Goal: Task Accomplishment & Management: Manage account settings

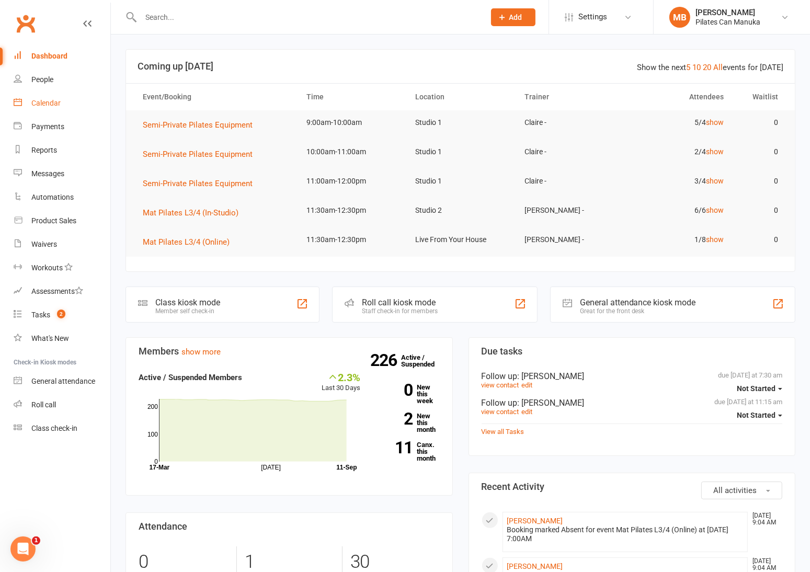
click at [49, 100] on div "Calendar" at bounding box center [45, 103] width 29 height 8
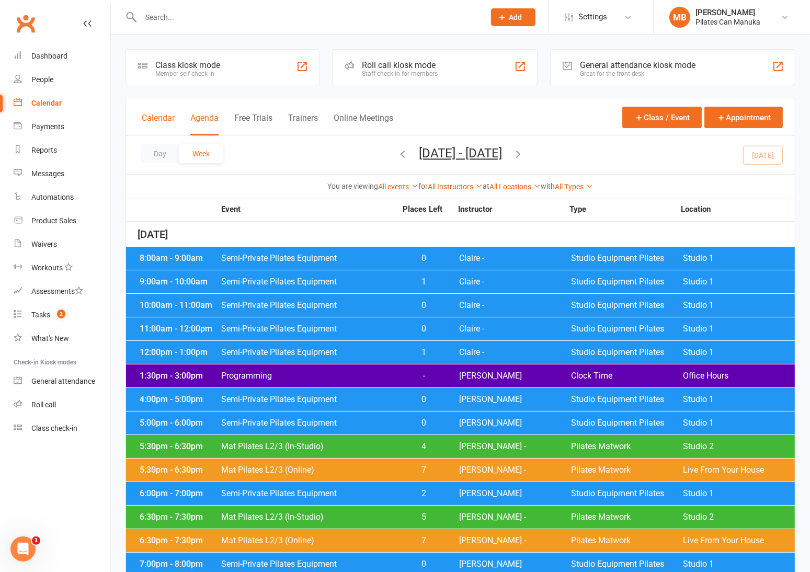
click at [155, 122] on button "Calendar" at bounding box center [158, 124] width 33 height 22
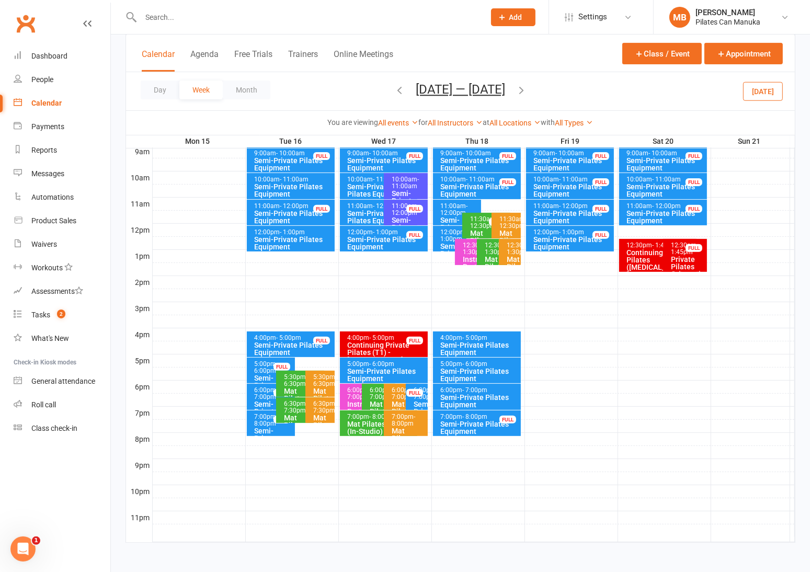
scroll to position [224, 0]
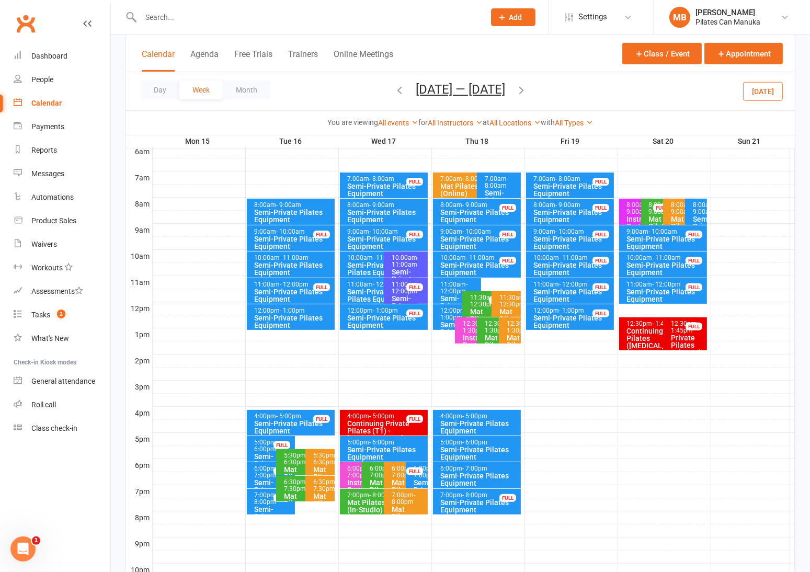
click at [527, 92] on icon "button" at bounding box center [522, 90] width 12 height 12
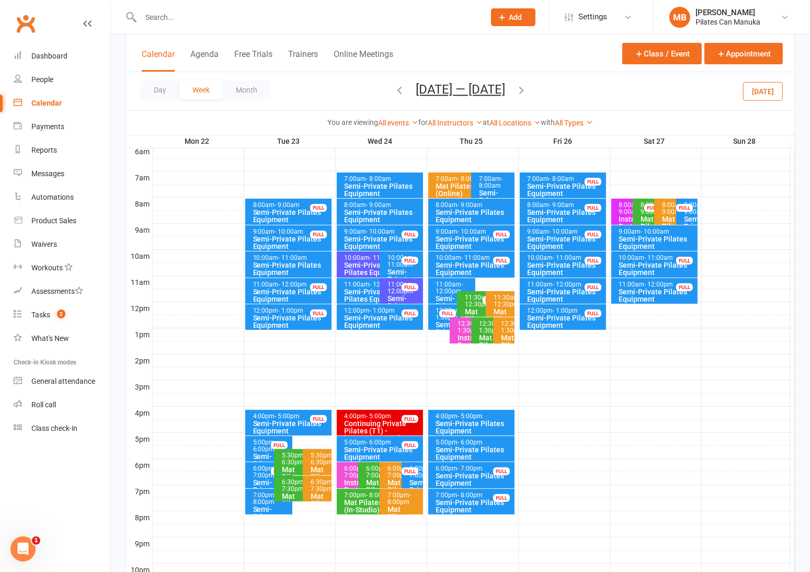
click at [527, 88] on icon "button" at bounding box center [522, 90] width 12 height 12
click at [527, 89] on icon "button" at bounding box center [522, 90] width 12 height 12
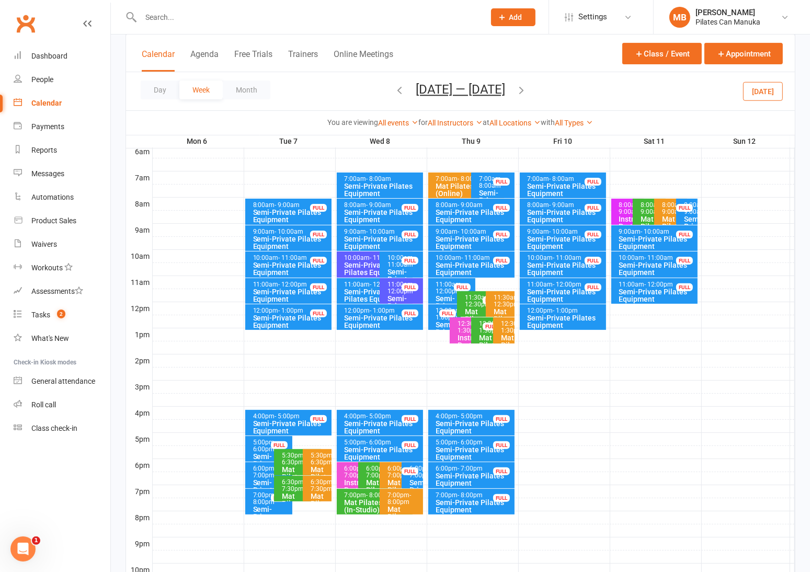
click at [525, 91] on icon "button" at bounding box center [522, 90] width 12 height 12
click at [527, 91] on icon "button" at bounding box center [522, 90] width 12 height 12
click at [521, 91] on icon "button" at bounding box center [522, 90] width 12 height 12
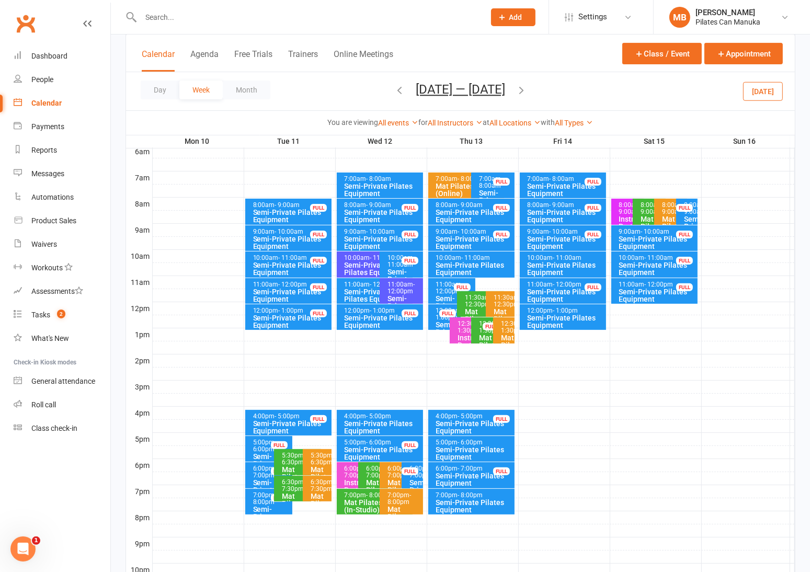
click at [524, 89] on icon "button" at bounding box center [522, 90] width 12 height 12
click at [527, 89] on icon "button" at bounding box center [522, 90] width 12 height 12
click at [523, 89] on icon "button" at bounding box center [522, 90] width 12 height 12
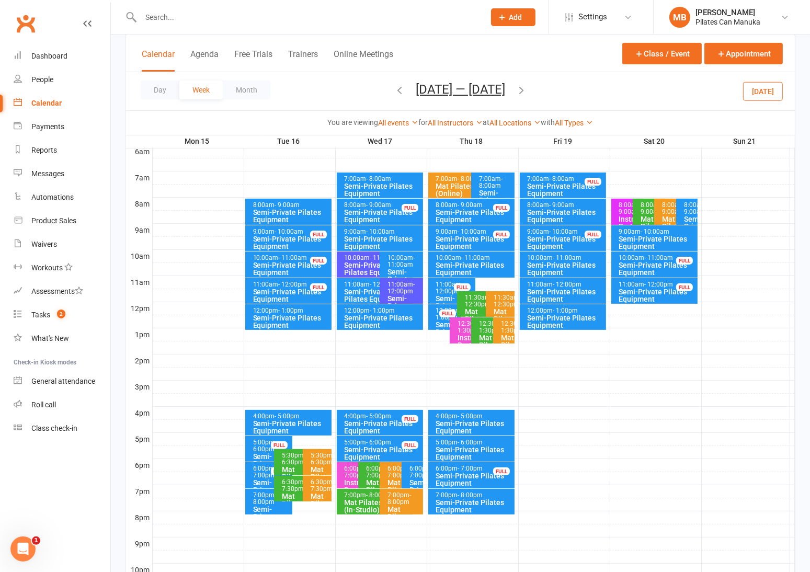
click at [525, 89] on icon "button" at bounding box center [522, 90] width 12 height 12
click at [465, 85] on button "Dec 22 — 28 2025" at bounding box center [460, 89] width 89 height 15
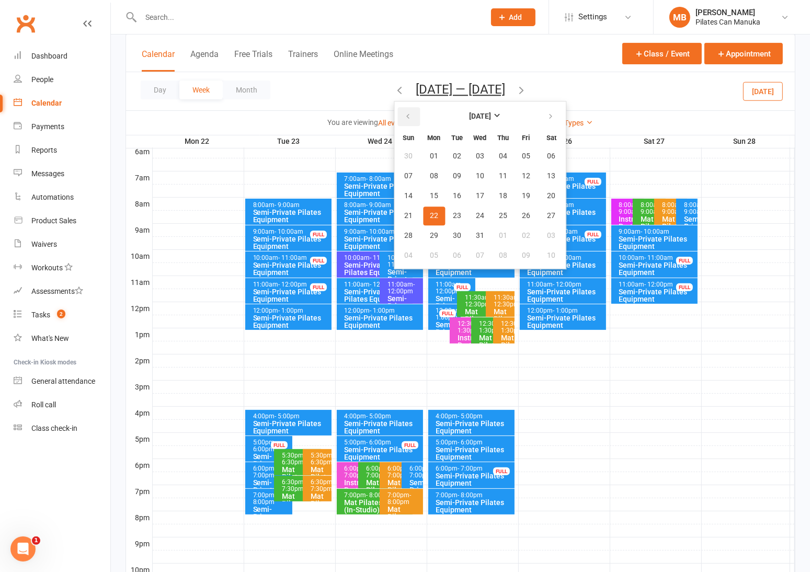
click at [400, 124] on button "button" at bounding box center [409, 116] width 22 height 19
click at [456, 196] on button "16" at bounding box center [457, 196] width 22 height 19
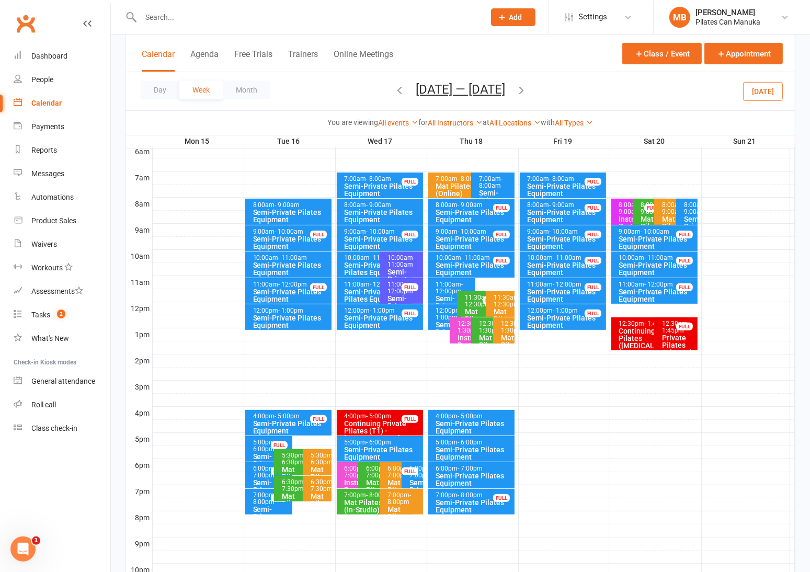
click at [526, 89] on icon "button" at bounding box center [522, 90] width 12 height 12
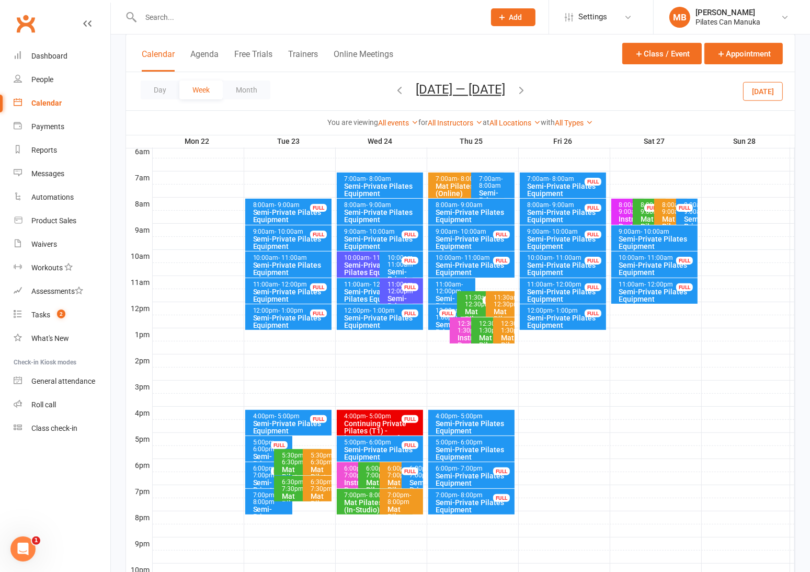
click at [526, 89] on icon "button" at bounding box center [522, 90] width 12 height 12
click at [527, 85] on icon "button" at bounding box center [522, 90] width 12 height 12
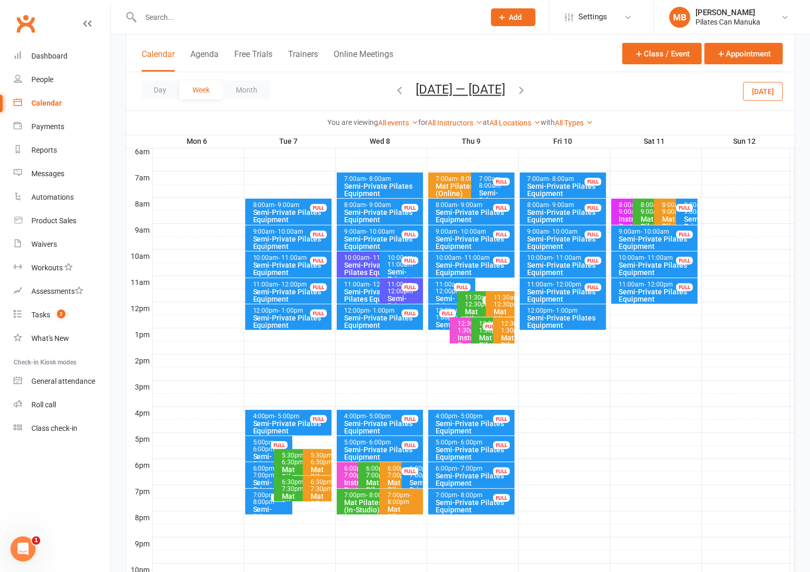
drag, startPoint x: 396, startPoint y: 83, endPoint x: 411, endPoint y: 95, distance: 18.6
click at [402, 89] on button "button" at bounding box center [400, 91] width 12 height 18
click at [394, 89] on div "Sep 29 — Oct 5 2025 September 2025 Sun Mon Tue Wed Thu Fri Sat 31 01 02 03 04 0…" at bounding box center [460, 91] width 133 height 18
click at [394, 89] on icon "button" at bounding box center [400, 90] width 12 height 12
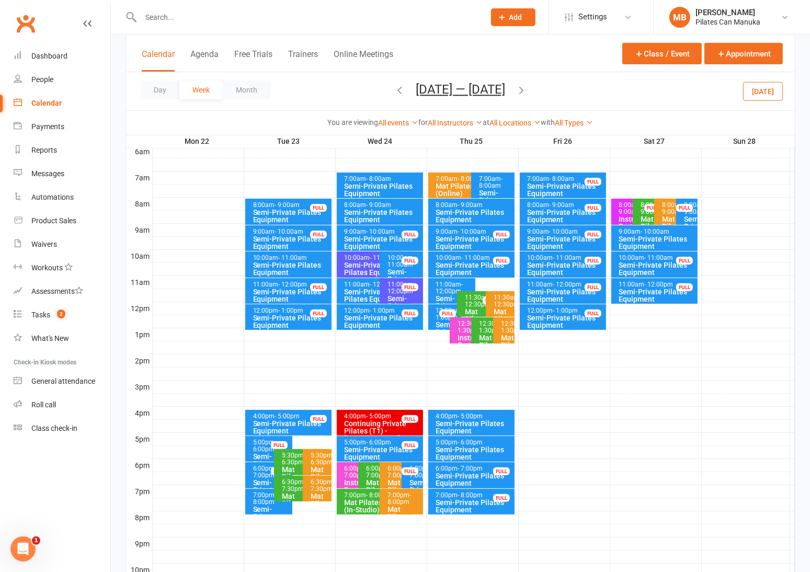
click at [395, 88] on icon "button" at bounding box center [400, 90] width 12 height 12
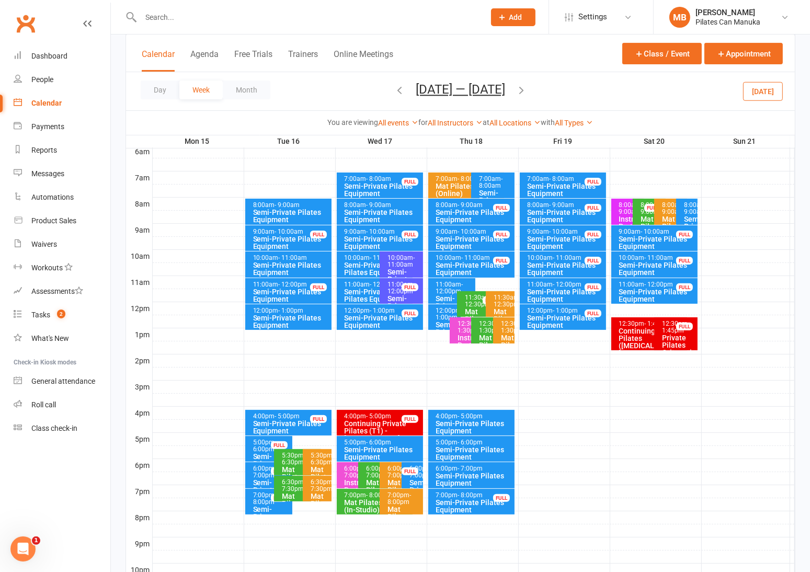
click at [527, 89] on icon "button" at bounding box center [522, 90] width 12 height 12
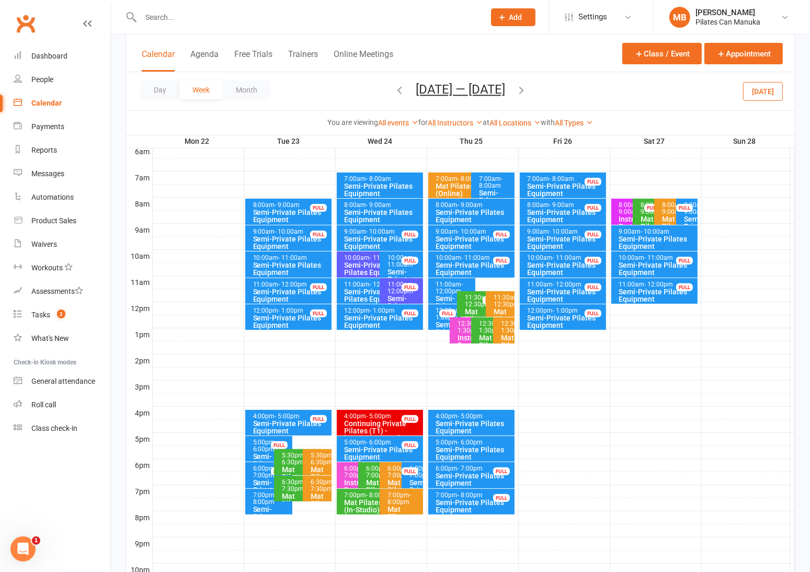
click at [527, 89] on icon "button" at bounding box center [522, 90] width 12 height 12
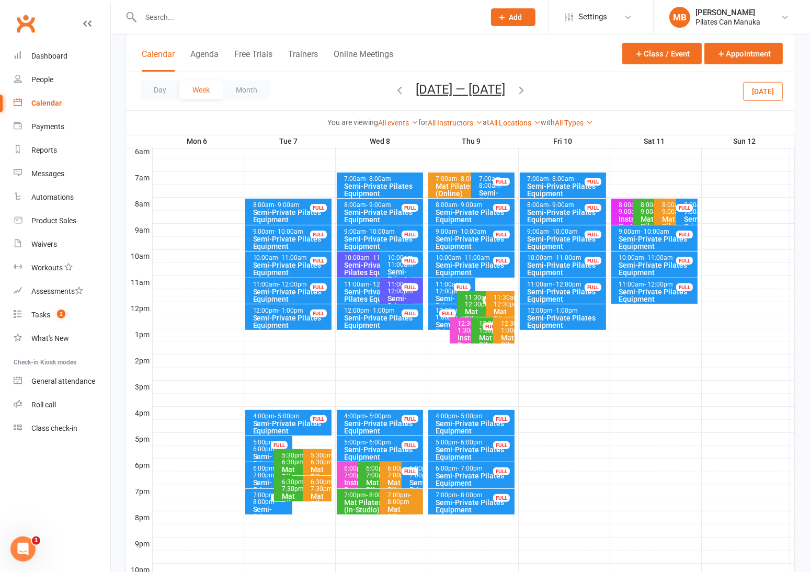
click at [522, 87] on icon "button" at bounding box center [522, 90] width 12 height 12
click at [74, 387] on ul "Dashboard People Calendar Payments Reports Messages Automations Product Sales W…" at bounding box center [55, 242] width 110 height 396
click at [456, 87] on button "[DATE] — [DATE]" at bounding box center [460, 89] width 89 height 15
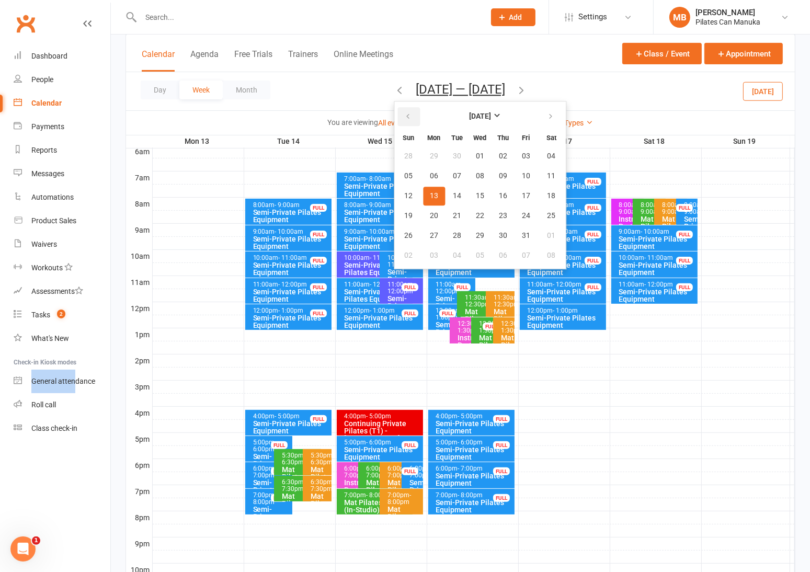
click at [404, 119] on icon "button" at bounding box center [407, 116] width 7 height 8
click at [476, 196] on span "17" at bounding box center [480, 196] width 8 height 8
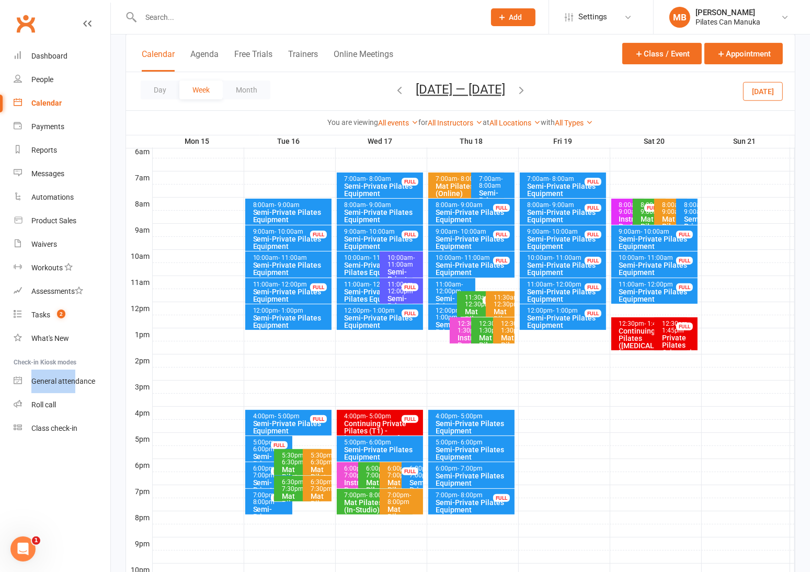
click at [525, 86] on icon "button" at bounding box center [522, 90] width 12 height 12
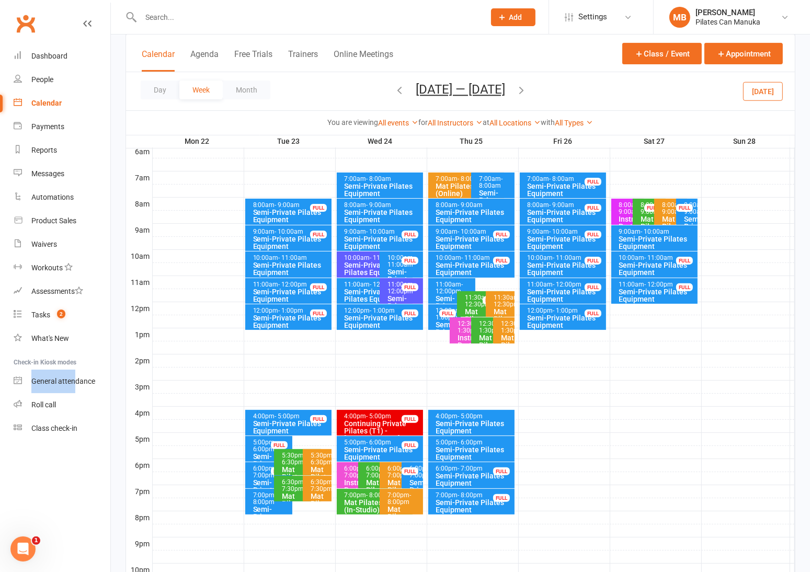
click at [526, 89] on icon "button" at bounding box center [522, 90] width 12 height 12
click at [527, 87] on icon "button" at bounding box center [522, 90] width 12 height 12
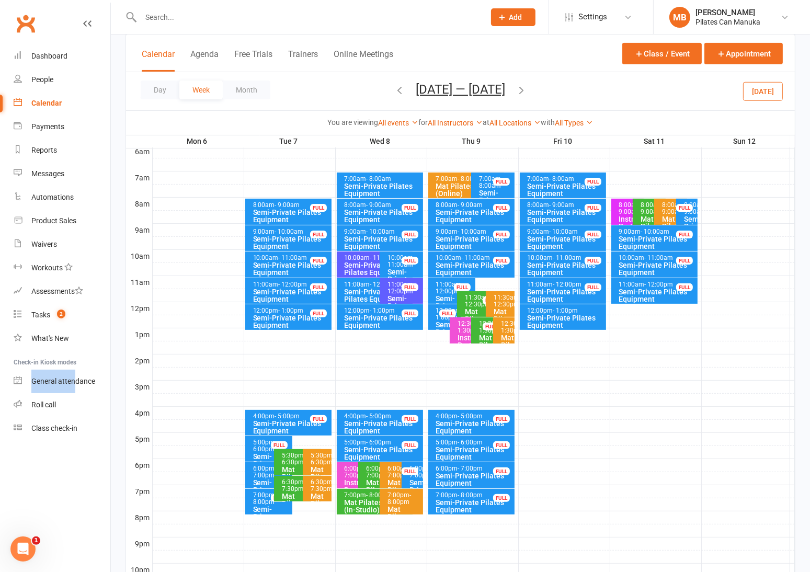
click at [524, 91] on icon "button" at bounding box center [522, 90] width 12 height 12
click at [461, 85] on button "[DATE] — [DATE]" at bounding box center [460, 89] width 89 height 15
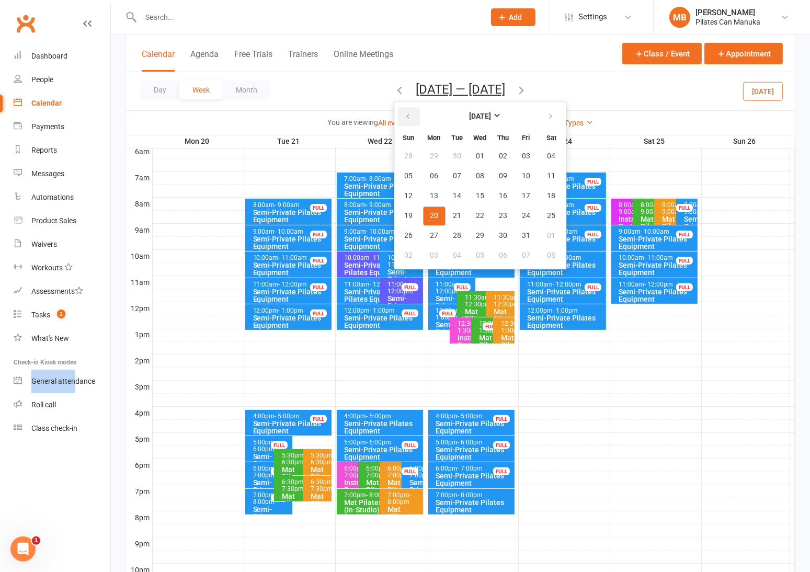
click at [404, 114] on icon "button" at bounding box center [407, 116] width 7 height 8
click at [477, 188] on button "17" at bounding box center [480, 196] width 22 height 19
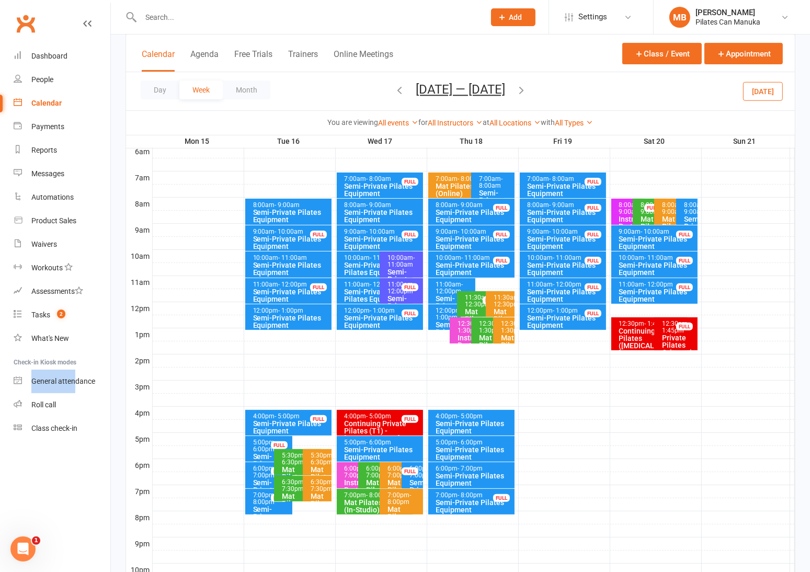
click at [527, 88] on icon "button" at bounding box center [522, 90] width 12 height 12
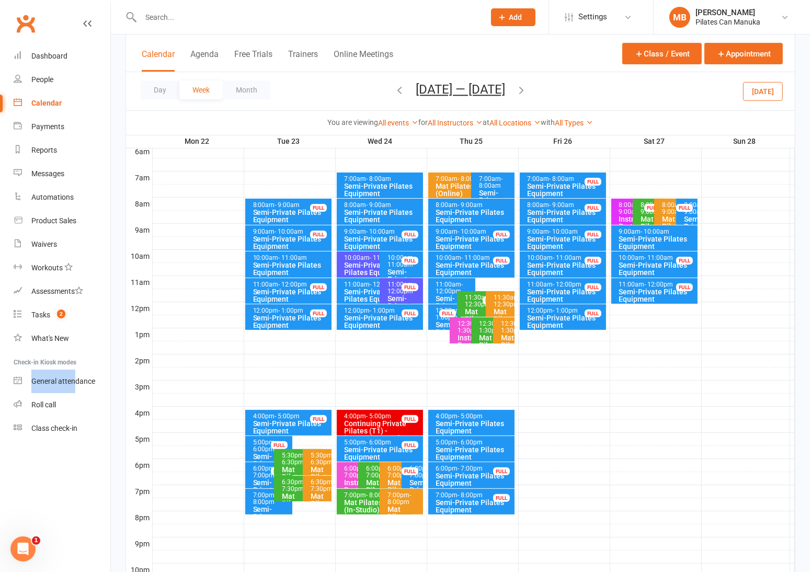
click at [527, 88] on icon "button" at bounding box center [522, 90] width 12 height 12
click at [394, 89] on icon "button" at bounding box center [400, 90] width 12 height 12
drag, startPoint x: 457, startPoint y: 98, endPoint x: 464, endPoint y: 93, distance: 8.9
click at [458, 97] on span "Sep 22 — 28 2025 September 2025 Sun Mon Tue Wed Thu Fri Sat 31 01 02 03 04 05 0…" at bounding box center [460, 91] width 110 height 18
click at [469, 89] on button "[DATE] — [DATE]" at bounding box center [460, 89] width 89 height 15
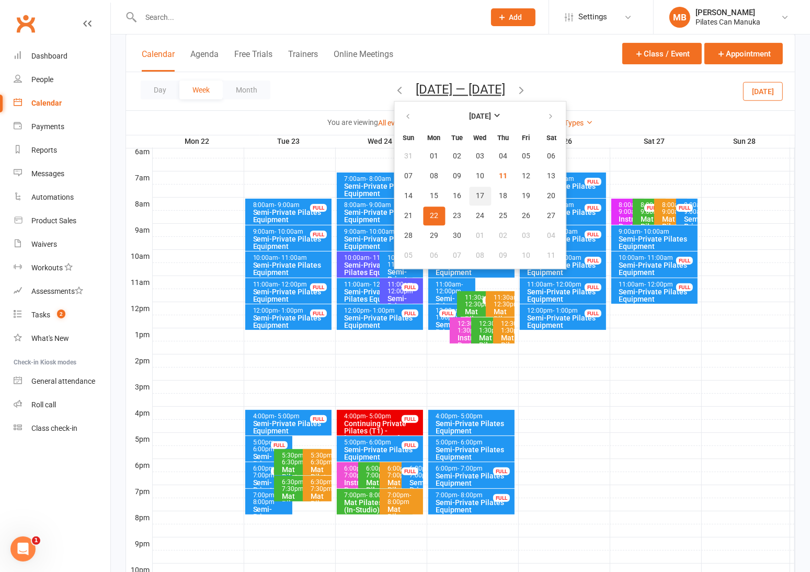
click at [476, 192] on span "17" at bounding box center [480, 196] width 8 height 8
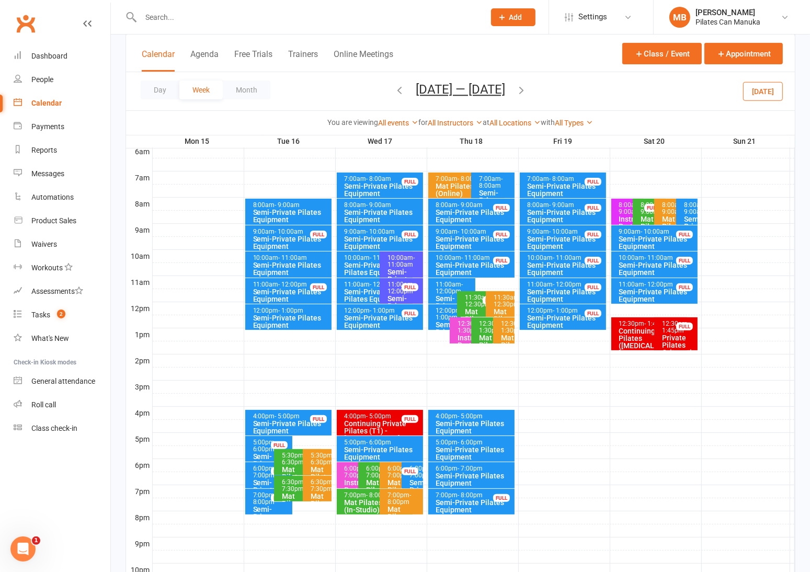
click at [524, 89] on icon "button" at bounding box center [522, 90] width 12 height 12
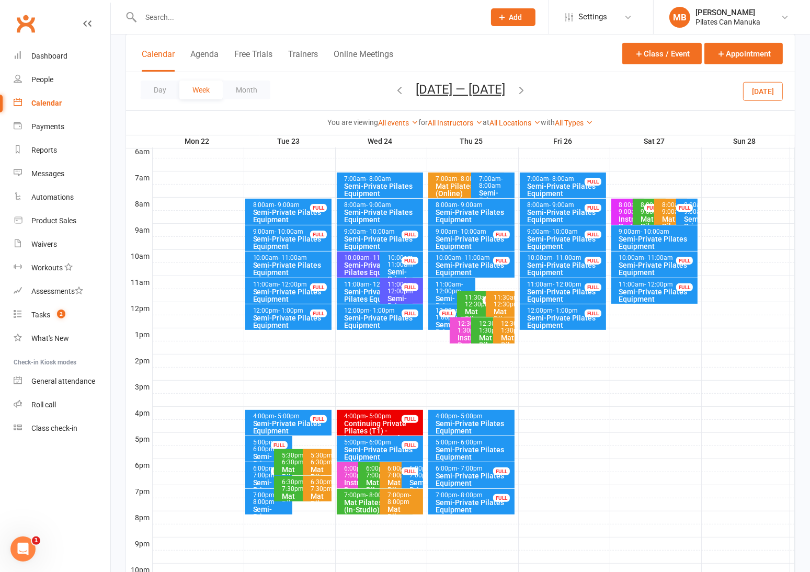
click at [360, 264] on div "Semi-Private Pilates Equipment" at bounding box center [377, 269] width 67 height 15
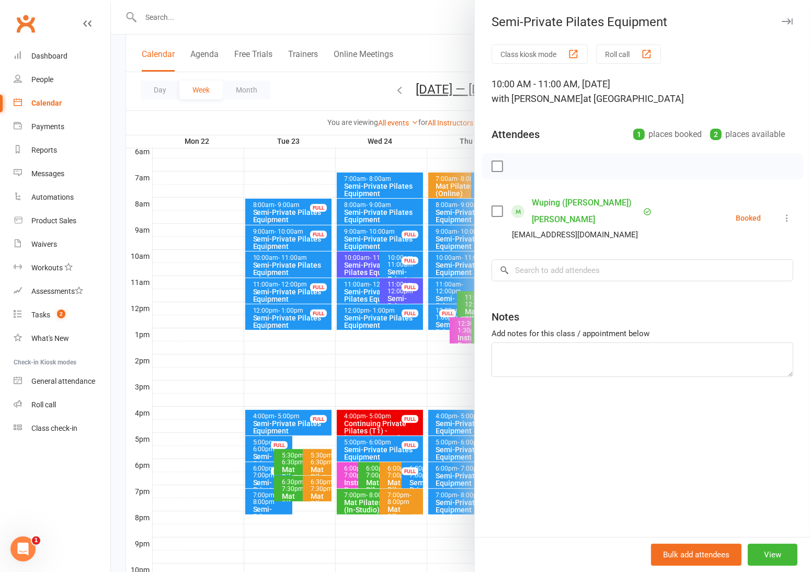
click at [342, 78] on div at bounding box center [460, 286] width 699 height 572
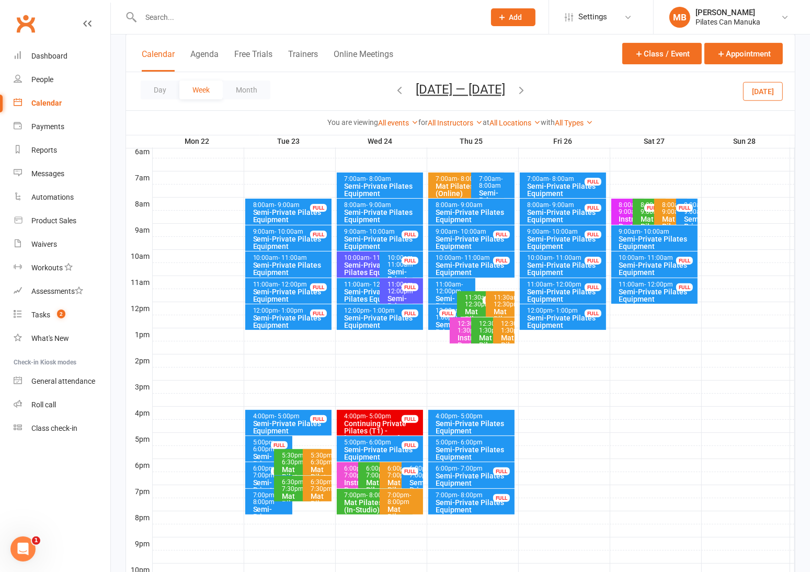
click at [527, 91] on icon "button" at bounding box center [522, 90] width 12 height 12
click at [365, 264] on div "Semi-Private Pilates Equipment" at bounding box center [377, 269] width 67 height 15
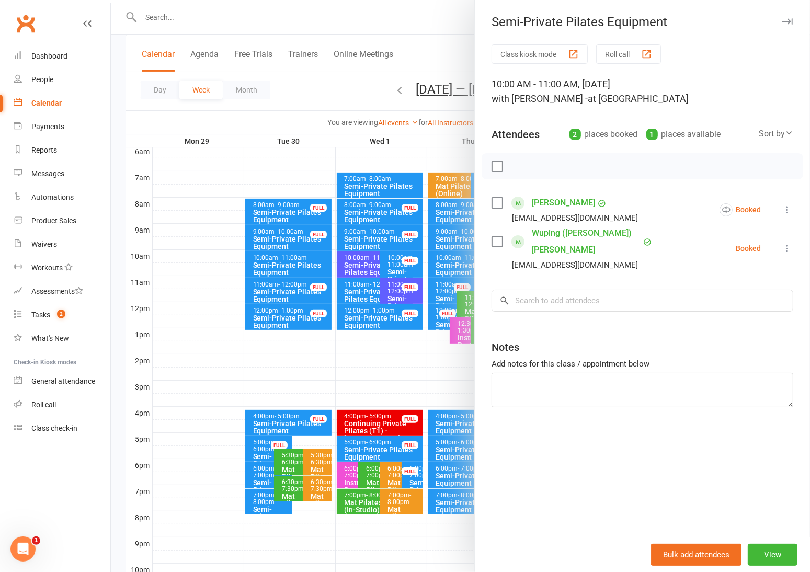
click at [332, 89] on div at bounding box center [460, 286] width 699 height 572
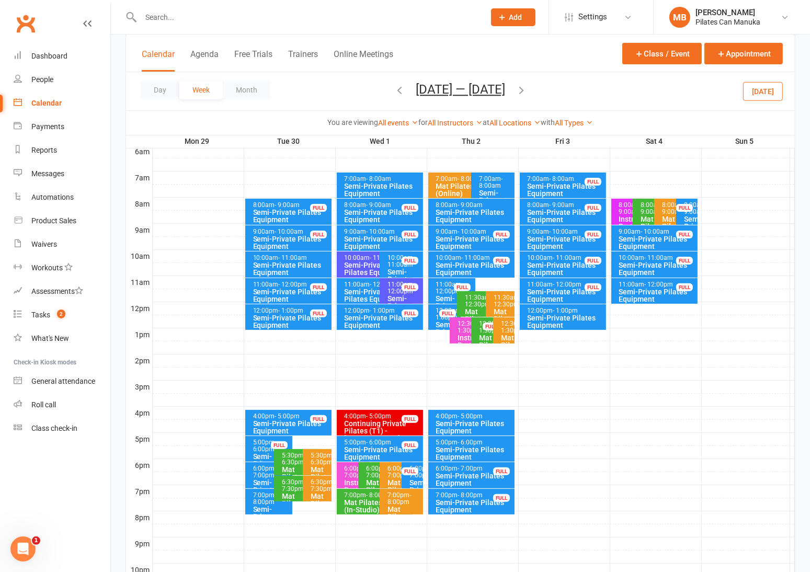
click at [527, 92] on icon "button" at bounding box center [522, 90] width 12 height 12
click at [365, 262] on div "Semi-Private Pilates Equipment" at bounding box center [377, 269] width 67 height 15
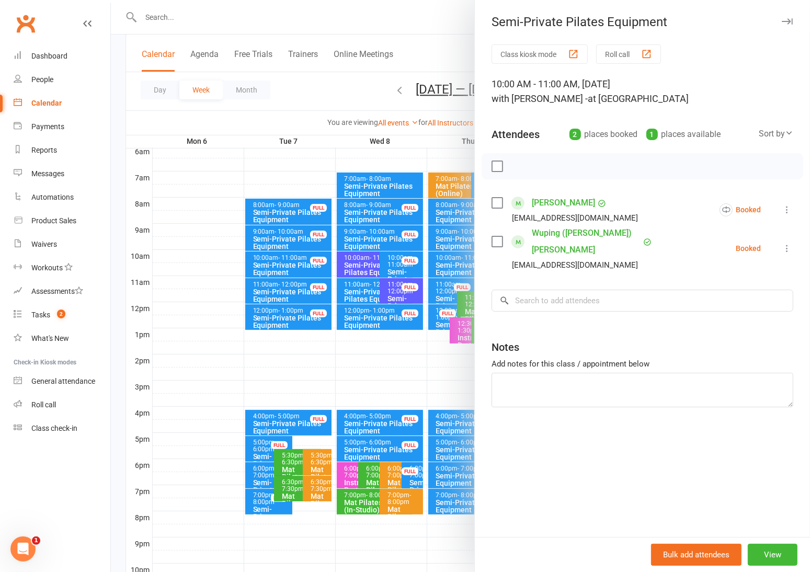
click at [434, 85] on div at bounding box center [460, 286] width 699 height 572
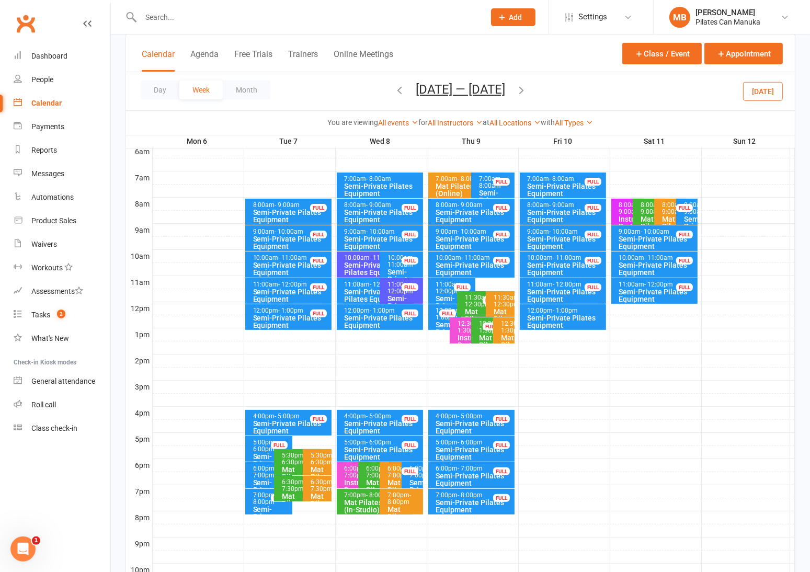
click at [451, 88] on button "[DATE] — [DATE]" at bounding box center [460, 89] width 89 height 15
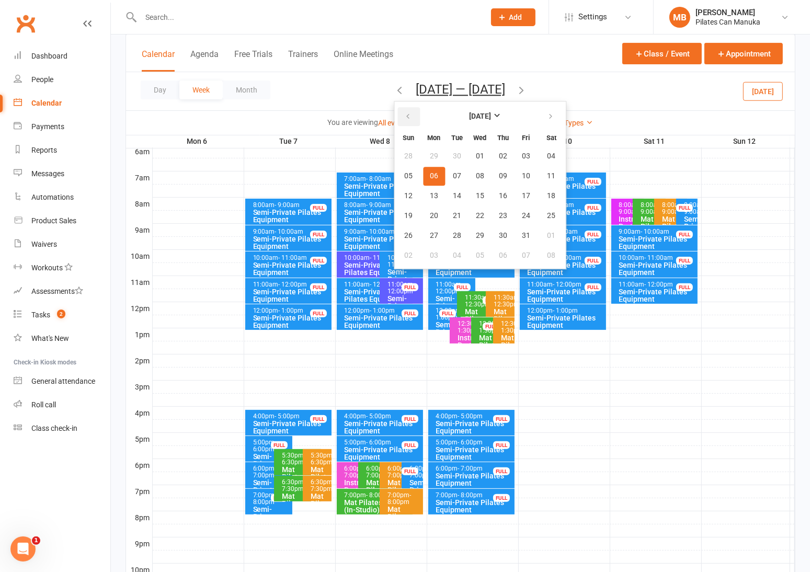
click at [410, 120] on icon "button" at bounding box center [407, 116] width 7 height 8
drag, startPoint x: 475, startPoint y: 198, endPoint x: 561, endPoint y: 93, distance: 136.8
click at [476, 197] on span "17" at bounding box center [480, 196] width 8 height 8
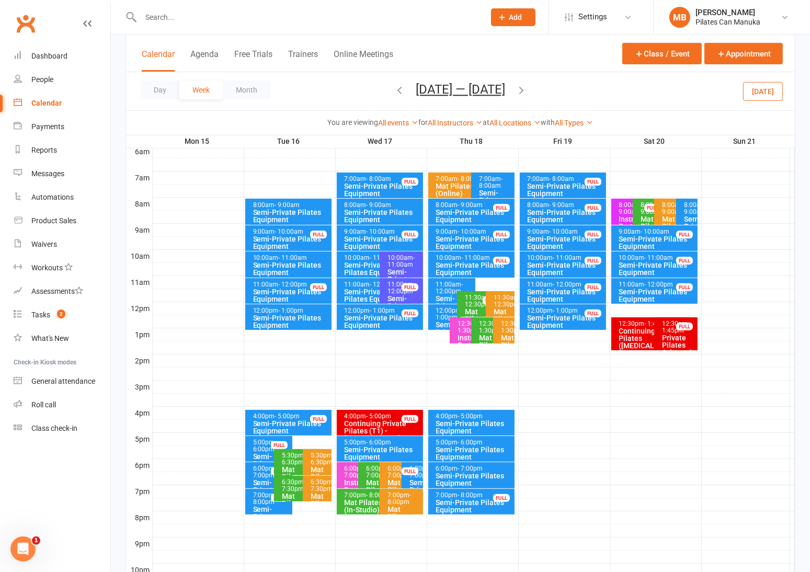
click at [525, 91] on icon "button" at bounding box center [522, 90] width 12 height 12
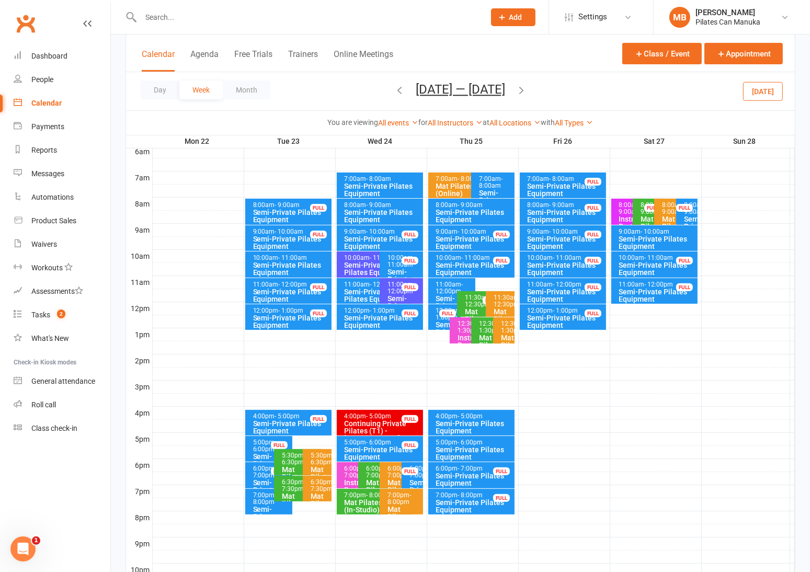
click at [461, 89] on button "[DATE] — [DATE]" at bounding box center [460, 89] width 89 height 15
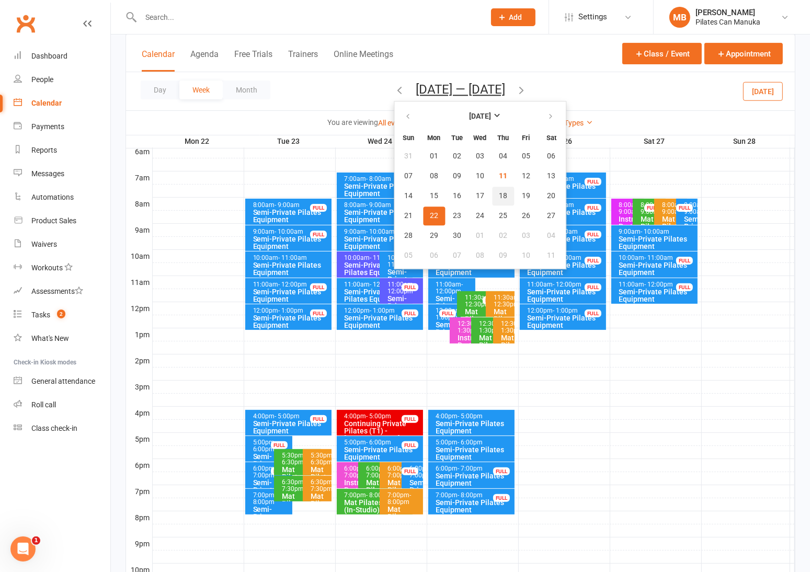
click at [499, 192] on span "18" at bounding box center [503, 196] width 8 height 8
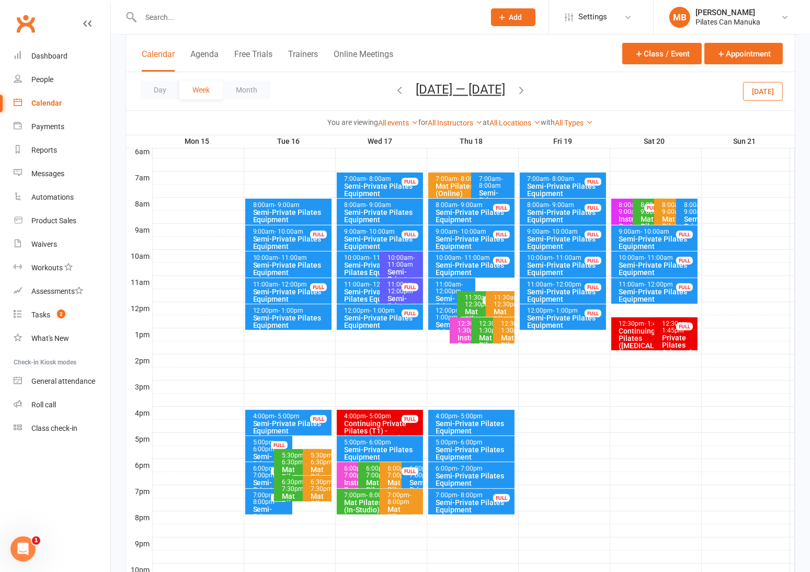
click at [467, 94] on button "Sep 15 — 21 2025" at bounding box center [460, 89] width 89 height 15
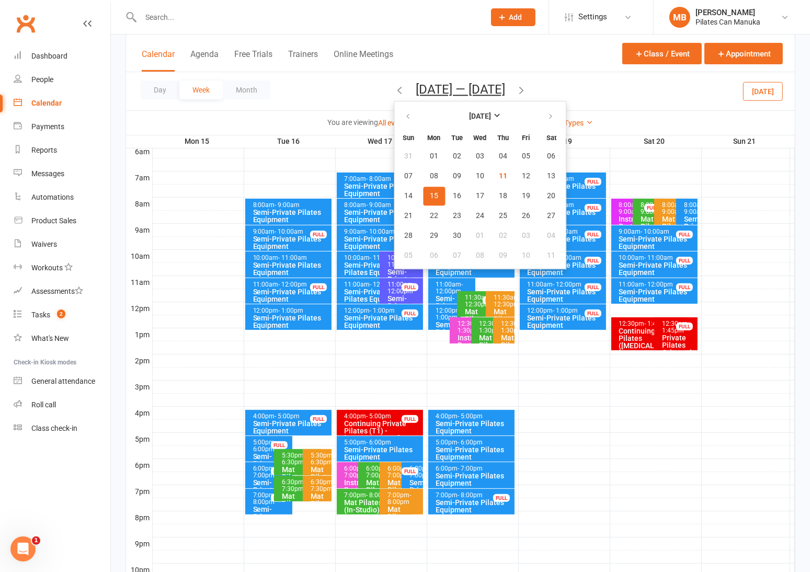
click at [368, 102] on div "Day Week Month Sep 15 — 21 2025 September 2025 Sun Mon Tue Wed Thu Fri Sat 31 0…" at bounding box center [460, 91] width 669 height 38
click at [499, 188] on button "18" at bounding box center [503, 196] width 22 height 19
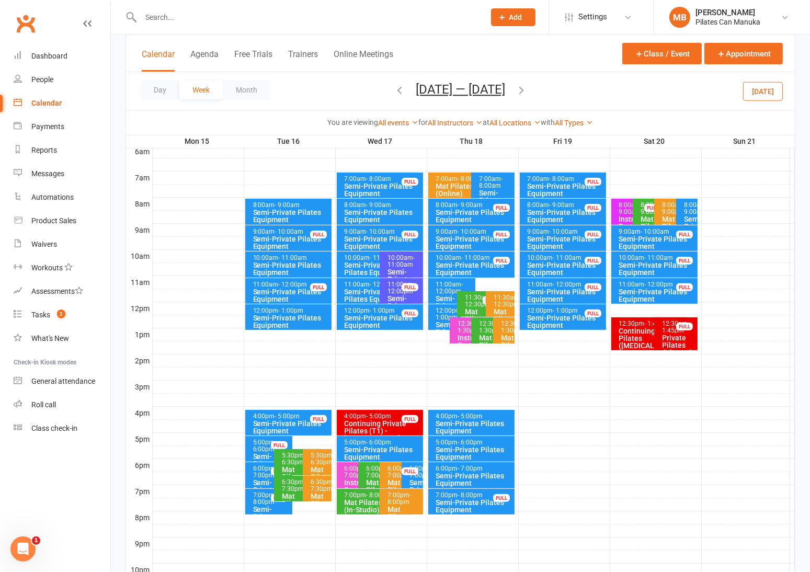
click at [526, 89] on icon "button" at bounding box center [522, 90] width 12 height 12
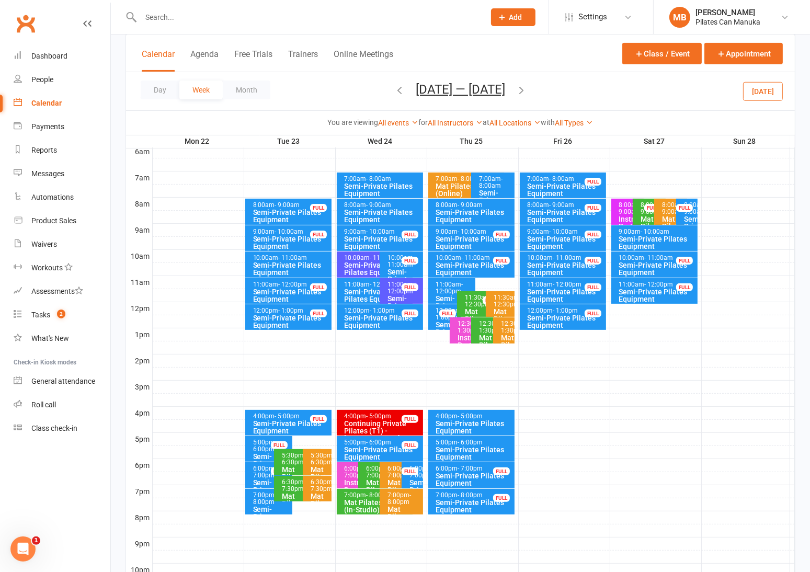
click at [527, 89] on icon "button" at bounding box center [522, 90] width 12 height 12
click at [527, 88] on icon "button" at bounding box center [522, 90] width 12 height 12
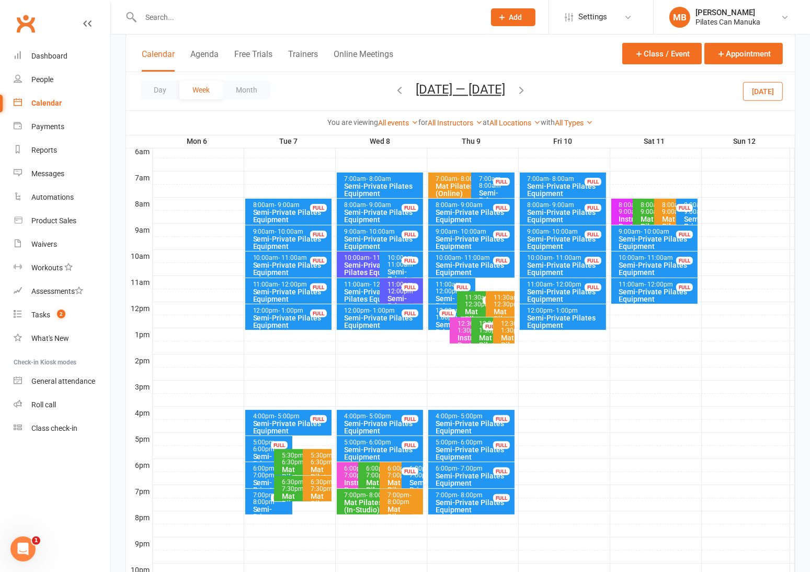
click at [469, 94] on button "Oct 6 — 12 2025" at bounding box center [460, 89] width 89 height 15
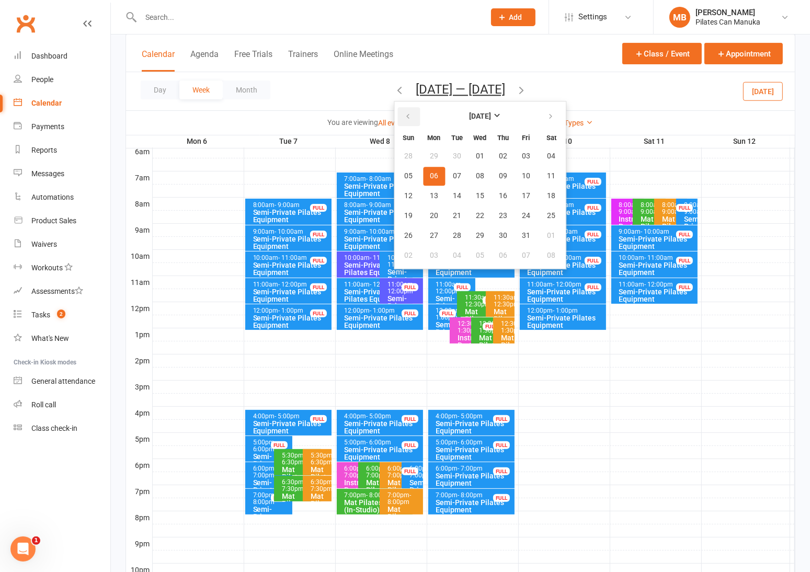
click at [410, 116] on icon "button" at bounding box center [407, 116] width 7 height 8
click at [501, 192] on span "18" at bounding box center [503, 196] width 8 height 8
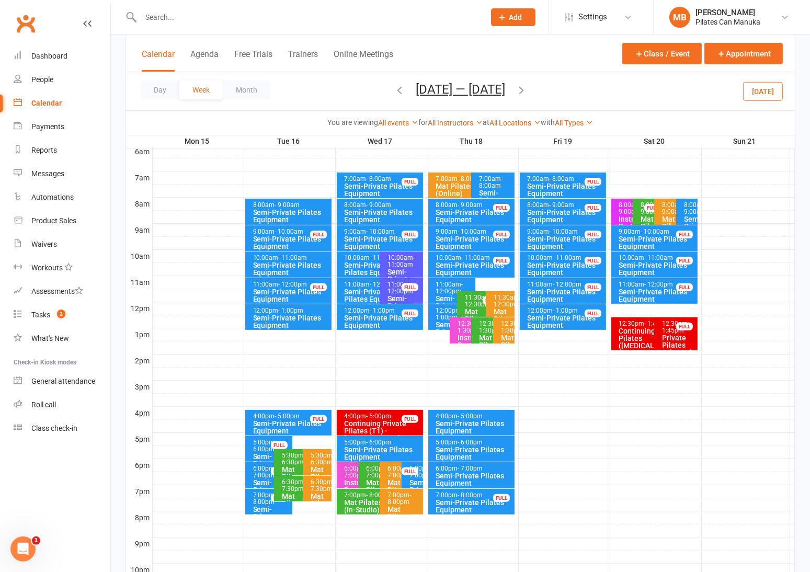
click at [526, 91] on icon "button" at bounding box center [522, 90] width 12 height 12
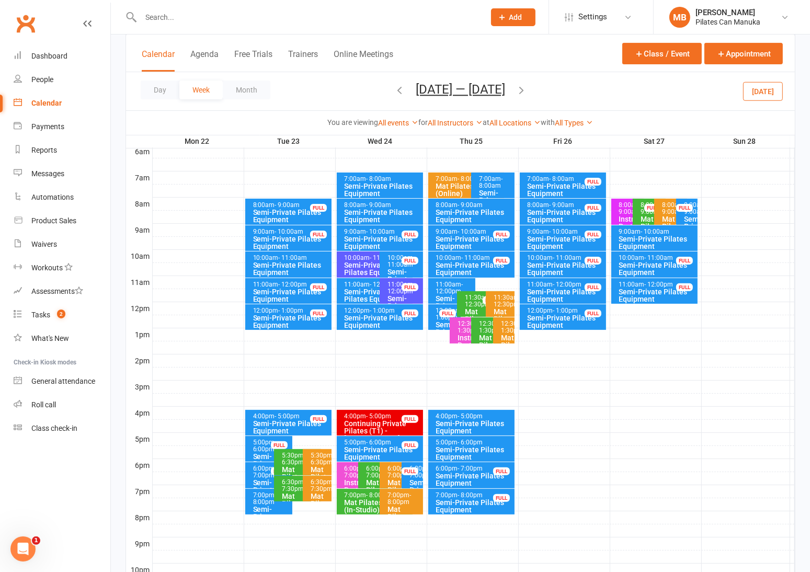
click at [526, 89] on icon "button" at bounding box center [522, 90] width 12 height 12
click at [475, 86] on button "Sep 29 — Oct 5 2025" at bounding box center [460, 89] width 89 height 15
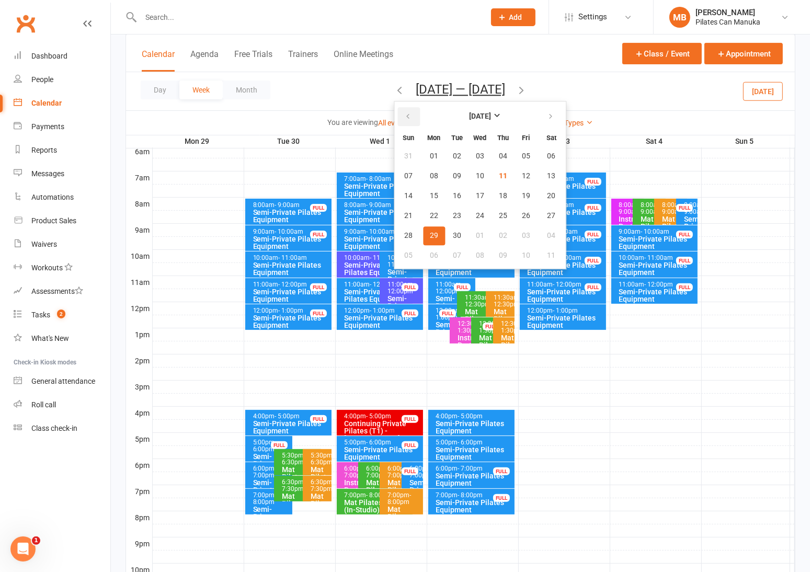
click at [404, 120] on icon "button" at bounding box center [407, 116] width 7 height 8
click at [547, 114] on icon "button" at bounding box center [550, 116] width 7 height 8
click at [499, 192] on span "18" at bounding box center [503, 196] width 8 height 8
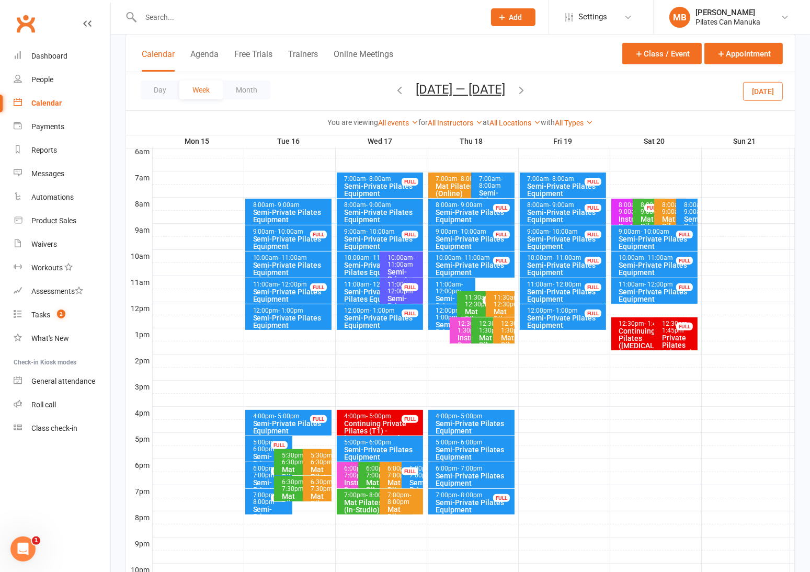
click at [527, 89] on icon "button" at bounding box center [522, 90] width 12 height 12
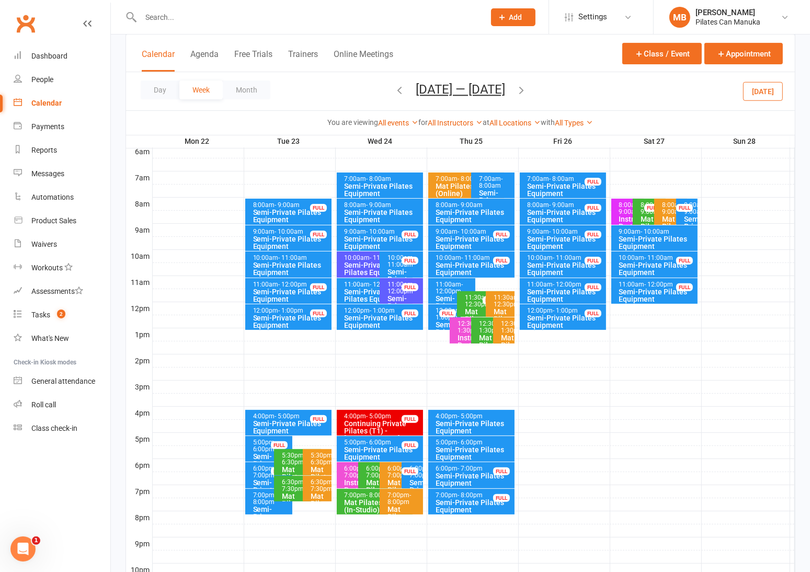
click at [525, 88] on icon "button" at bounding box center [522, 90] width 12 height 12
click at [527, 89] on icon "button" at bounding box center [522, 90] width 12 height 12
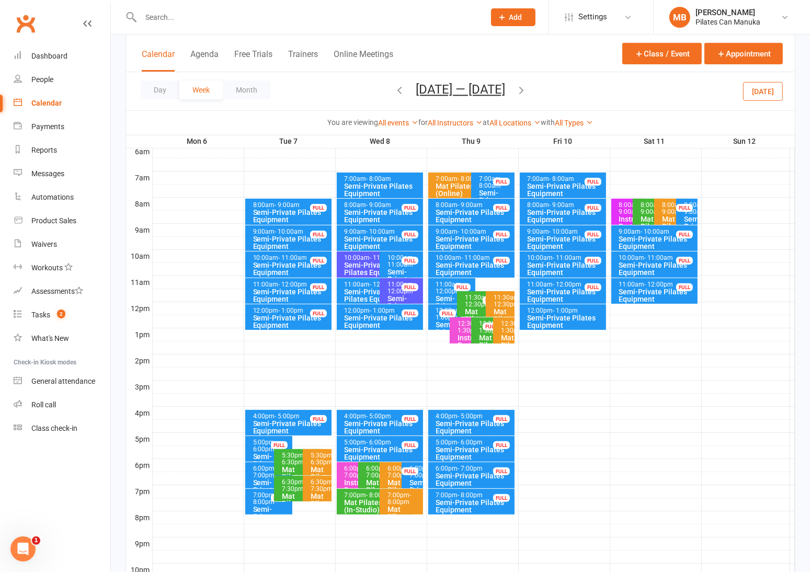
click at [398, 91] on icon "button" at bounding box center [400, 90] width 12 height 12
click at [478, 94] on button "Sep 29 — Oct 5 2025" at bounding box center [460, 89] width 89 height 15
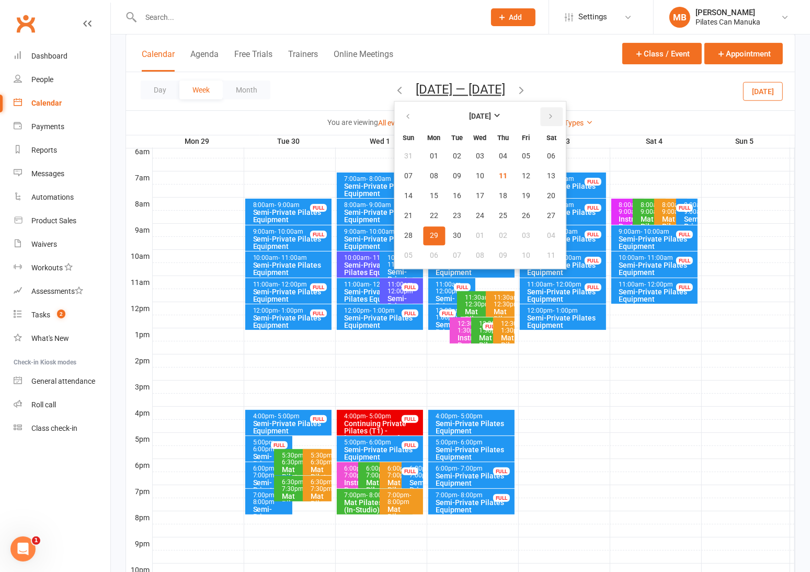
click at [547, 117] on icon "button" at bounding box center [550, 116] width 7 height 8
click at [522, 157] on span "05" at bounding box center [526, 156] width 8 height 8
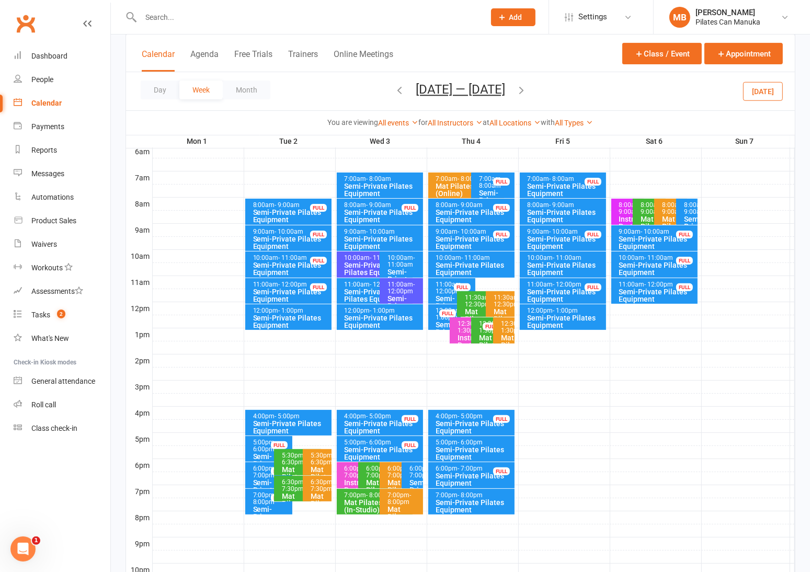
click at [520, 88] on icon "button" at bounding box center [522, 90] width 12 height 12
click at [523, 91] on icon "button" at bounding box center [522, 90] width 12 height 12
click at [527, 89] on icon "button" at bounding box center [522, 90] width 12 height 12
click at [498, 92] on button "Dec 29 2025 — Jan 4 2026" at bounding box center [460, 89] width 89 height 15
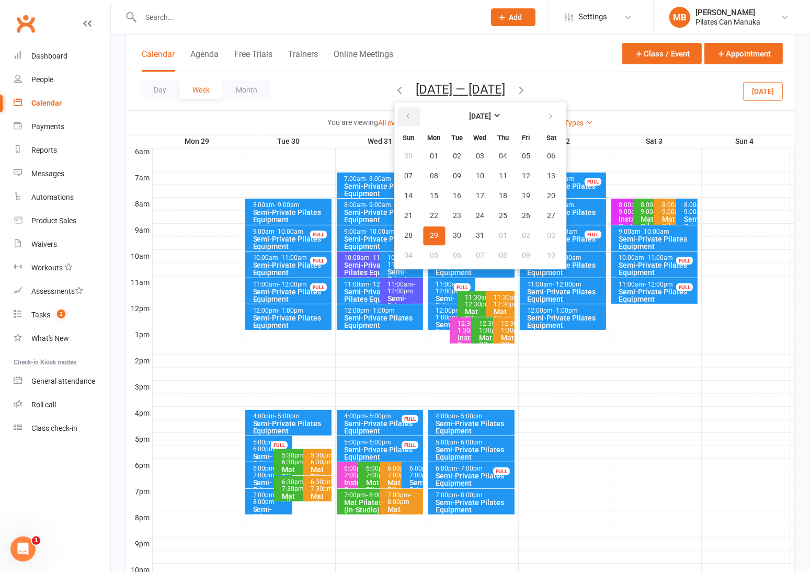
click at [398, 119] on button "button" at bounding box center [409, 116] width 22 height 19
click at [548, 177] on span "13" at bounding box center [552, 176] width 8 height 8
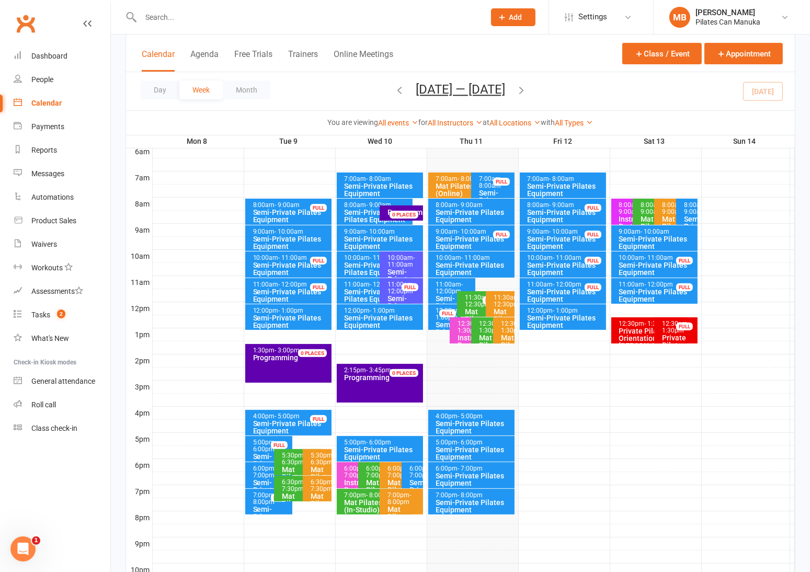
click at [525, 88] on icon "button" at bounding box center [522, 90] width 12 height 12
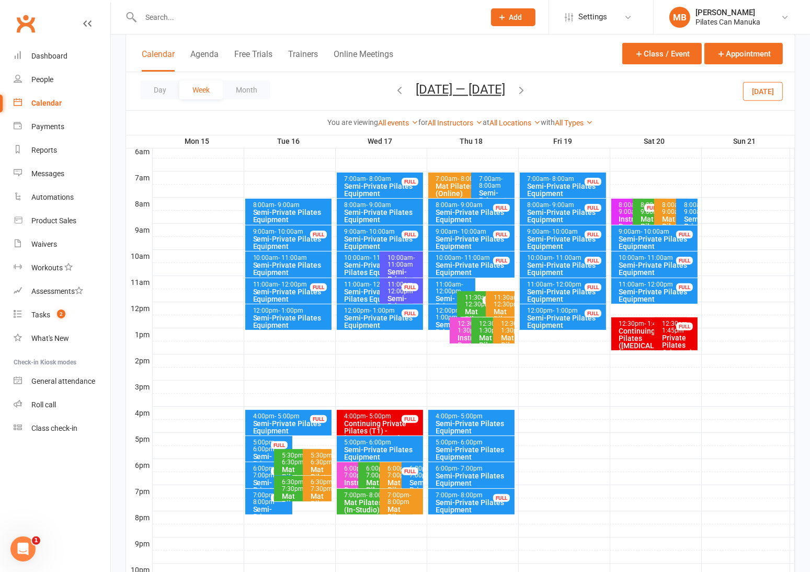
click at [394, 92] on icon "button" at bounding box center [400, 90] width 12 height 12
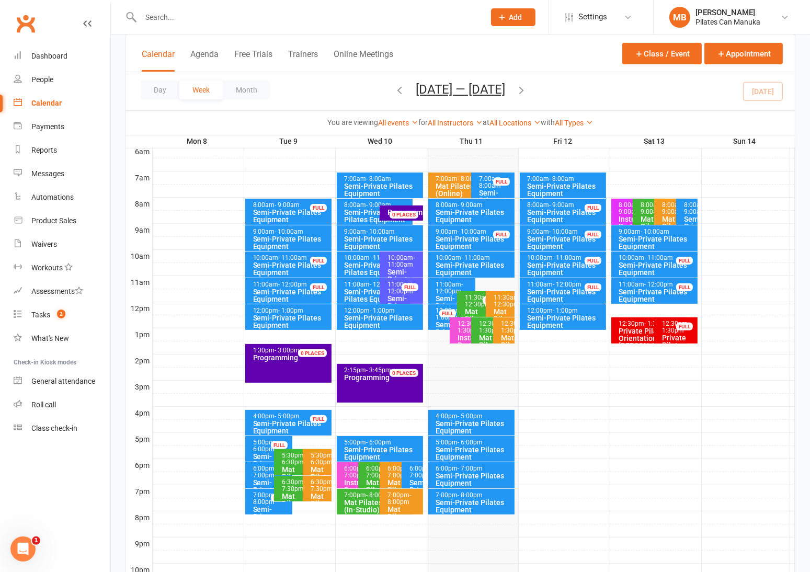
click at [525, 89] on icon "button" at bounding box center [522, 90] width 12 height 12
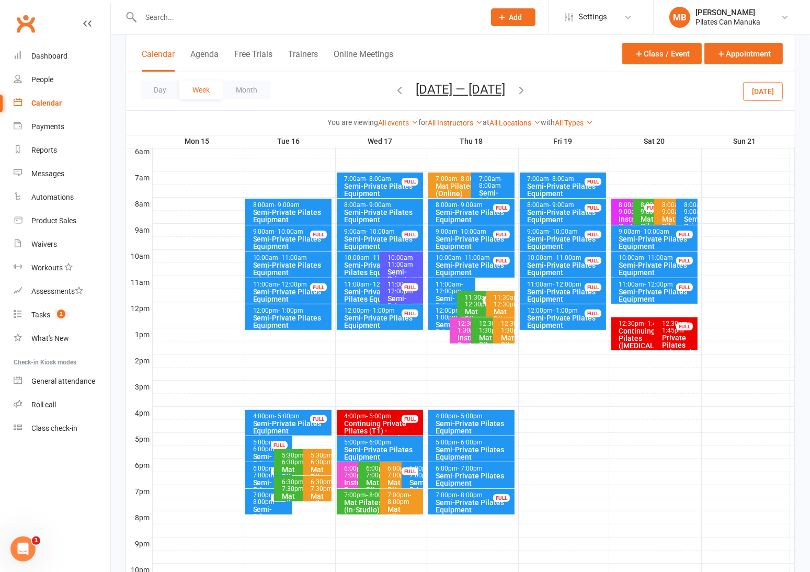
click at [525, 91] on icon "button" at bounding box center [522, 90] width 12 height 12
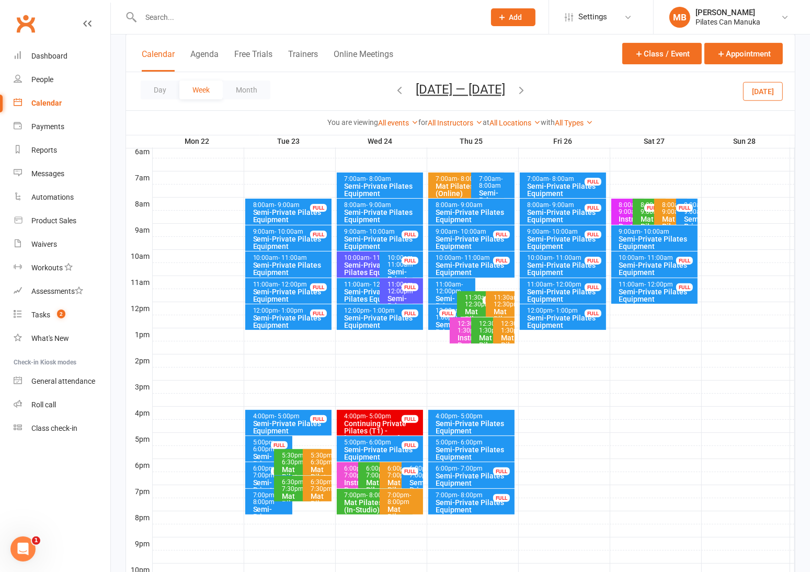
click at [525, 91] on icon "button" at bounding box center [522, 90] width 12 height 12
click at [482, 94] on button "Sep 29 — Oct 5 2025" at bounding box center [460, 89] width 89 height 15
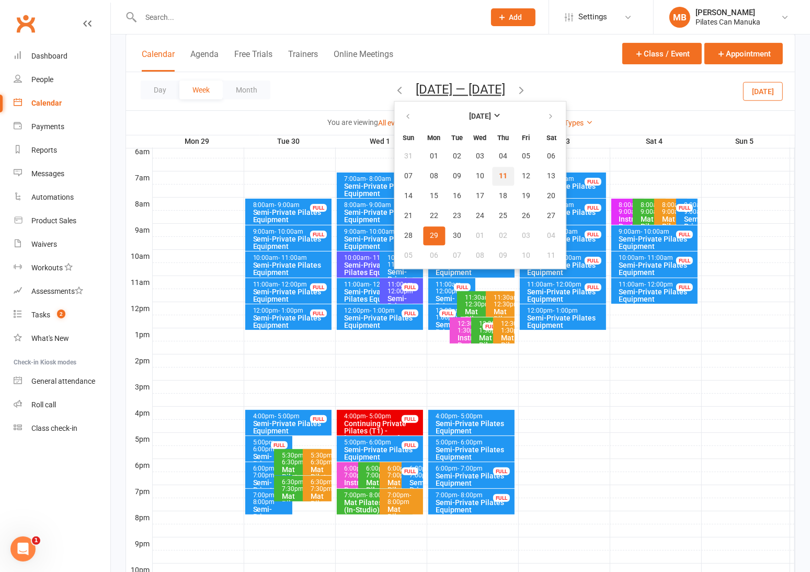
click at [499, 172] on span "11" at bounding box center [503, 176] width 8 height 8
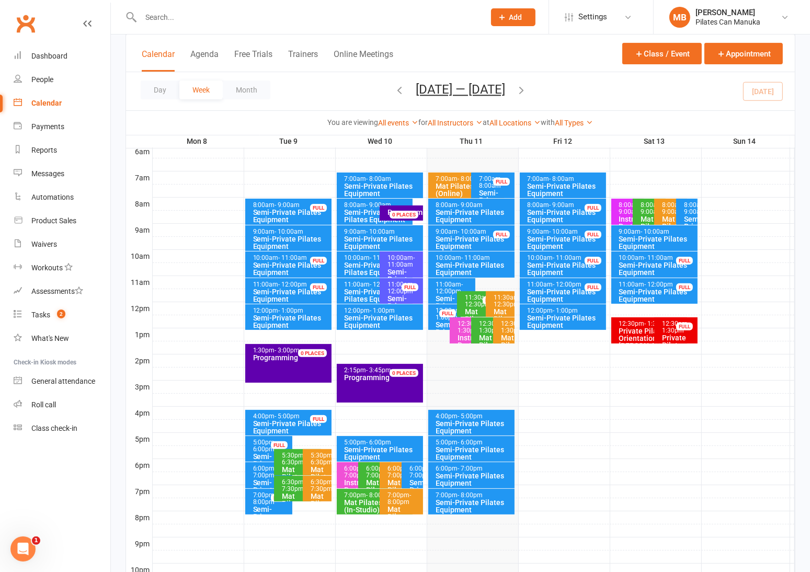
click at [520, 89] on icon "button" at bounding box center [522, 90] width 12 height 12
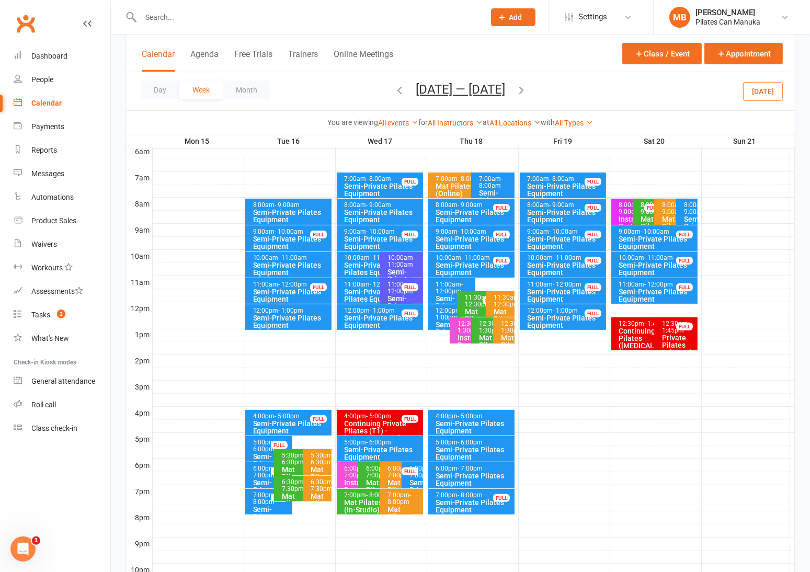
click at [396, 91] on icon "button" at bounding box center [400, 90] width 12 height 12
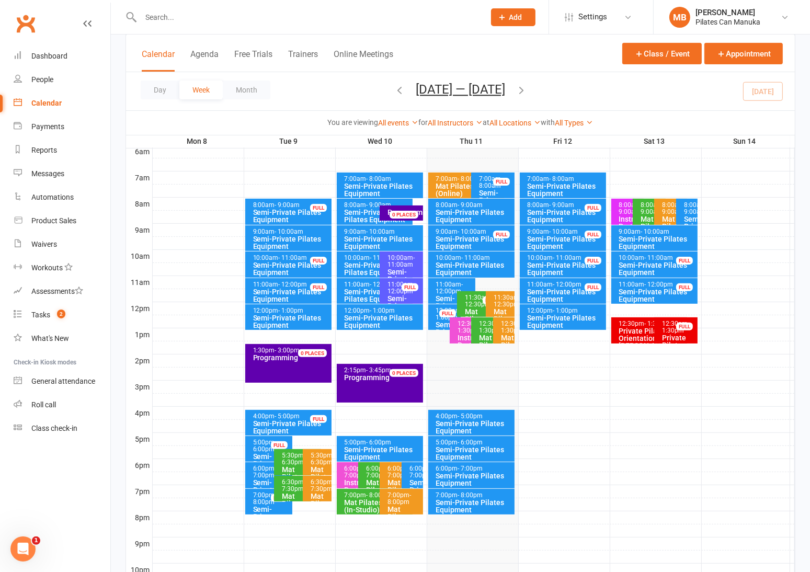
click at [577, 183] on div "Semi-Private Pilates Equipment" at bounding box center [565, 190] width 77 height 15
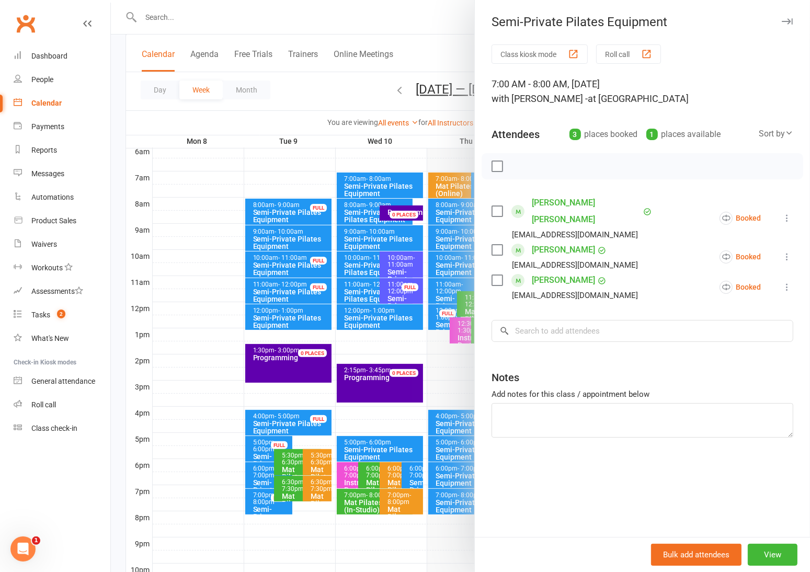
click at [356, 117] on div at bounding box center [460, 286] width 699 height 572
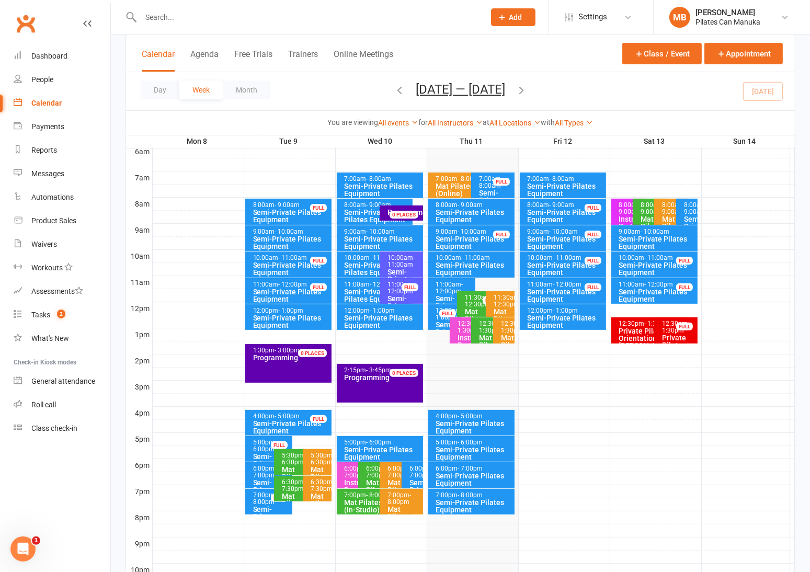
click at [688, 209] on div "8:00am - 9:00am" at bounding box center [690, 209] width 12 height 14
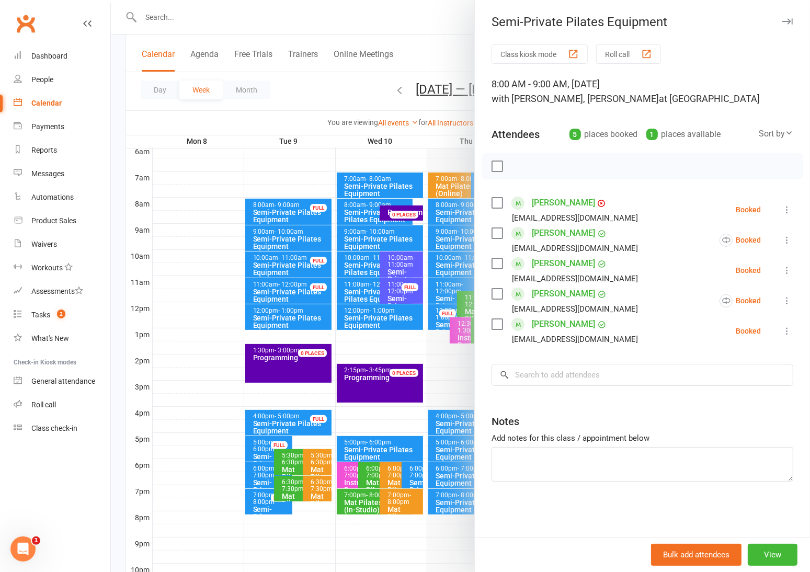
click at [344, 95] on div at bounding box center [460, 286] width 699 height 572
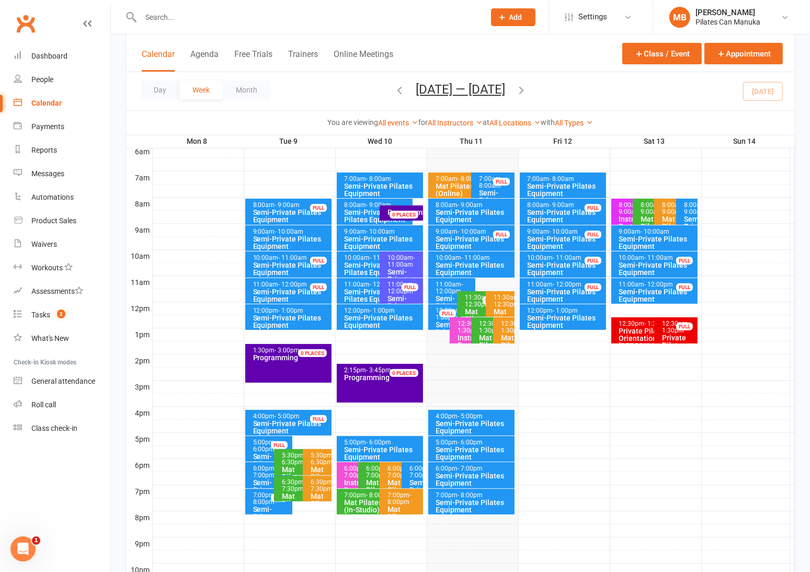
click at [564, 185] on div "Semi-Private Pilates Equipment" at bounding box center [565, 190] width 77 height 15
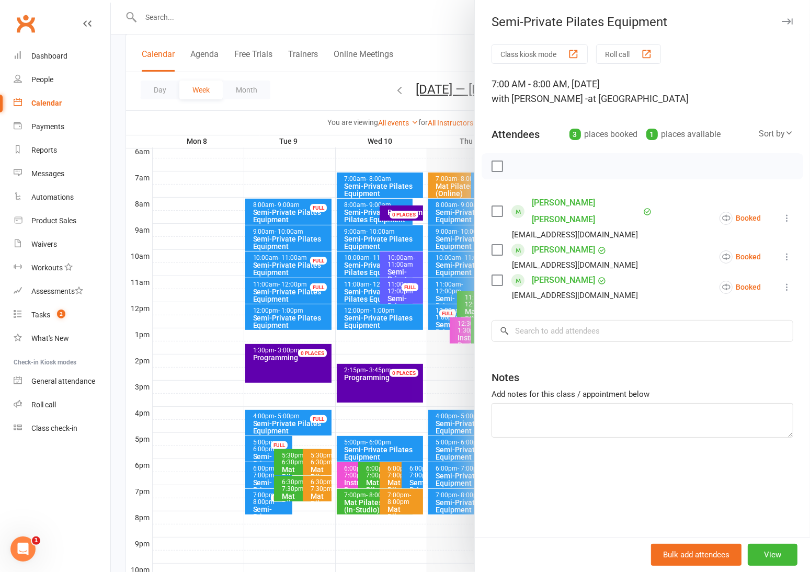
drag, startPoint x: 337, startPoint y: 69, endPoint x: 346, endPoint y: 63, distance: 10.9
click at [345, 63] on div at bounding box center [460, 286] width 699 height 572
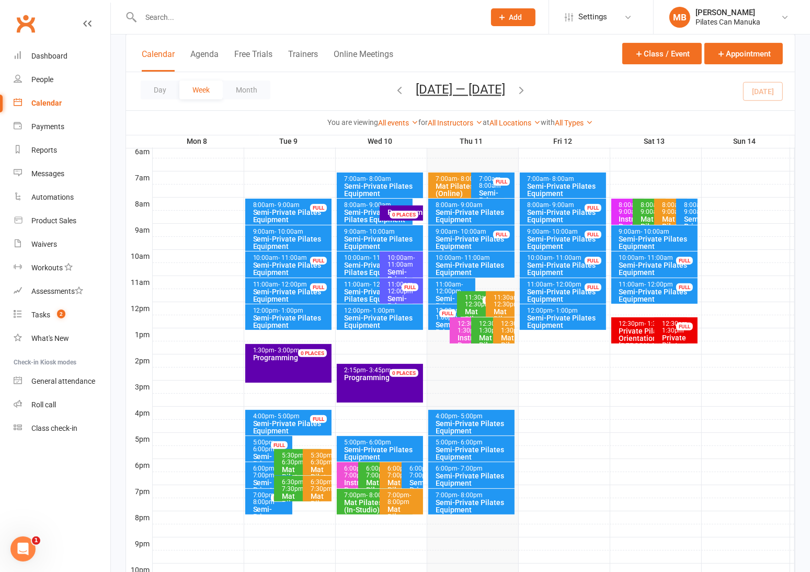
click at [563, 314] on div "Semi-Private Pilates Equipment" at bounding box center [565, 321] width 77 height 15
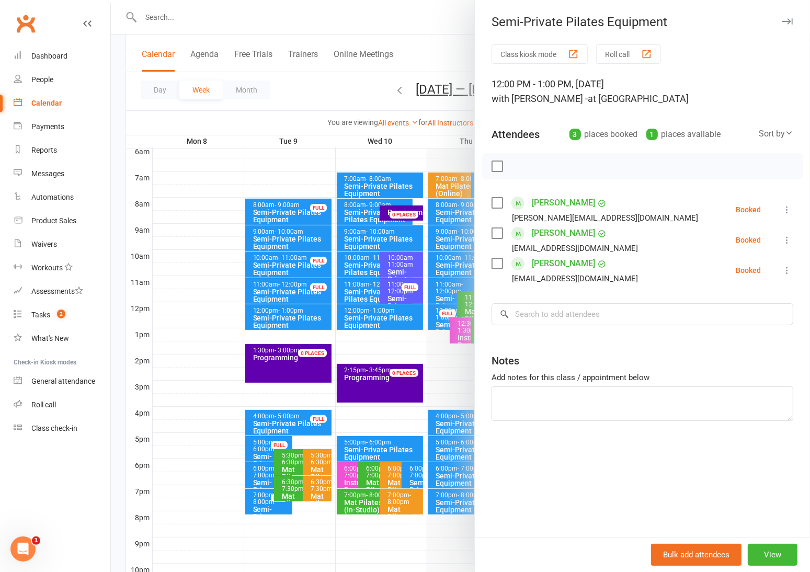
click at [379, 101] on div at bounding box center [460, 286] width 699 height 572
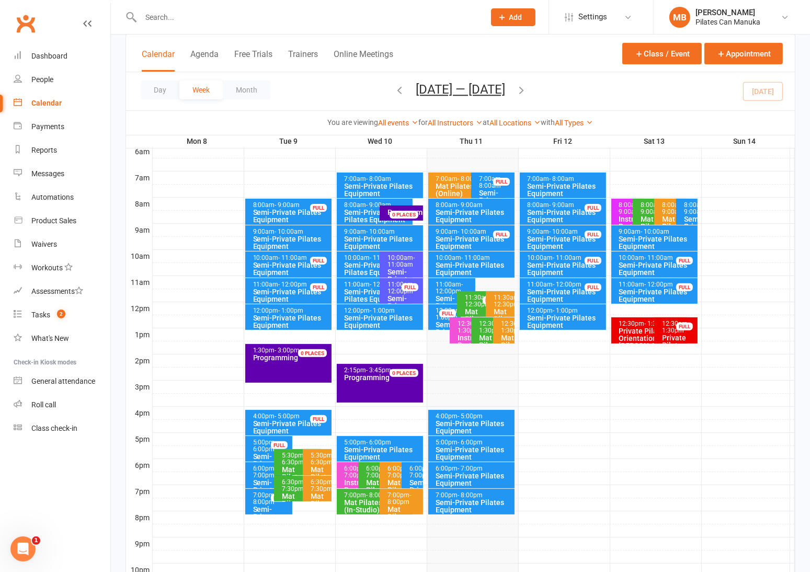
click at [668, 235] on div "Semi-Private Pilates Equipment" at bounding box center [657, 242] width 77 height 15
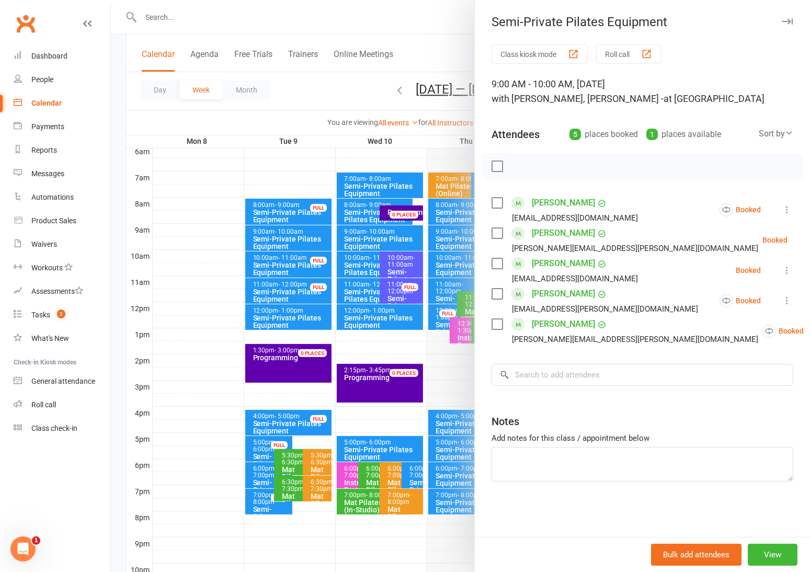
drag, startPoint x: 307, startPoint y: 89, endPoint x: 310, endPoint y: 140, distance: 50.9
click at [307, 88] on div at bounding box center [460, 286] width 699 height 572
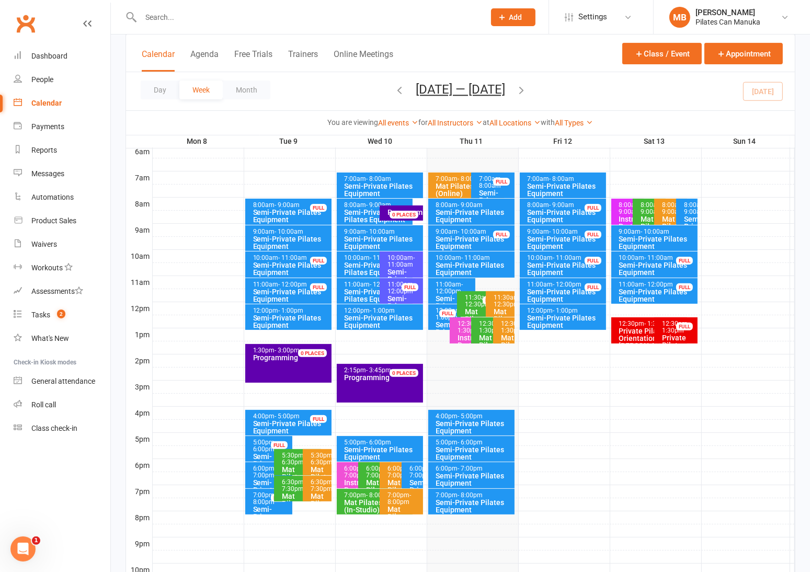
drag, startPoint x: 522, startPoint y: 89, endPoint x: 528, endPoint y: 88, distance: 6.3
click at [522, 88] on icon "button" at bounding box center [522, 90] width 12 height 12
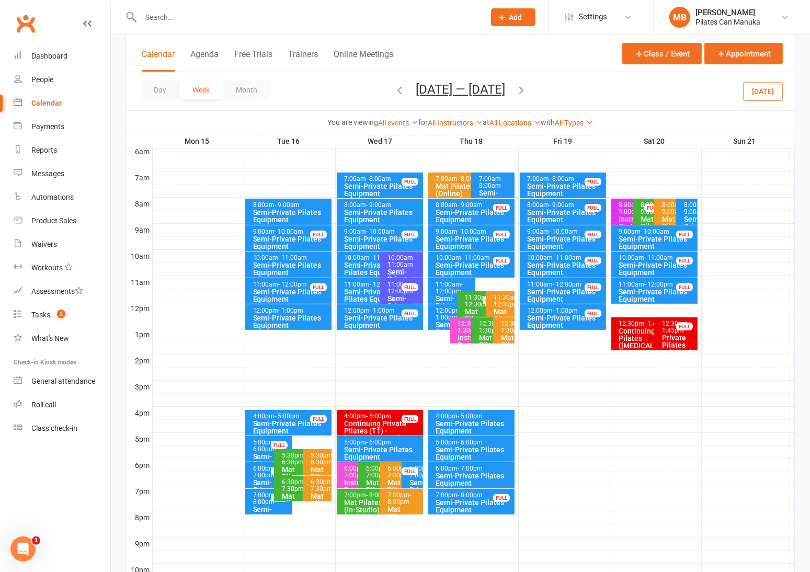
click at [305, 209] on div "Semi-Private Pilates Equipment" at bounding box center [291, 216] width 77 height 15
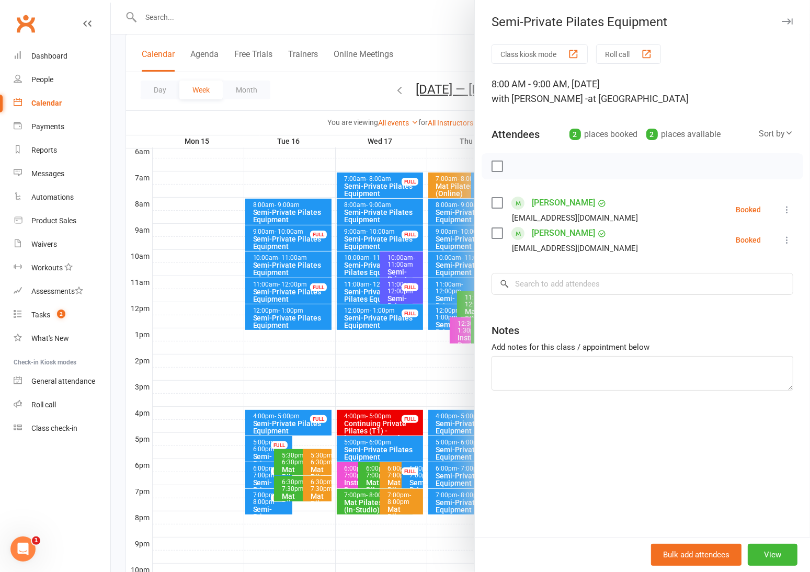
click at [277, 311] on div at bounding box center [460, 286] width 699 height 572
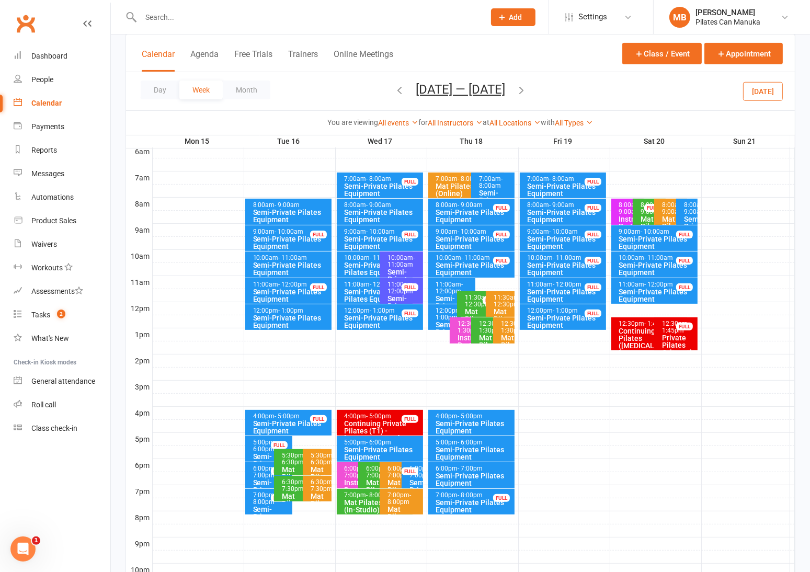
click at [291, 315] on div "Semi-Private Pilates Equipment" at bounding box center [291, 321] width 77 height 15
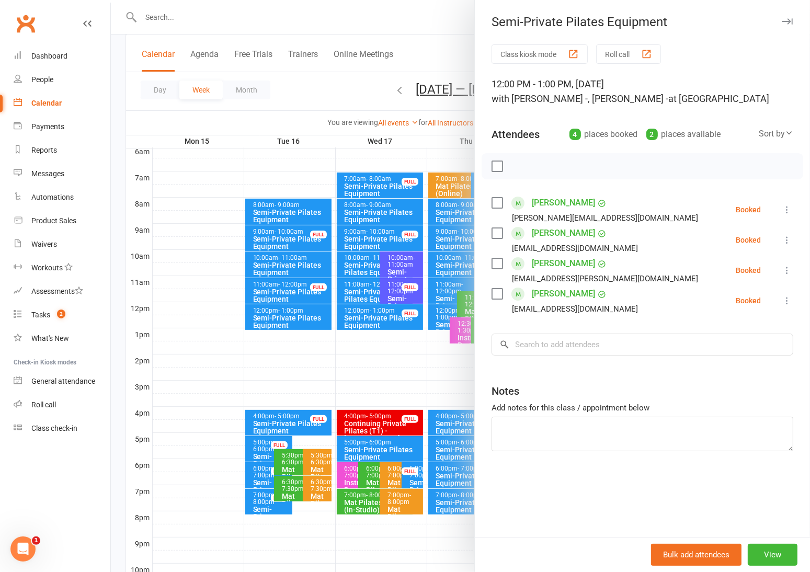
click at [302, 93] on div at bounding box center [460, 286] width 699 height 572
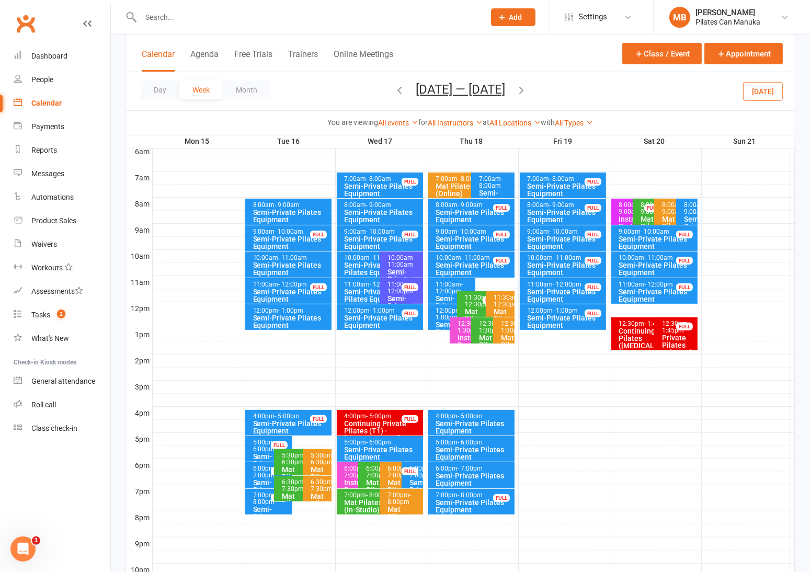
click at [387, 447] on div "Semi-Private Pilates Equipment" at bounding box center [382, 453] width 77 height 15
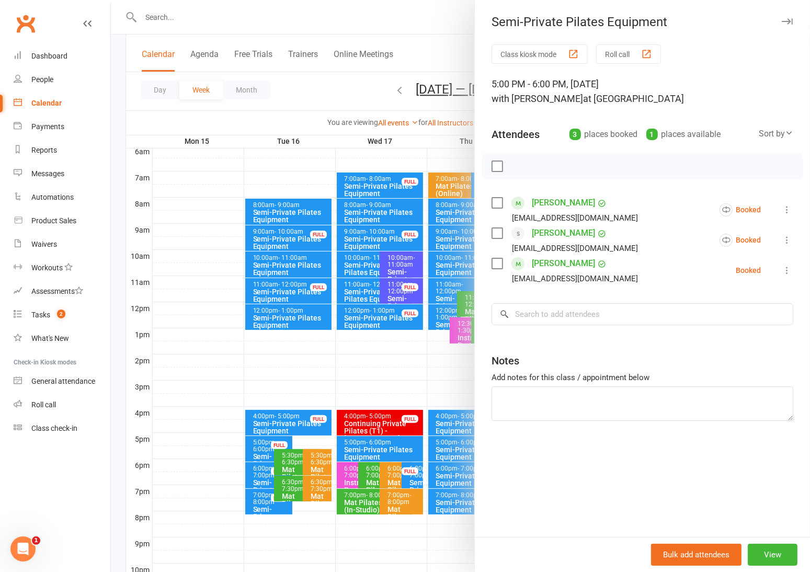
click at [307, 120] on div at bounding box center [460, 286] width 699 height 572
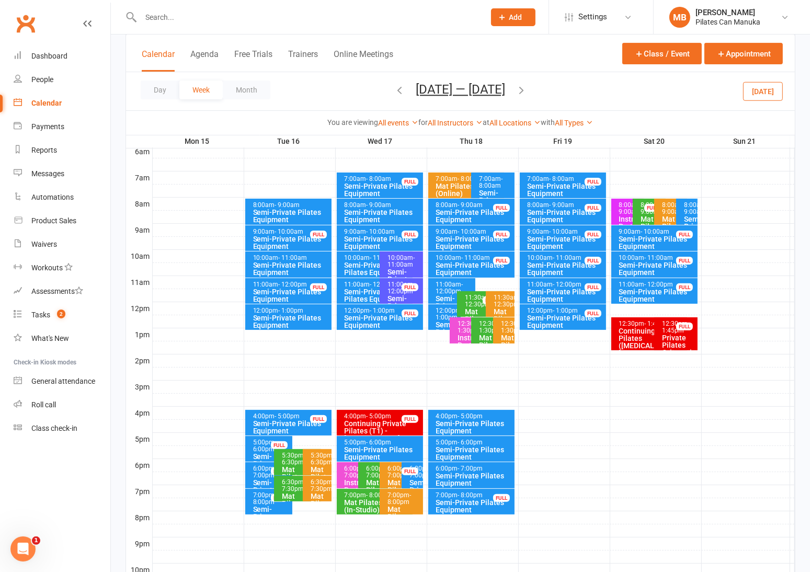
click at [372, 292] on div "Semi-Private Pilates Equipment" at bounding box center [377, 295] width 67 height 15
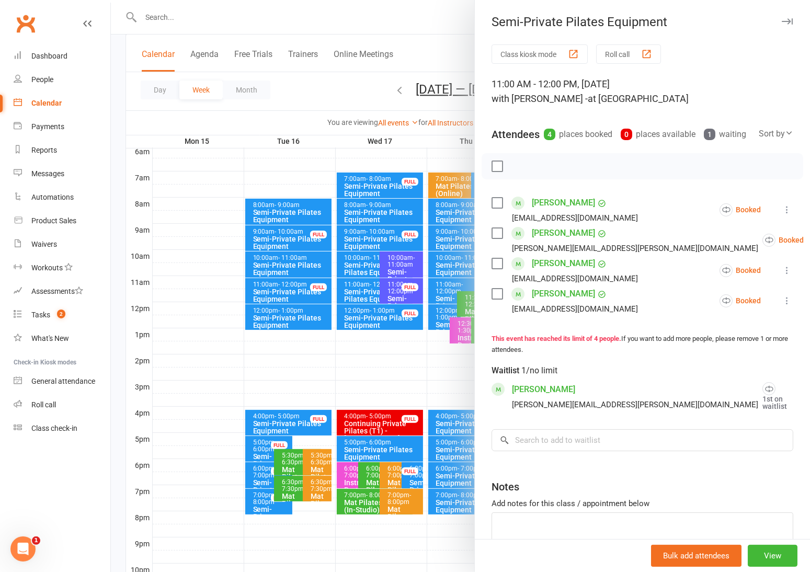
click at [360, 290] on div at bounding box center [460, 286] width 699 height 572
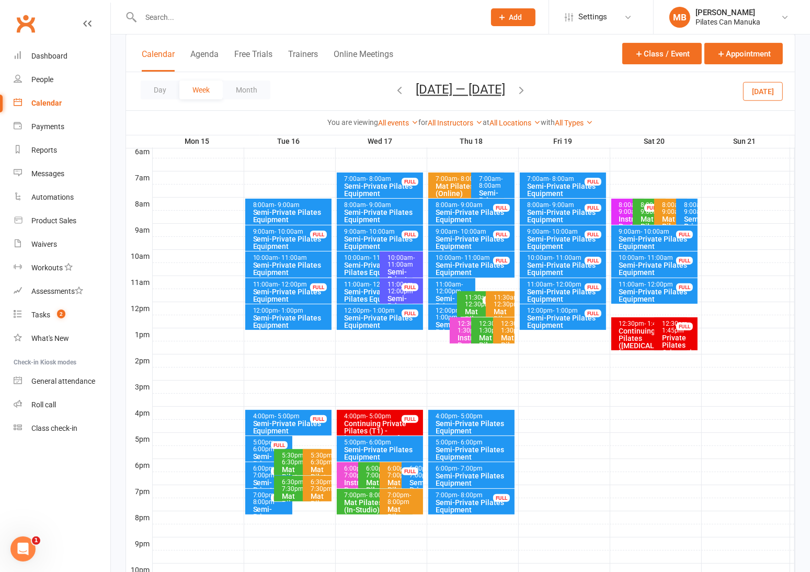
click at [444, 310] on div "12:00pm - 1:00pm" at bounding box center [448, 315] width 24 height 14
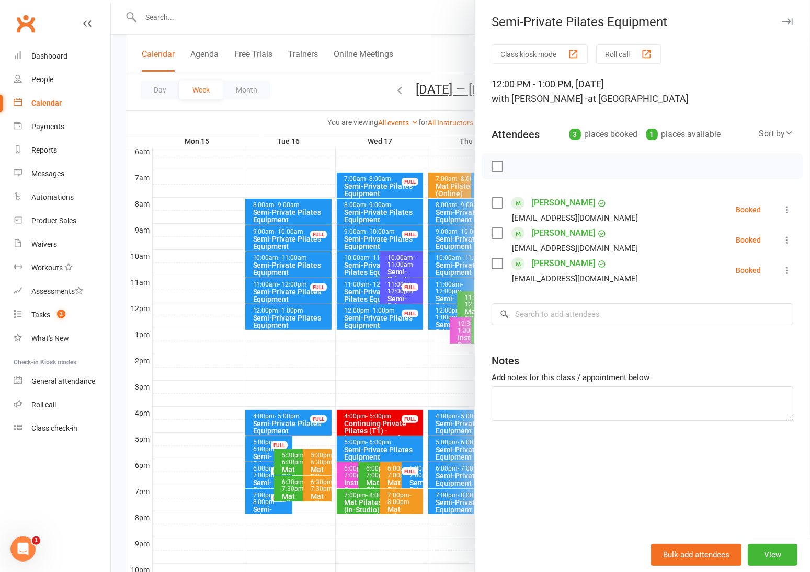
drag, startPoint x: 329, startPoint y: 78, endPoint x: 337, endPoint y: 191, distance: 112.8
click at [330, 78] on div at bounding box center [460, 286] width 699 height 572
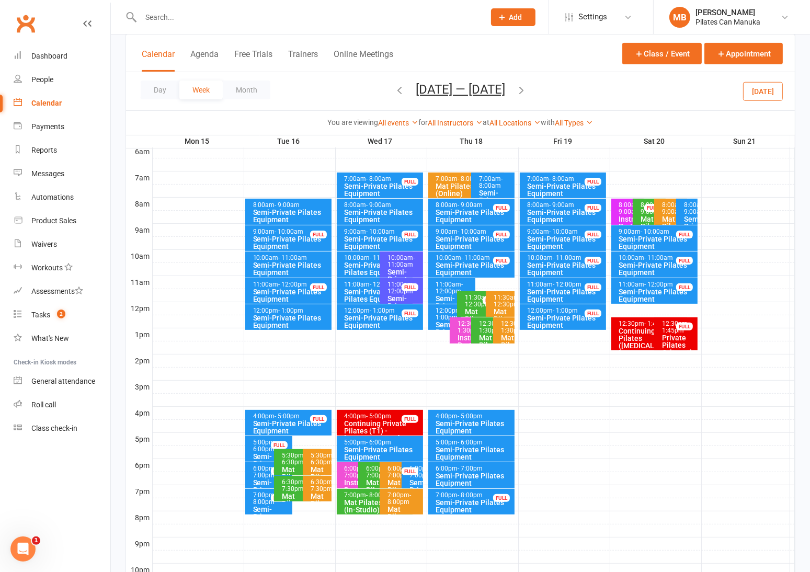
click at [525, 85] on icon "button" at bounding box center [522, 90] width 12 height 12
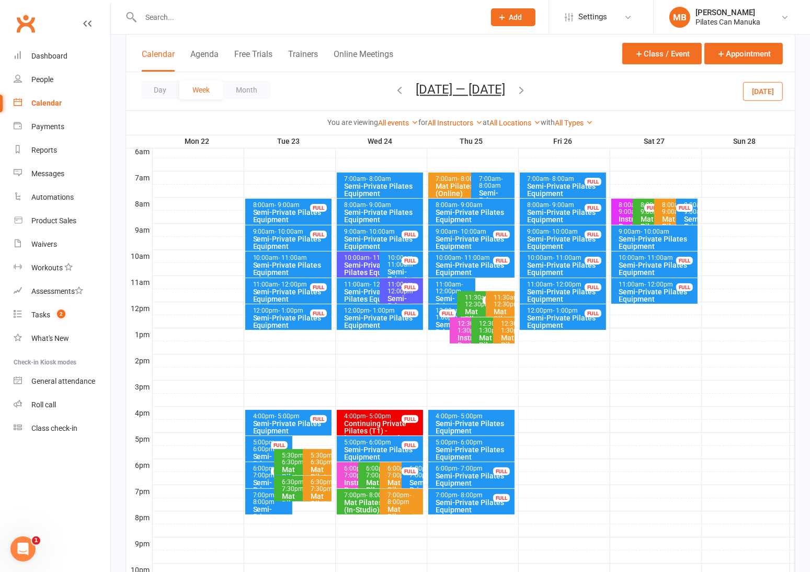
click at [394, 92] on icon "button" at bounding box center [400, 90] width 12 height 12
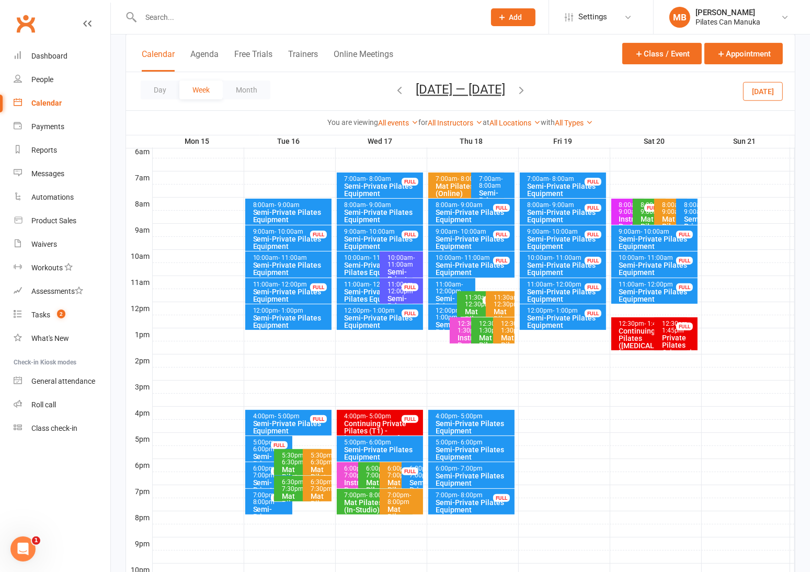
click at [479, 472] on div "Semi-Private Pilates Equipment" at bounding box center [474, 479] width 77 height 15
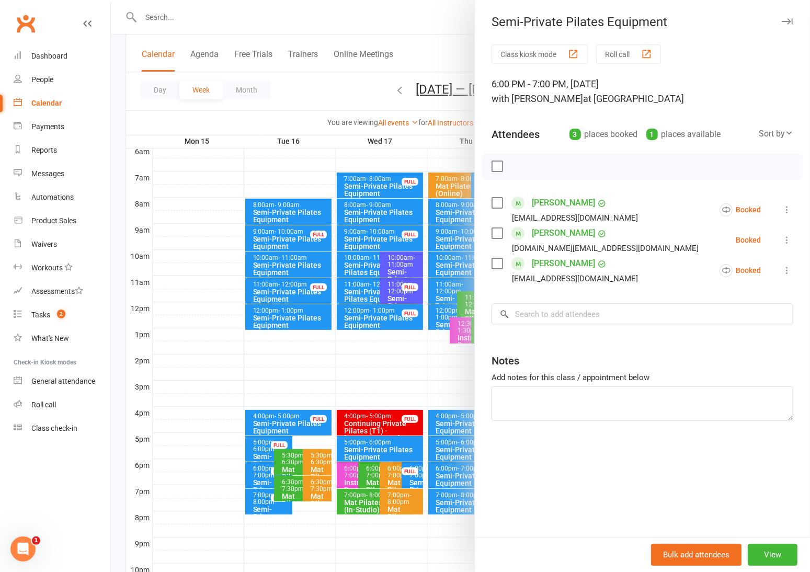
click at [302, 69] on div at bounding box center [460, 286] width 699 height 572
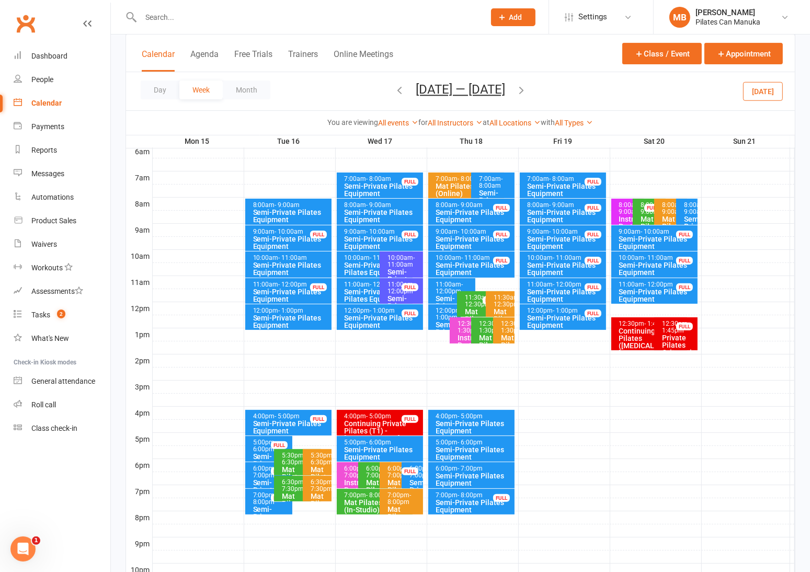
click at [468, 479] on div "Semi-Private Pilates Equipment" at bounding box center [474, 479] width 77 height 15
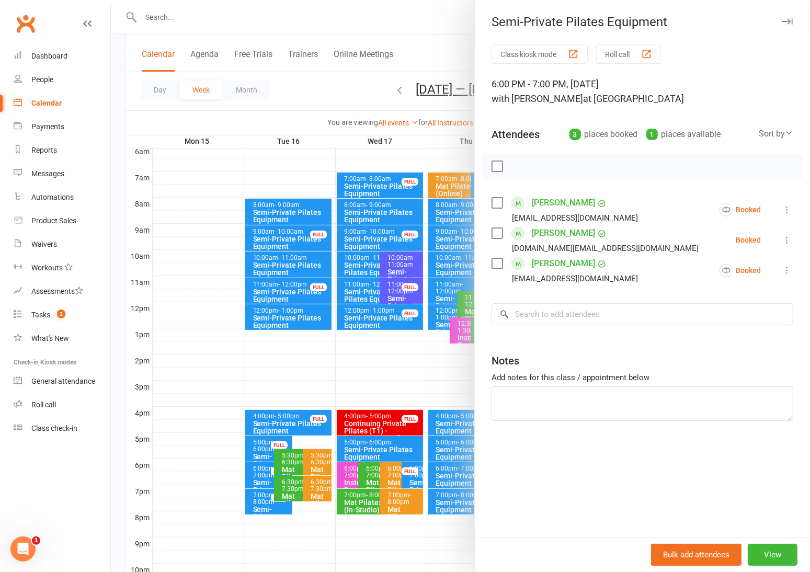
click at [311, 86] on div at bounding box center [460, 286] width 699 height 572
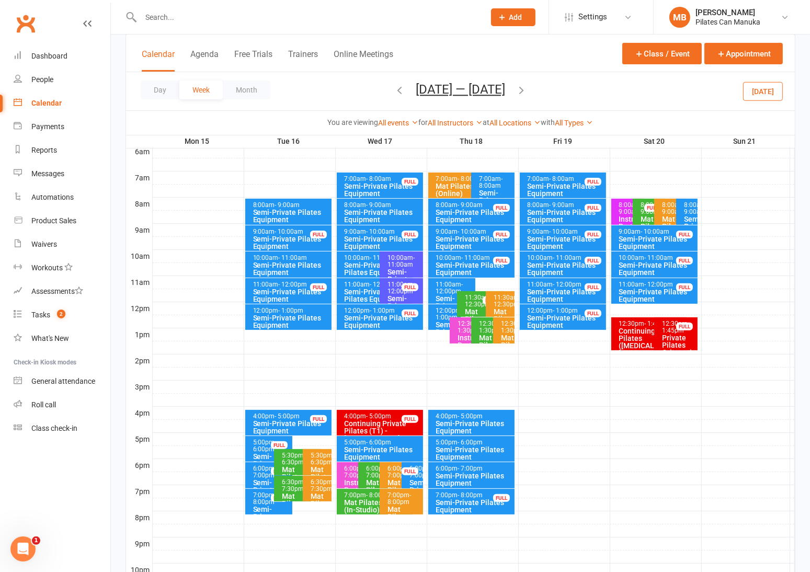
click at [461, 469] on span "- 7:00pm" at bounding box center [470, 468] width 25 height 7
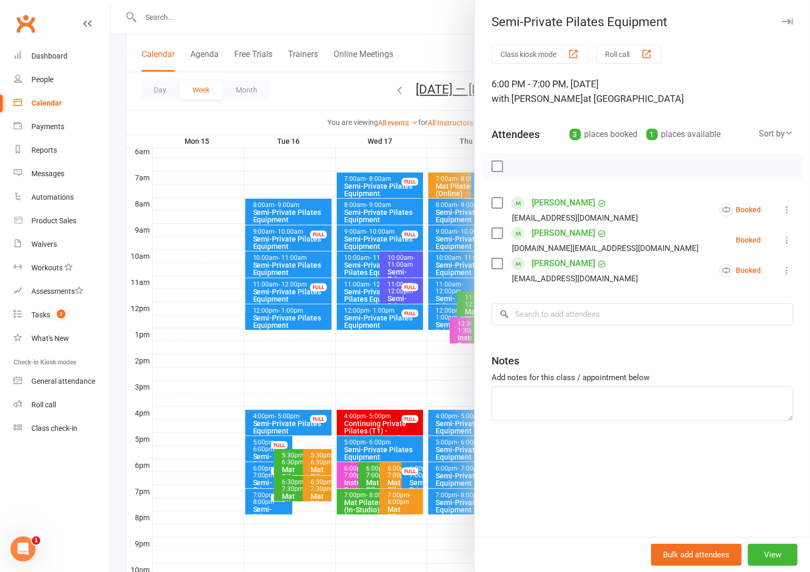
click at [327, 48] on div at bounding box center [460, 286] width 699 height 572
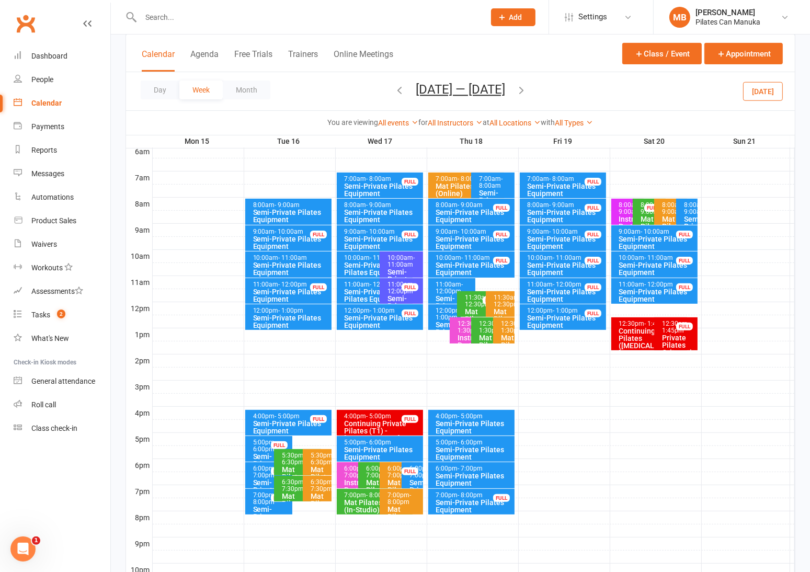
click at [527, 88] on icon "button" at bounding box center [522, 90] width 12 height 12
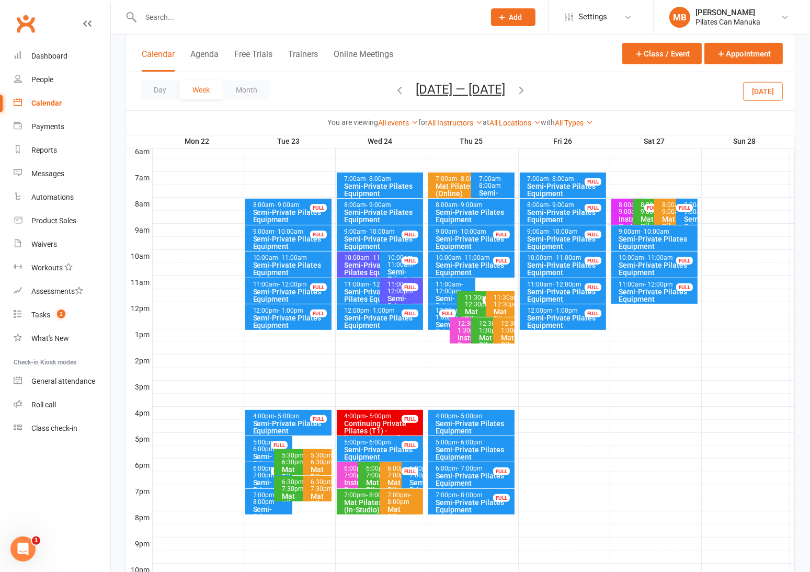
click at [399, 88] on icon "button" at bounding box center [400, 90] width 12 height 12
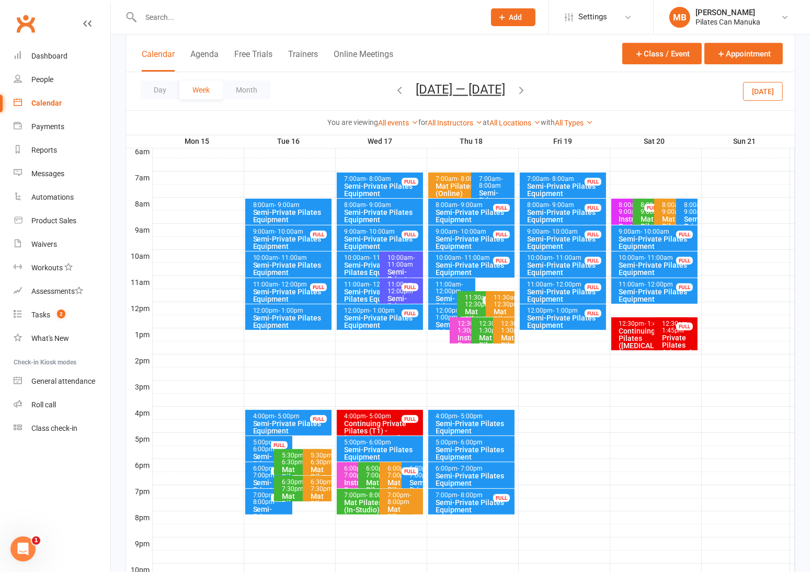
click at [526, 92] on icon "button" at bounding box center [522, 90] width 12 height 12
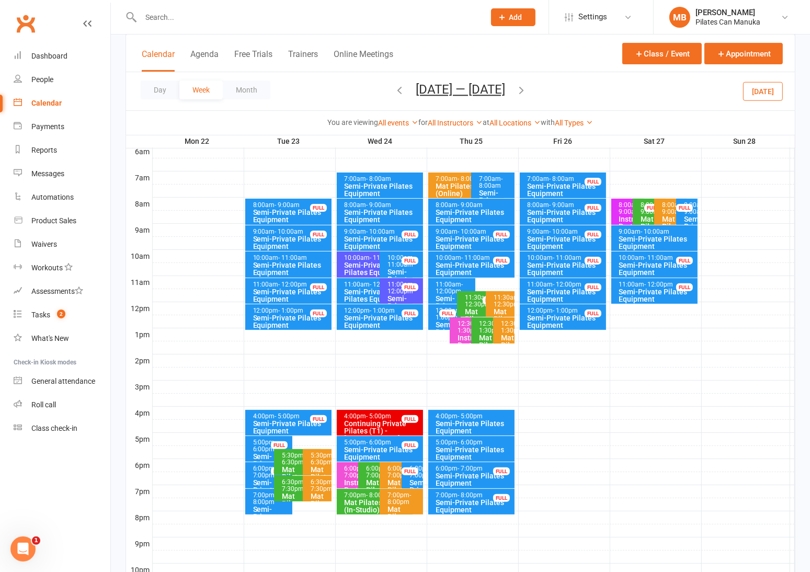
click at [394, 87] on icon "button" at bounding box center [400, 90] width 12 height 12
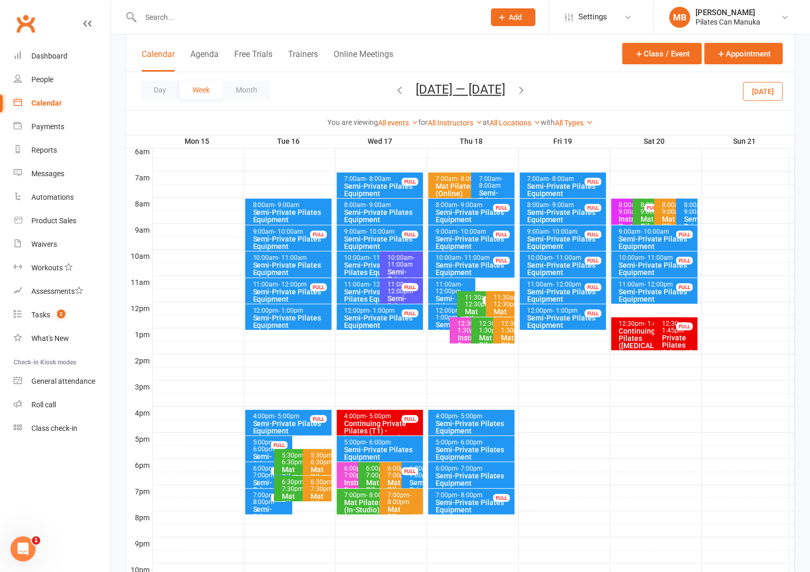
click at [394, 94] on icon "button" at bounding box center [400, 90] width 12 height 12
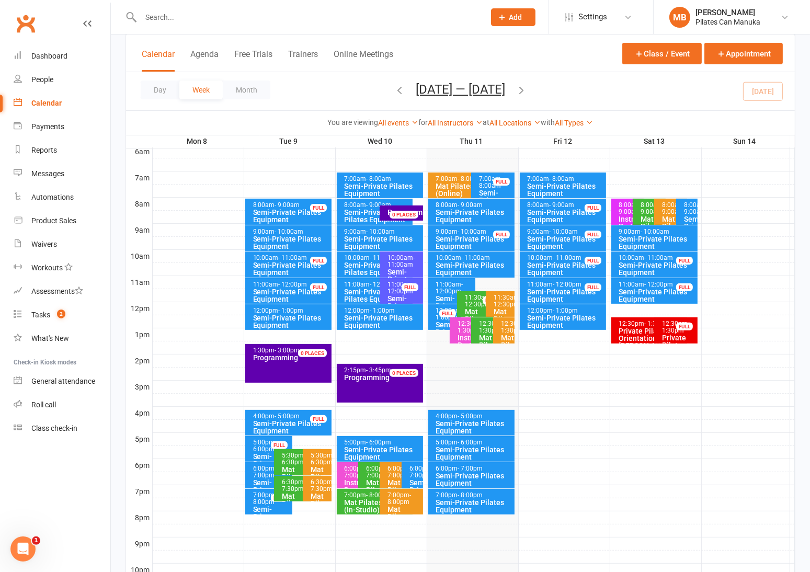
click at [525, 89] on icon "button" at bounding box center [522, 90] width 12 height 12
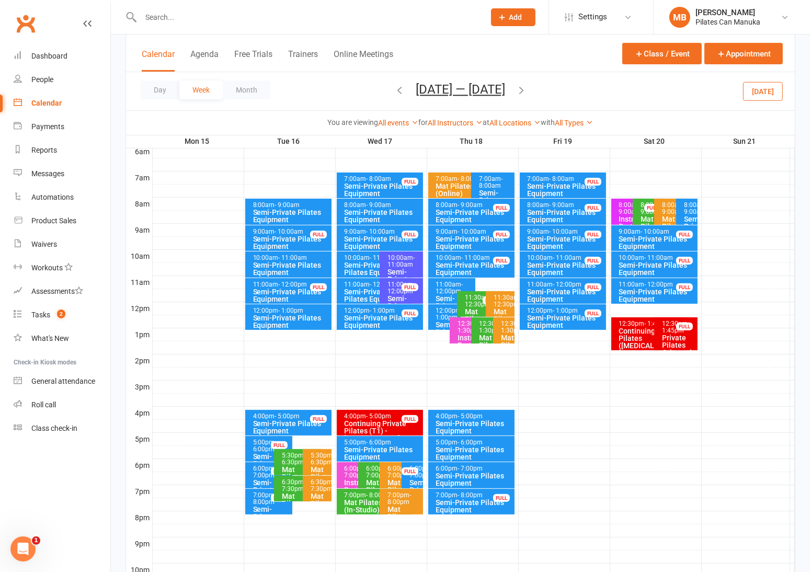
click at [527, 87] on icon "button" at bounding box center [522, 90] width 12 height 12
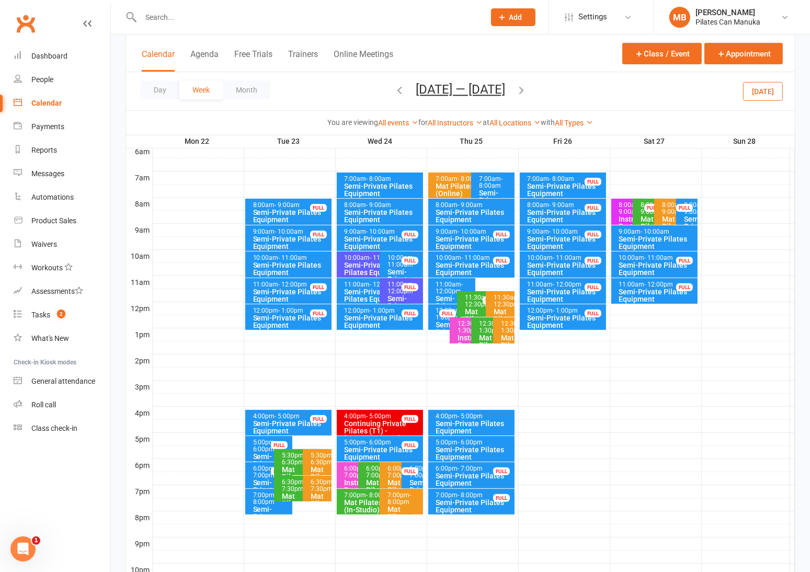
click at [525, 87] on icon "button" at bounding box center [522, 90] width 12 height 12
click at [405, 91] on span "Sep 29 — Oct 5 2025 September 2025 Sun Mon Tue Wed Thu Fri Sat 31 01 02 03 04 0…" at bounding box center [460, 91] width 110 height 18
click at [379, 85] on div "Day Week Month Sep 29 — Oct 5 2025 September 2025 Sun Mon Tue Wed Thu Fri Sat 3…" at bounding box center [460, 91] width 669 height 38
click at [527, 92] on icon "button" at bounding box center [522, 90] width 12 height 12
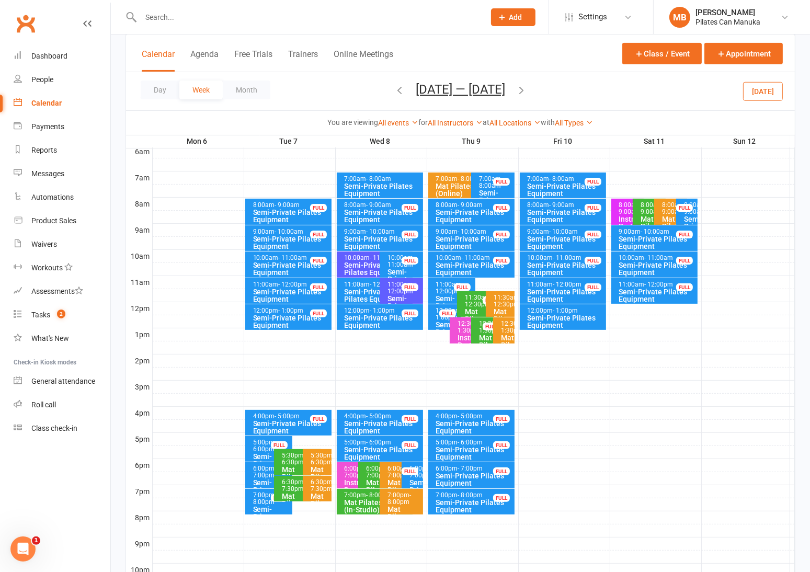
click at [400, 93] on icon "button" at bounding box center [400, 90] width 12 height 12
click at [394, 88] on icon "button" at bounding box center [400, 90] width 12 height 12
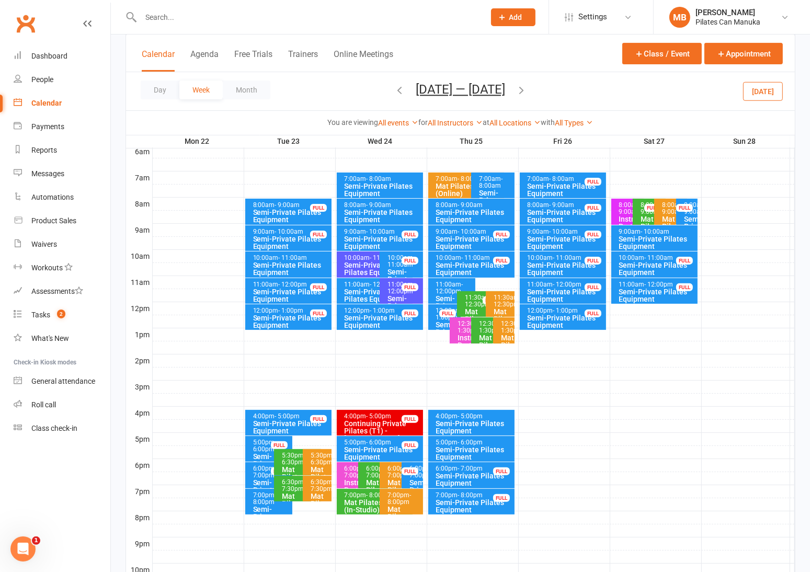
click at [394, 91] on icon "button" at bounding box center [400, 90] width 12 height 12
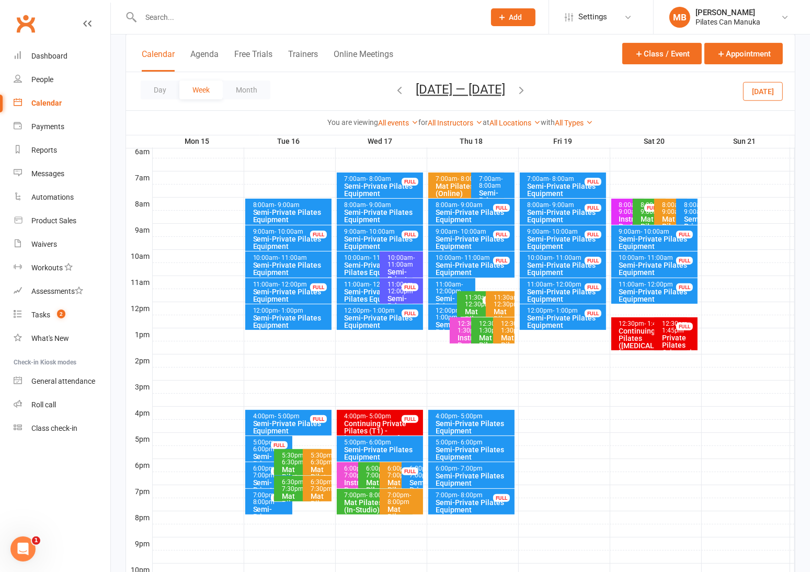
click at [526, 91] on icon "button" at bounding box center [522, 90] width 12 height 12
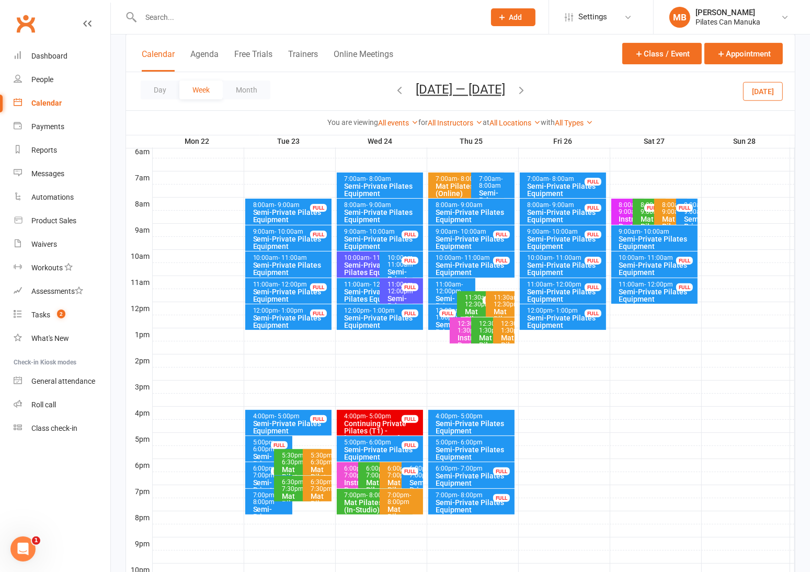
click at [527, 83] on button "button" at bounding box center [522, 91] width 12 height 18
click at [394, 93] on icon "button" at bounding box center [400, 90] width 12 height 12
click at [525, 88] on icon "button" at bounding box center [522, 90] width 12 height 12
click at [394, 92] on icon "button" at bounding box center [400, 90] width 12 height 12
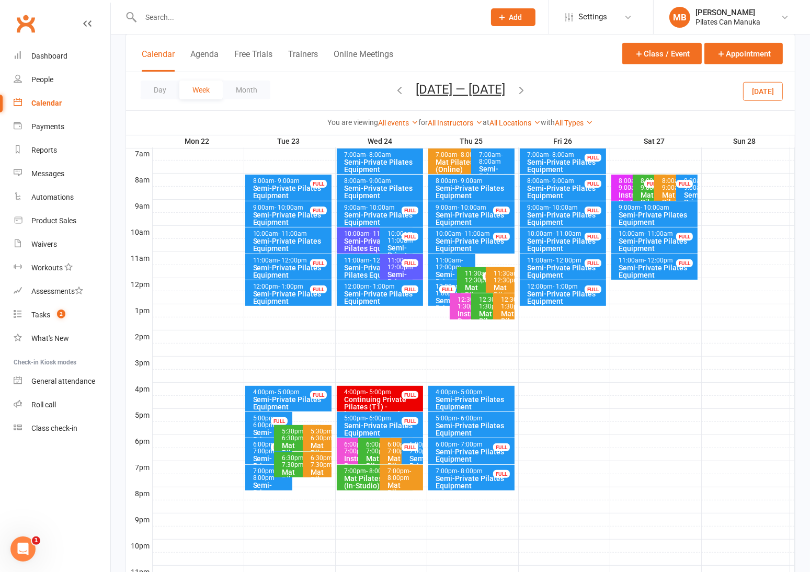
scroll to position [224, 0]
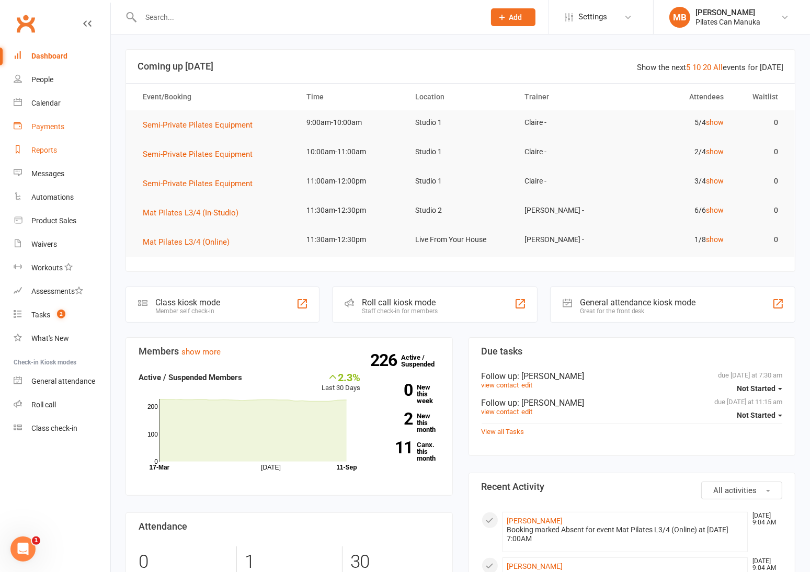
drag, startPoint x: 50, startPoint y: 149, endPoint x: 95, endPoint y: 134, distance: 47.8
click at [50, 148] on div "Reports" at bounding box center [44, 150] width 26 height 8
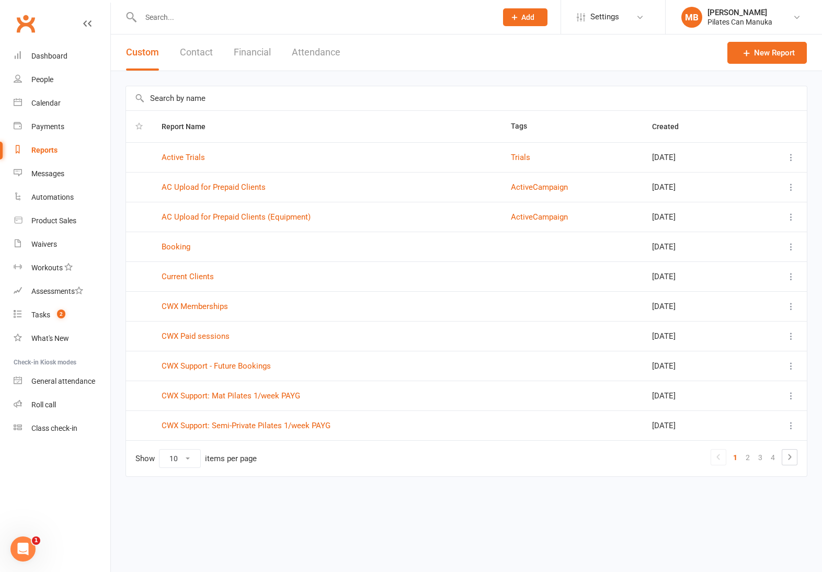
click at [309, 59] on button "Attendance" at bounding box center [316, 53] width 49 height 36
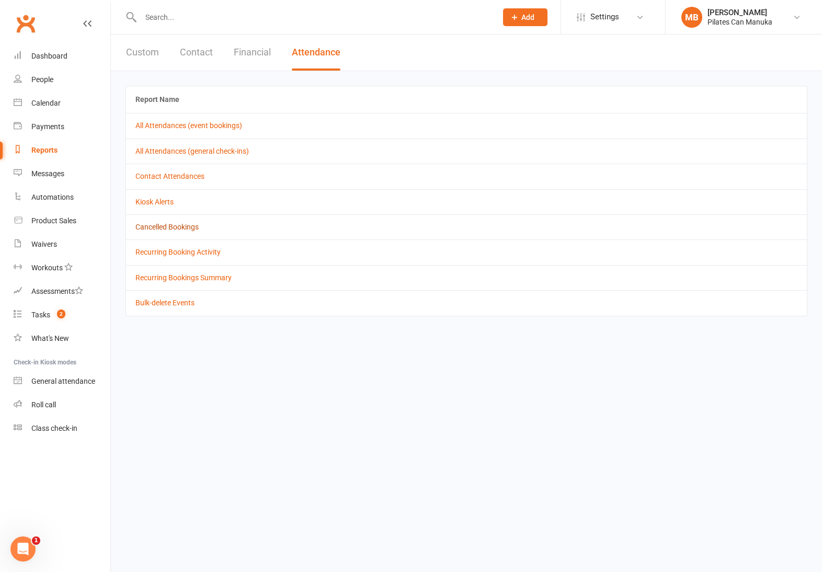
click at [179, 225] on link "Cancelled Bookings" at bounding box center [166, 227] width 63 height 8
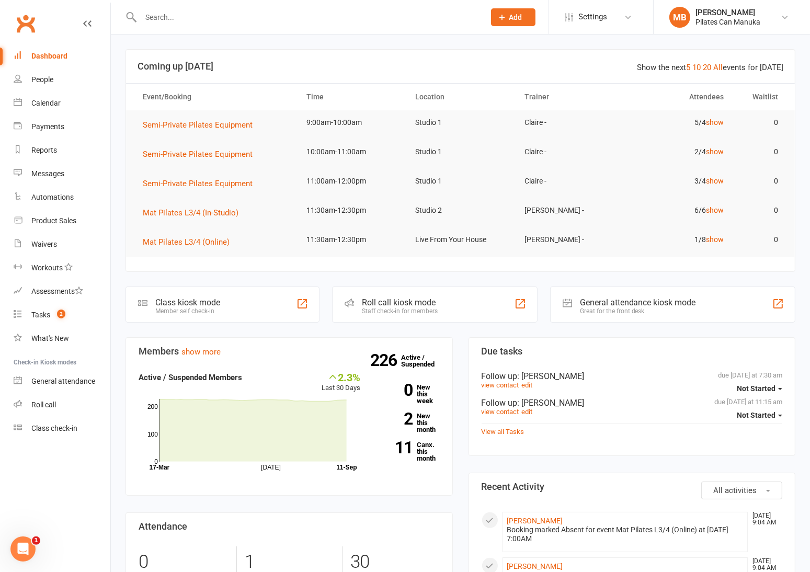
click at [295, 16] on input "text" at bounding box center [308, 17] width 340 height 15
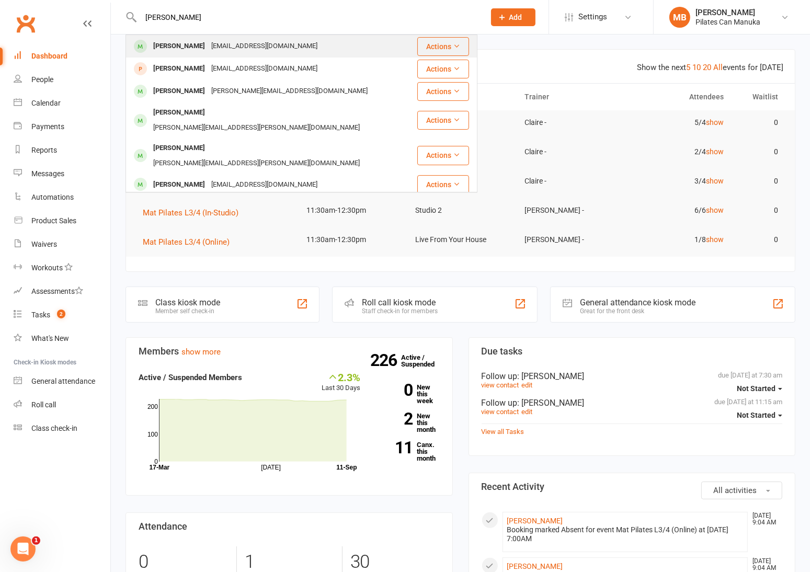
type input "kathy"
click at [283, 41] on div "[EMAIL_ADDRESS][DOMAIN_NAME]" at bounding box center [264, 46] width 112 height 15
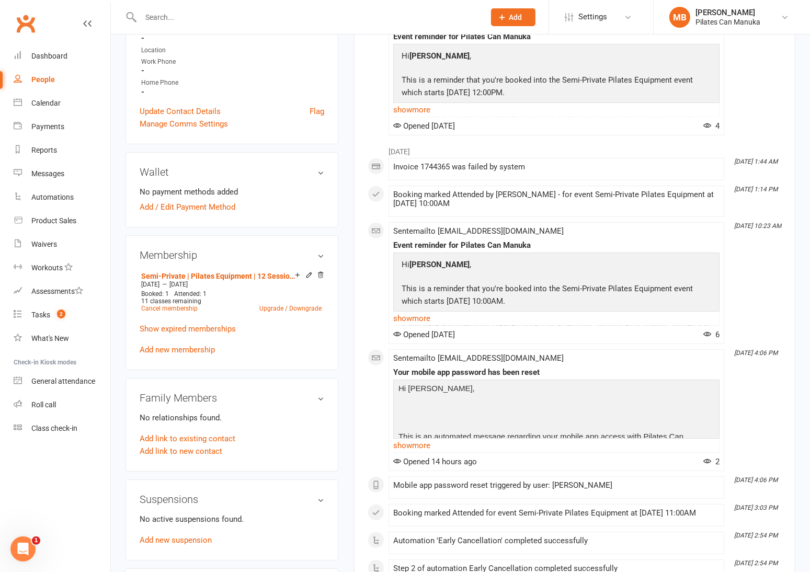
scroll to position [314, 0]
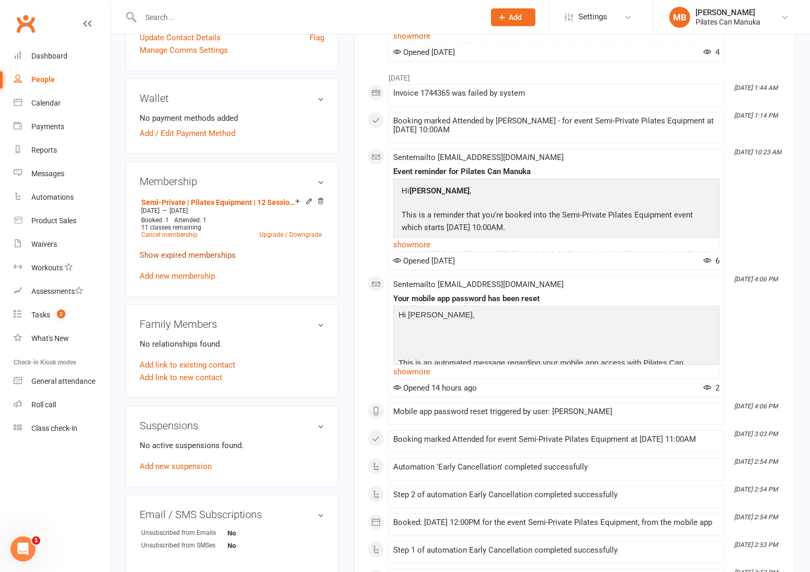
click at [185, 256] on link "Show expired memberships" at bounding box center [188, 255] width 96 height 9
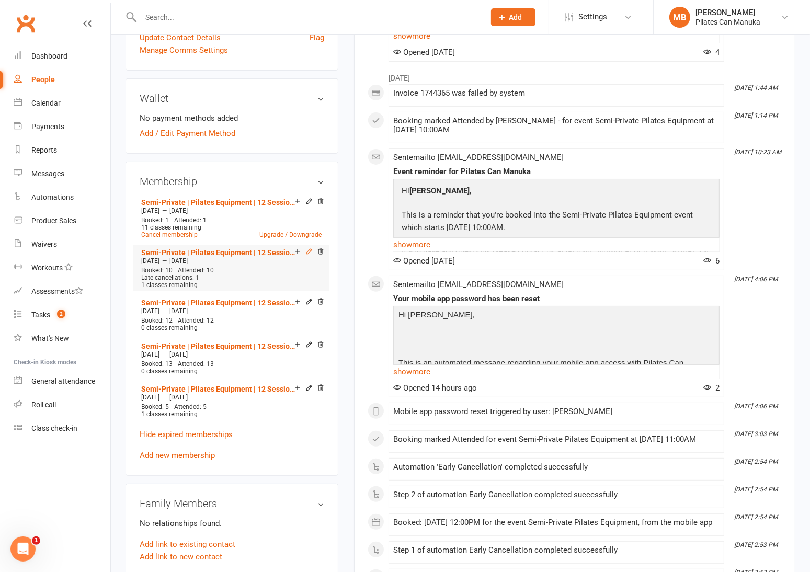
click at [308, 251] on icon at bounding box center [309, 251] width 5 height 5
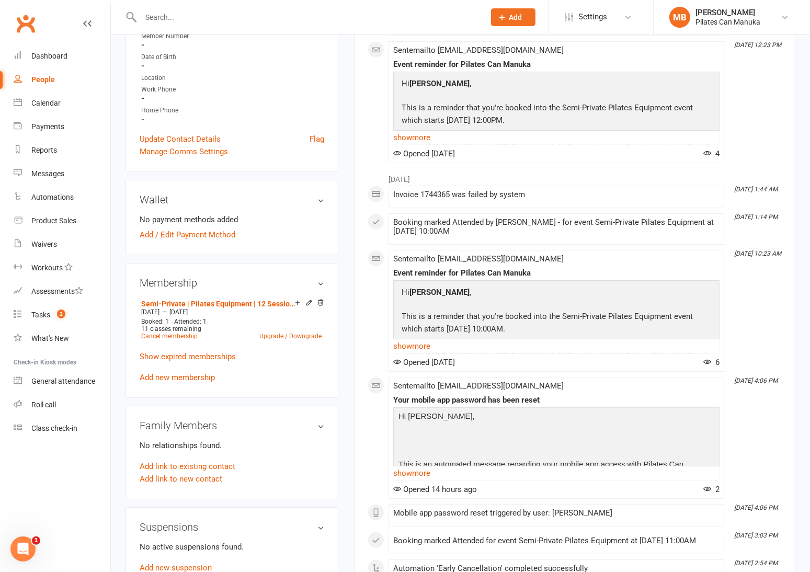
scroll to position [235, 0]
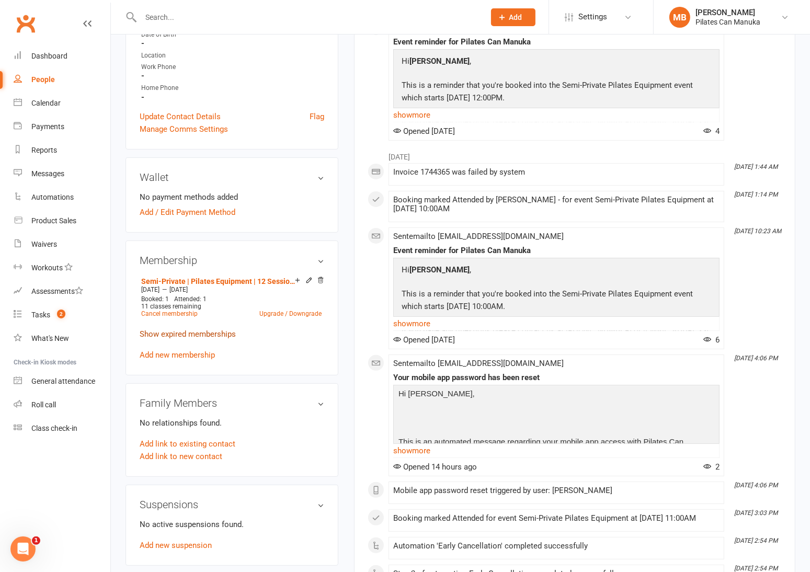
click at [186, 335] on link "Show expired memberships" at bounding box center [188, 334] width 96 height 9
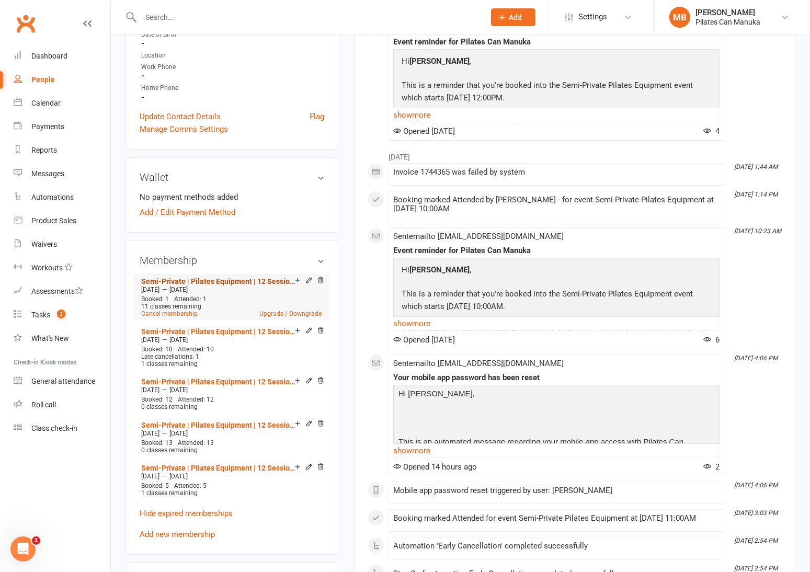
click at [233, 279] on link "Semi-Private | Pilates Equipment | 12 Sessions" at bounding box center [218, 281] width 154 height 8
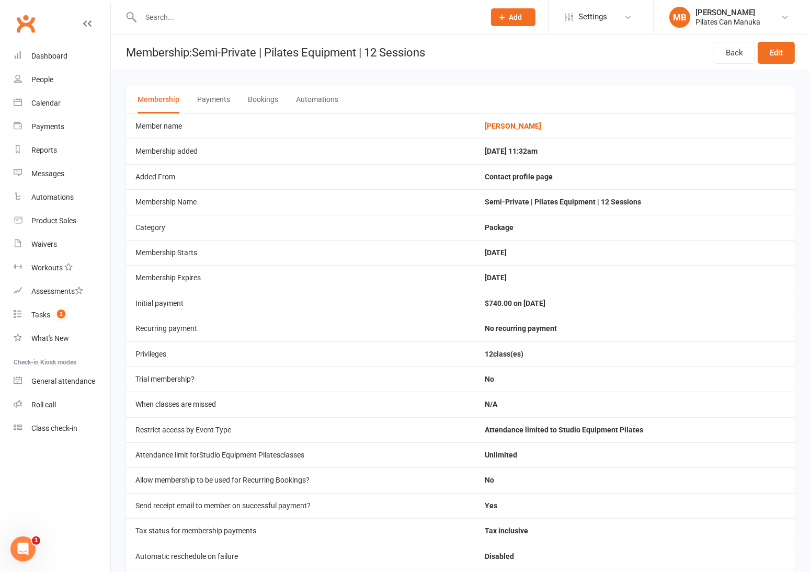
click at [263, 101] on button "Bookings" at bounding box center [263, 99] width 30 height 27
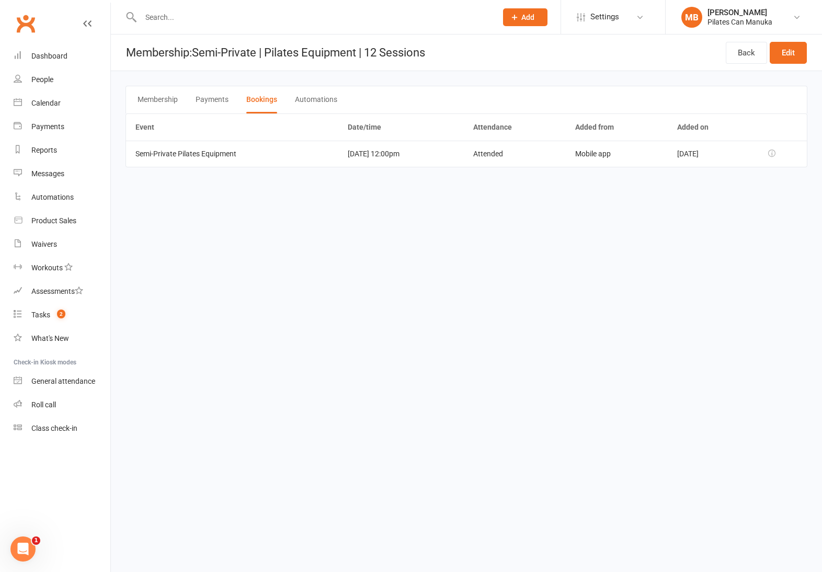
click at [545, 197] on html "Prospect Member Non-attending contact Class / event Appointment Task Add Settin…" at bounding box center [411, 98] width 822 height 197
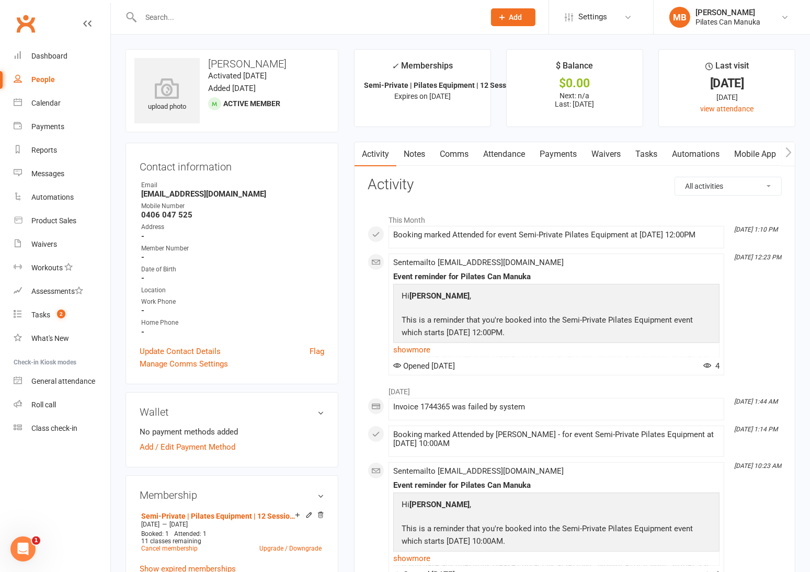
click at [649, 156] on link "Tasks" at bounding box center [646, 154] width 37 height 24
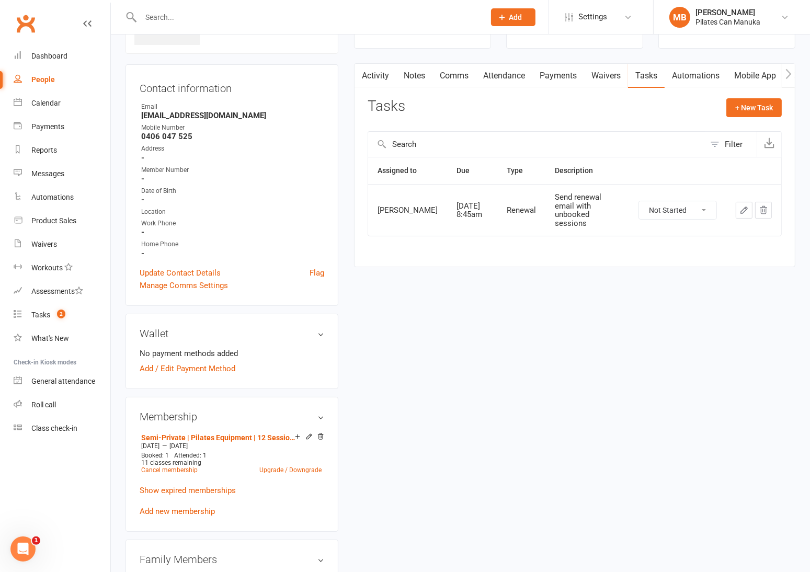
scroll to position [157, 0]
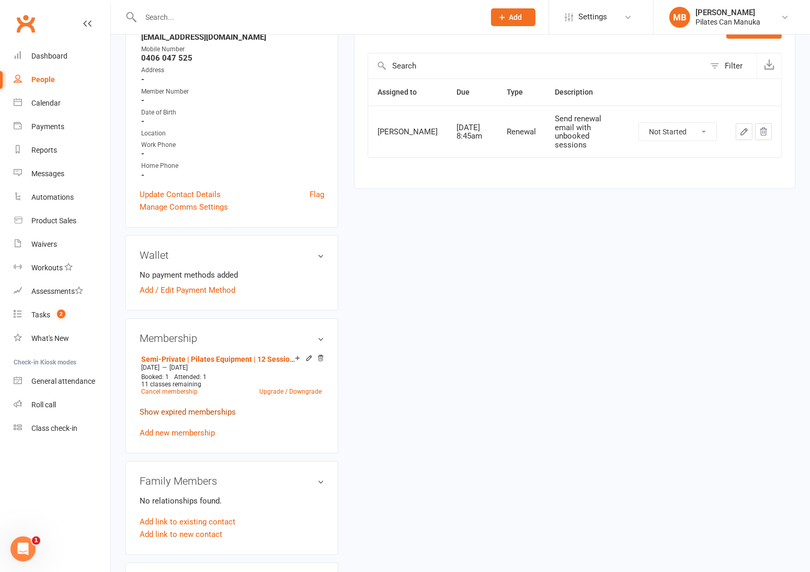
click at [187, 413] on link "Show expired memberships" at bounding box center [188, 412] width 96 height 9
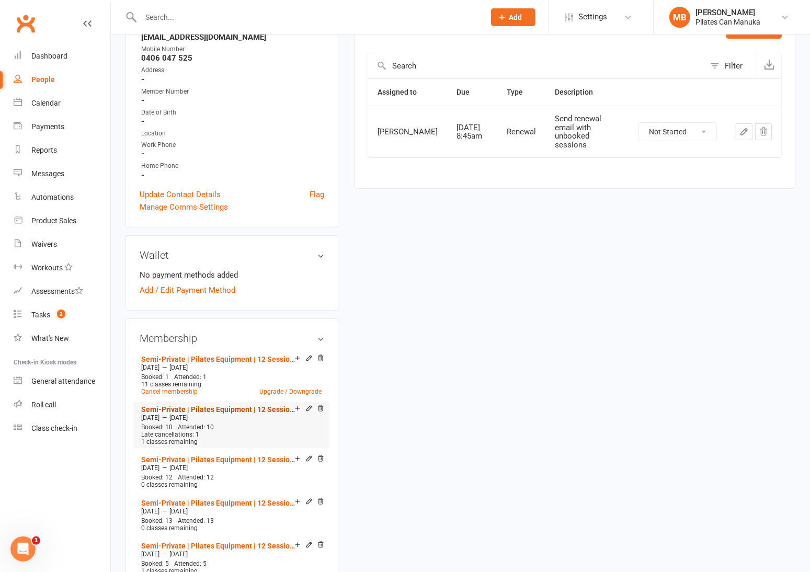
click at [248, 410] on link "Semi-Private | Pilates Equipment | 12 Sessions" at bounding box center [218, 409] width 154 height 8
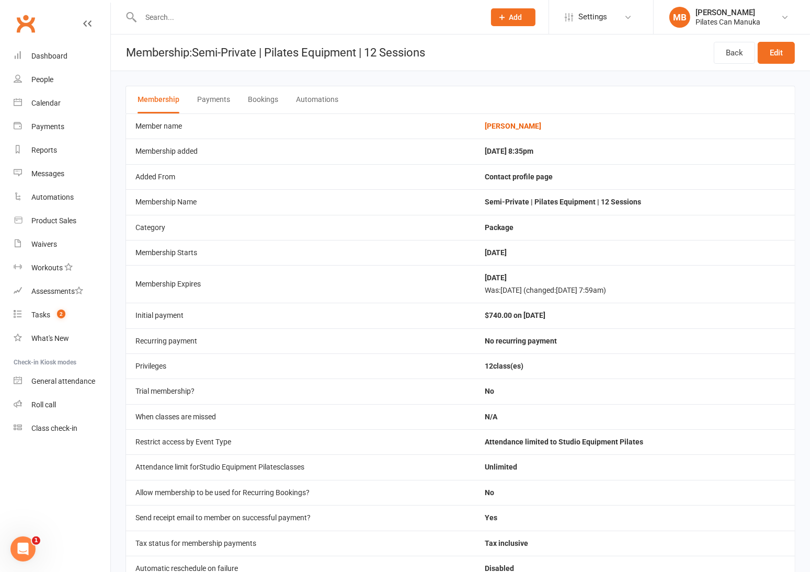
click at [254, 100] on button "Bookings" at bounding box center [263, 99] width 30 height 27
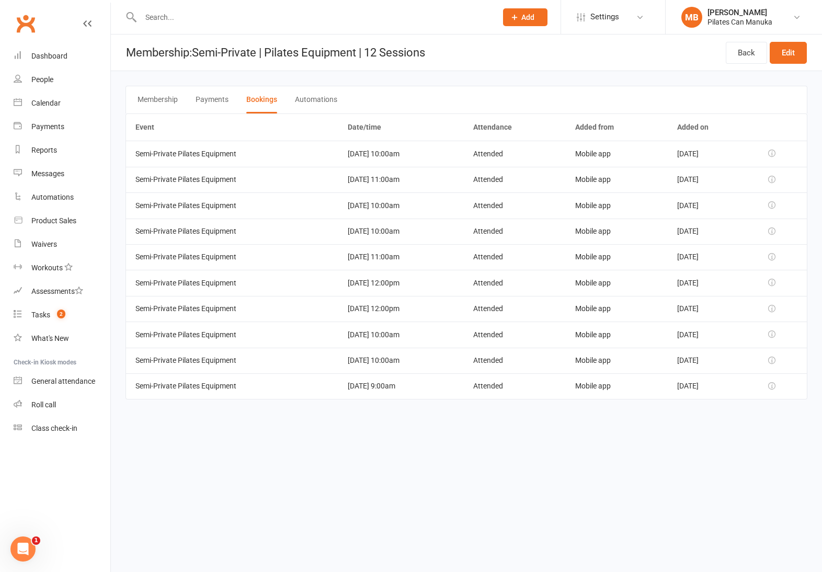
drag, startPoint x: 561, startPoint y: 531, endPoint x: 544, endPoint y: 506, distance: 30.5
click at [558, 429] on html "Prospect Member Non-attending contact Class / event Appointment Task Add Settin…" at bounding box center [411, 214] width 822 height 429
click at [386, 429] on html "Prospect Member Non-attending contact Class / event Appointment Task Add Settin…" at bounding box center [411, 214] width 822 height 429
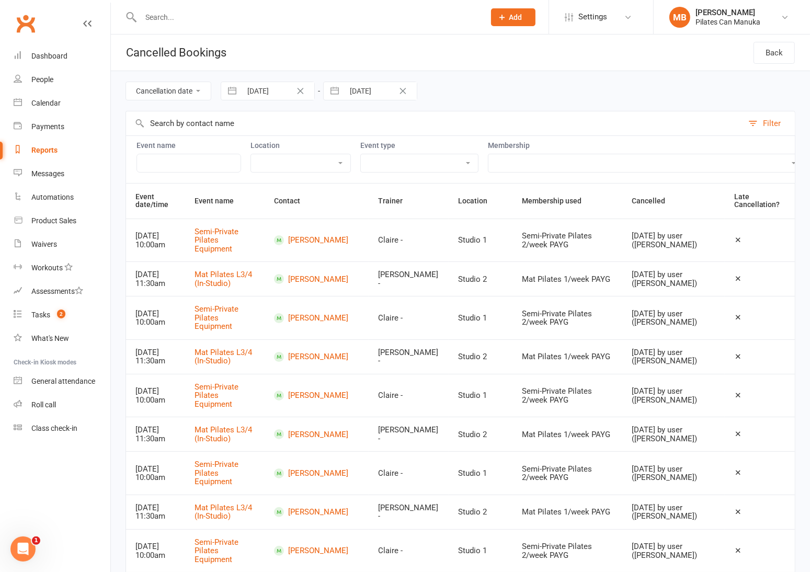
click at [238, 8] on div at bounding box center [302, 17] width 352 height 34
click at [237, 10] on input "text" at bounding box center [308, 17] width 340 height 15
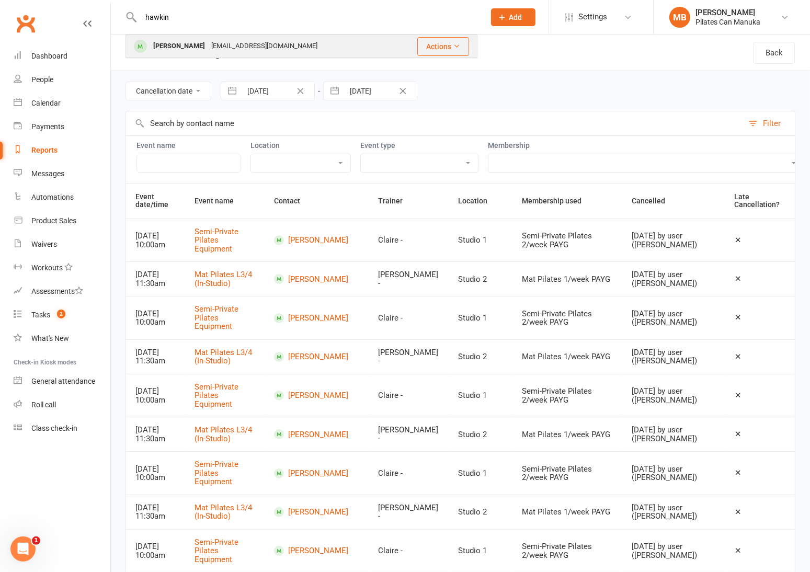
type input "hawkin"
click at [255, 42] on div "[EMAIL_ADDRESS][DOMAIN_NAME]" at bounding box center [264, 46] width 112 height 15
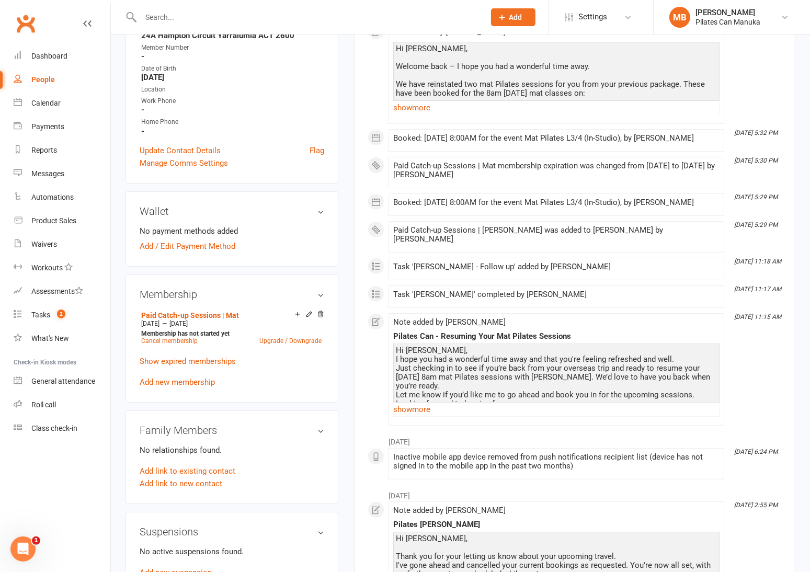
scroll to position [235, 0]
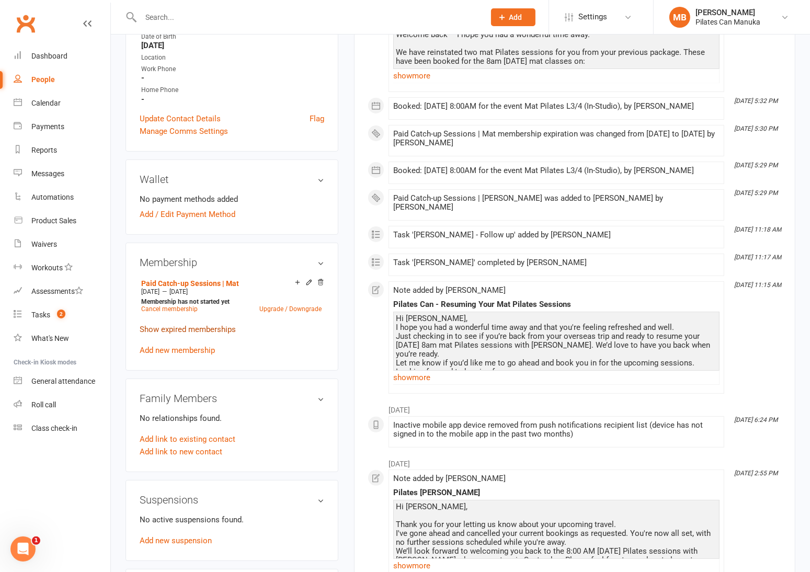
click at [202, 331] on link "Show expired memberships" at bounding box center [188, 329] width 96 height 9
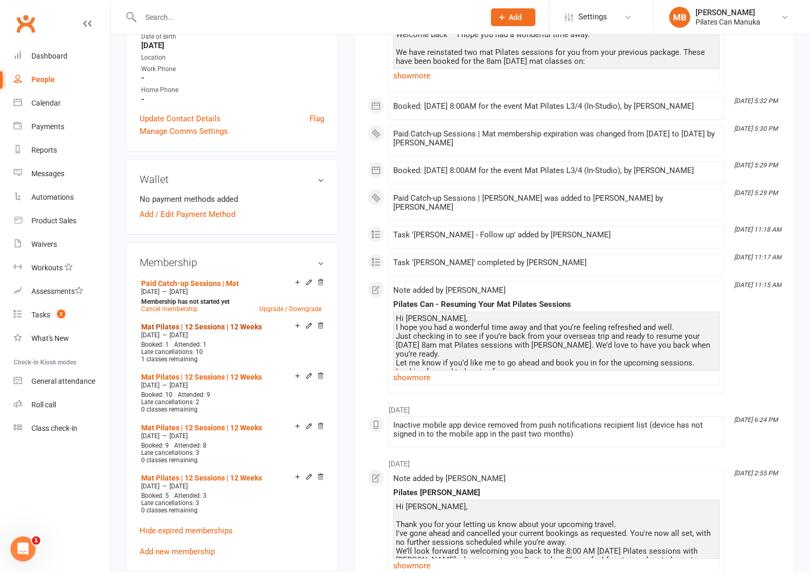
drag, startPoint x: 202, startPoint y: 324, endPoint x: 293, endPoint y: 299, distance: 94.6
click at [202, 324] on link "Mat Pilates | 12 Sessions | 12 Weeks" at bounding box center [201, 327] width 121 height 8
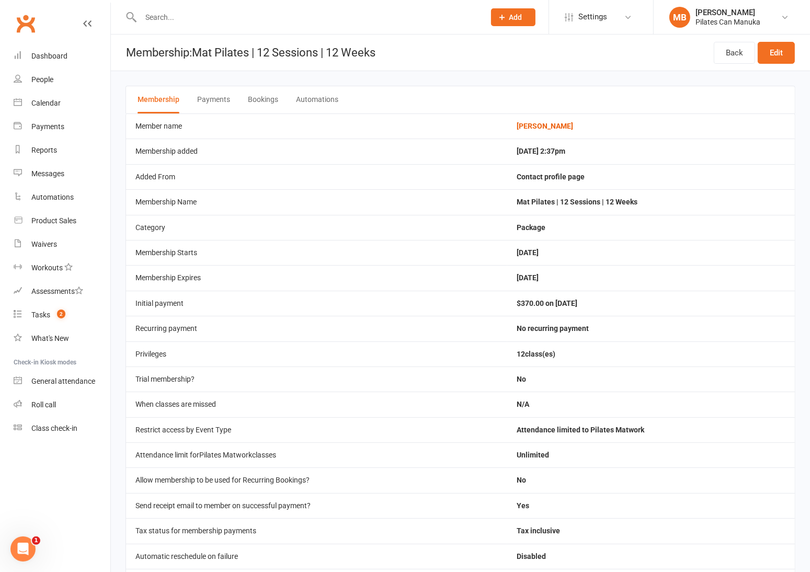
click at [259, 101] on button "Bookings" at bounding box center [263, 99] width 30 height 27
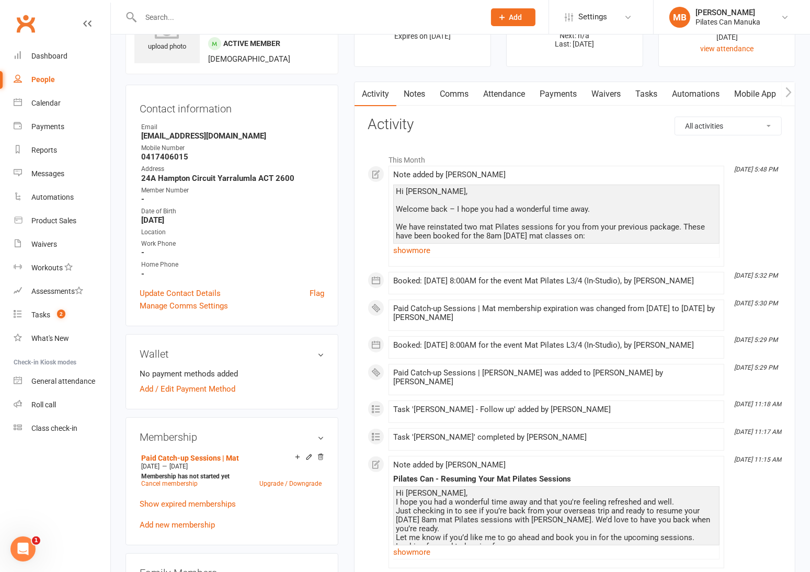
scroll to position [157, 0]
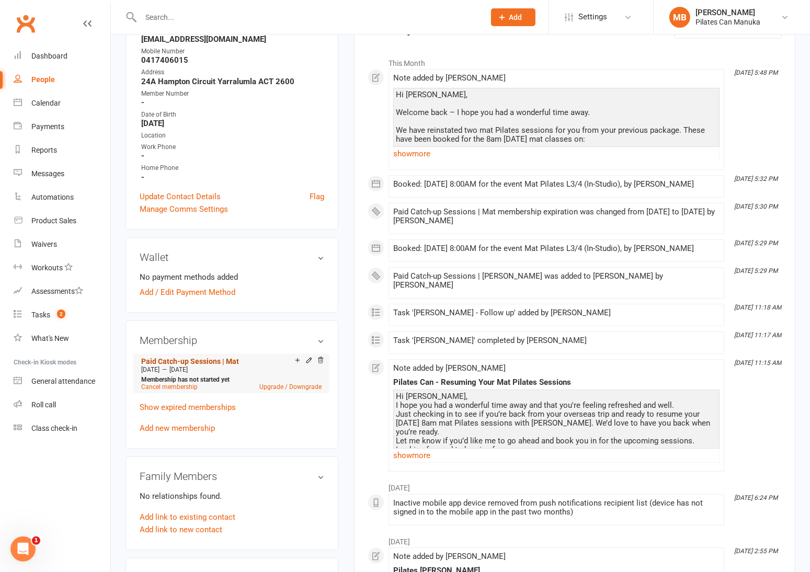
click at [189, 358] on link "Paid Catch-up Sessions | Mat" at bounding box center [190, 361] width 98 height 8
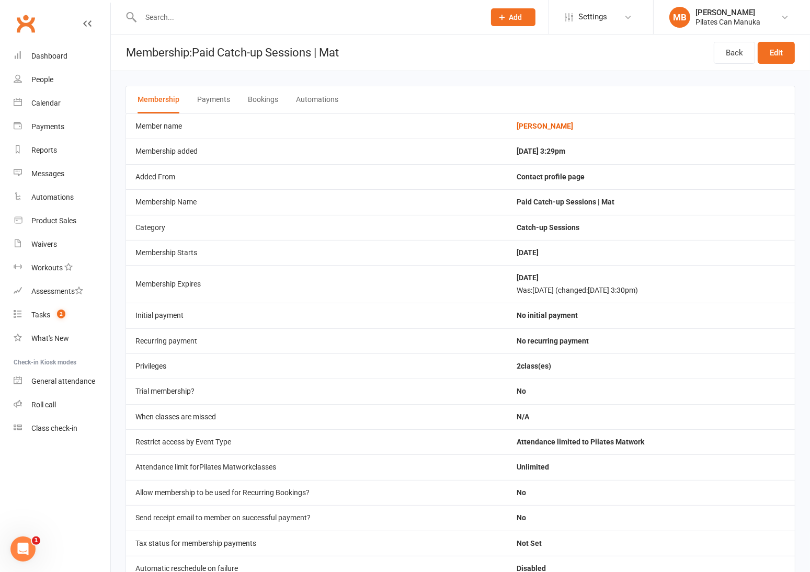
click at [257, 99] on button "Bookings" at bounding box center [263, 99] width 30 height 27
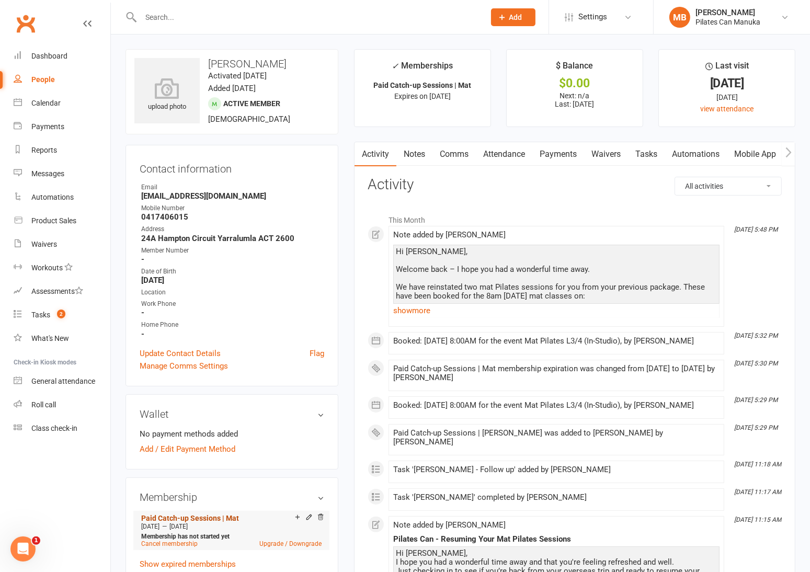
click at [153, 515] on link "Paid Catch-up Sessions | Mat" at bounding box center [190, 518] width 98 height 8
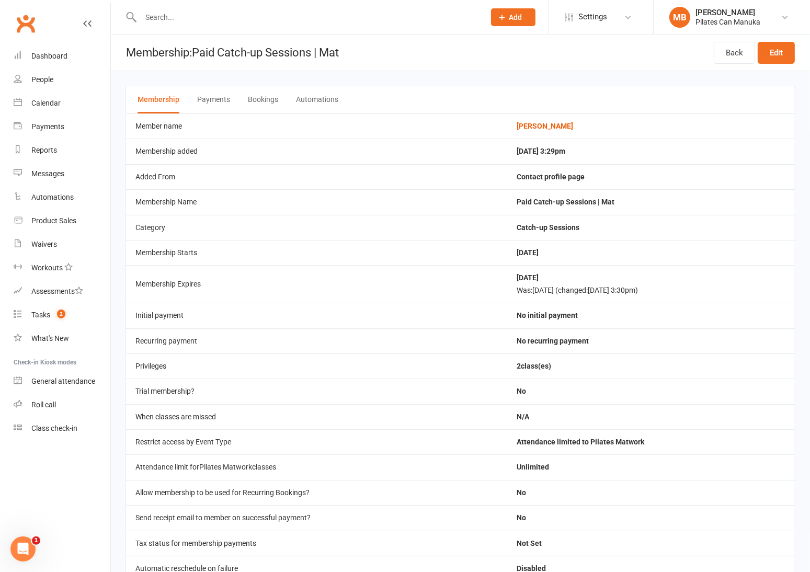
click at [259, 94] on button "Bookings" at bounding box center [263, 99] width 30 height 27
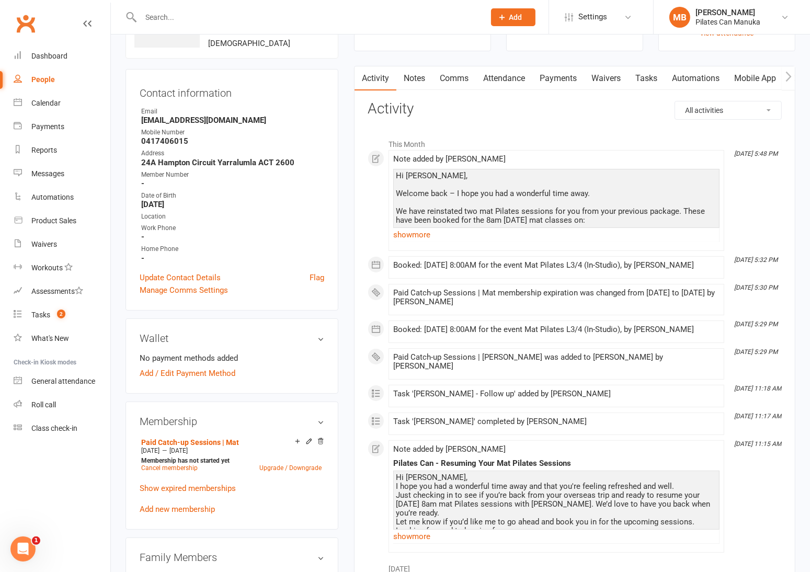
scroll to position [157, 0]
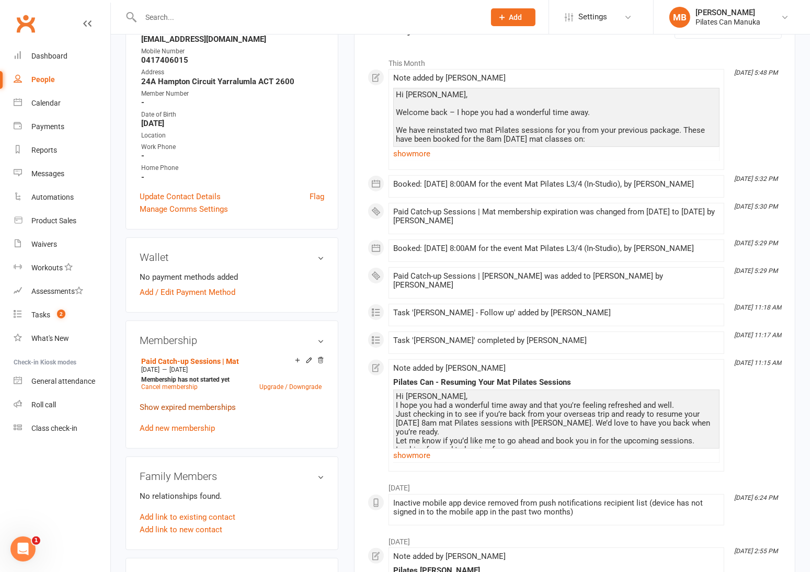
click at [197, 408] on link "Show expired memberships" at bounding box center [188, 407] width 96 height 9
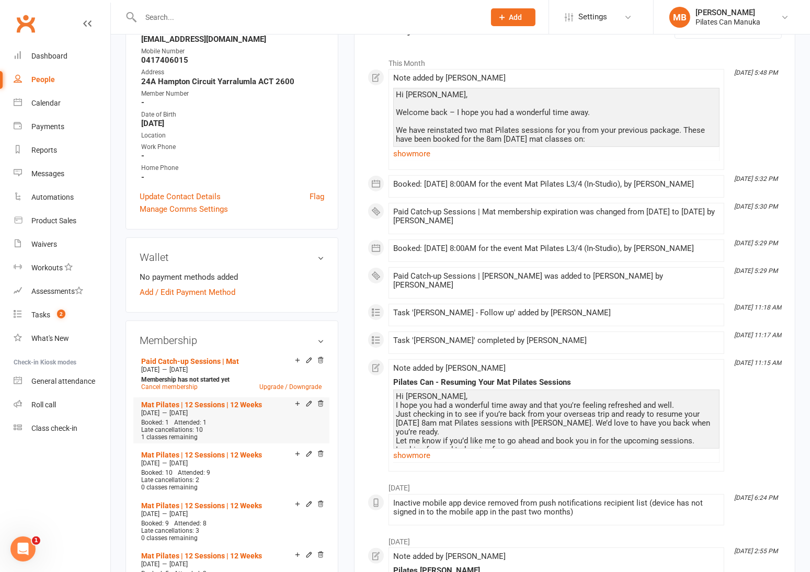
scroll to position [470, 0]
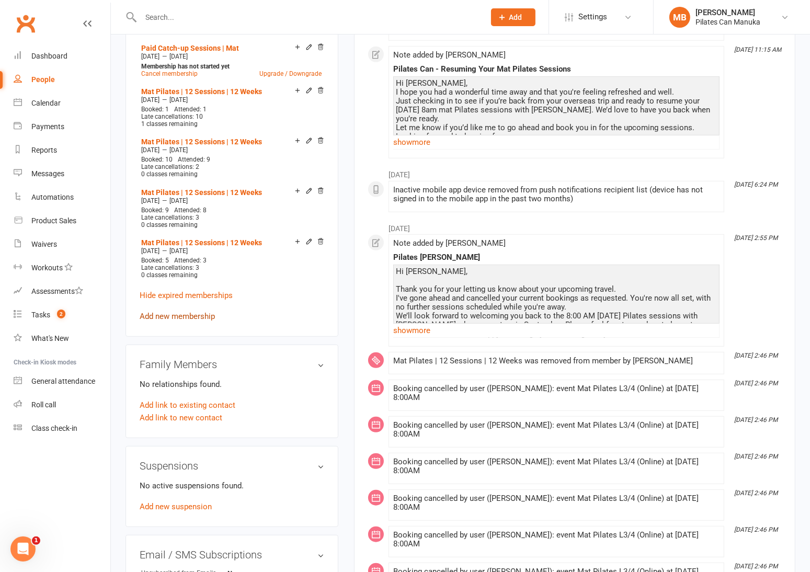
click at [179, 314] on link "Add new membership" at bounding box center [177, 316] width 75 height 9
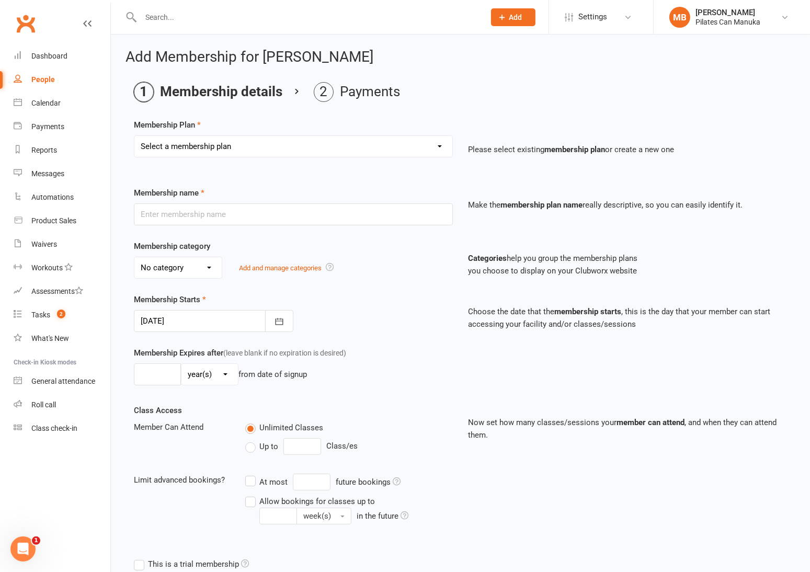
click at [305, 141] on select "Select a membership plan Private Equipment Pilates Introductory 2 Pack (T1) Pri…" at bounding box center [293, 146] width 318 height 21
select select "7"
click at [134, 136] on select "Select a membership plan Private Equipment Pilates Introductory 2 Pack (T1) Pri…" at bounding box center [293, 146] width 318 height 21
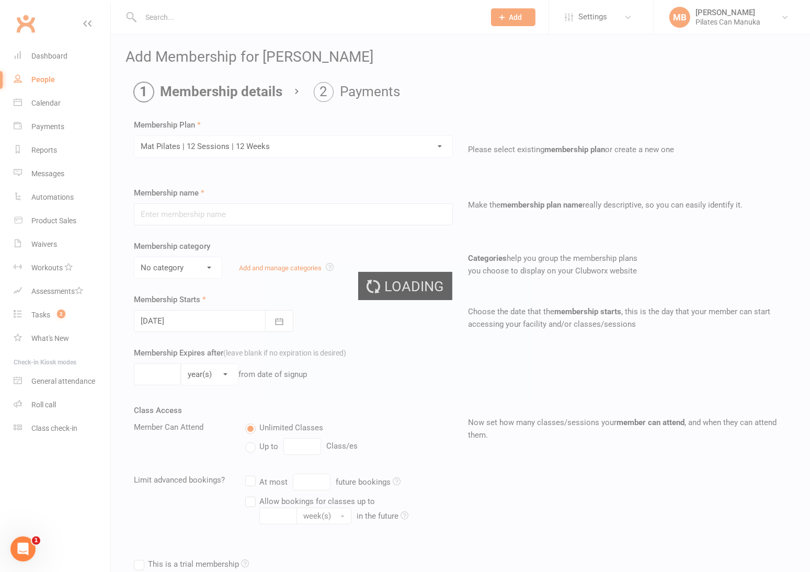
type input "Mat Pilates | 12 Sessions | 12 Weeks"
select select "2"
type input "4"
select select "2"
type input "12"
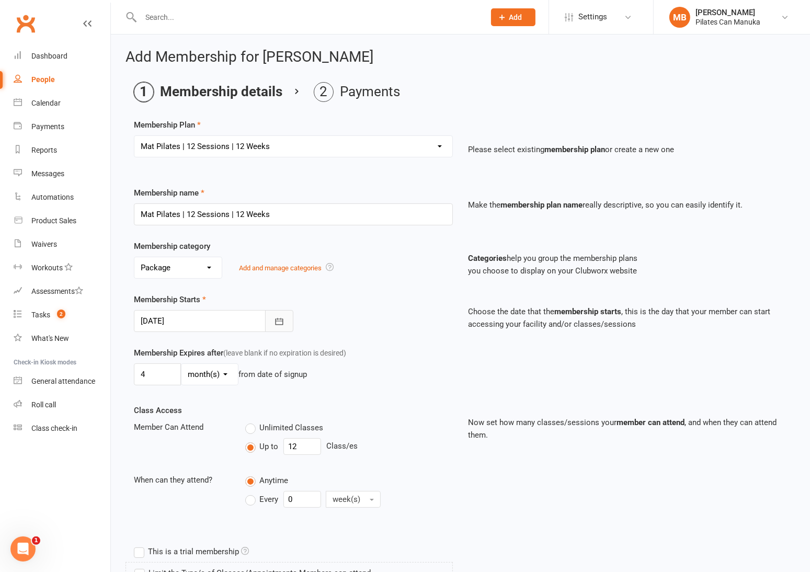
click at [278, 330] on button "button" at bounding box center [279, 321] width 28 height 22
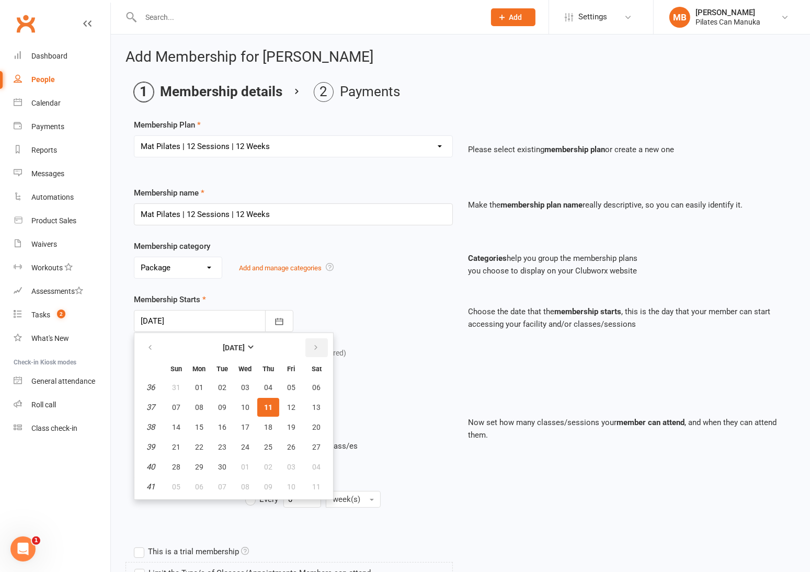
click at [312, 349] on icon "button" at bounding box center [315, 348] width 7 height 8
click at [315, 387] on span "04" at bounding box center [317, 387] width 8 height 8
type input "04 Oct 2025"
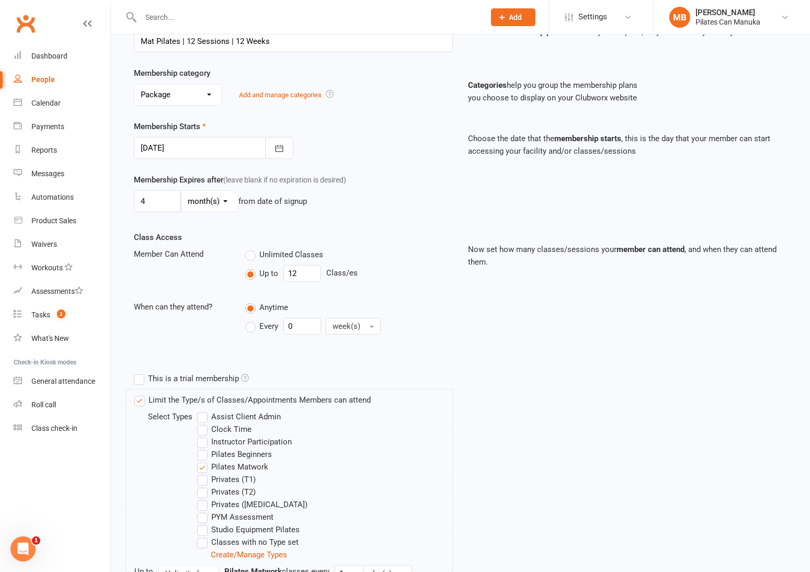
scroll to position [311, 0]
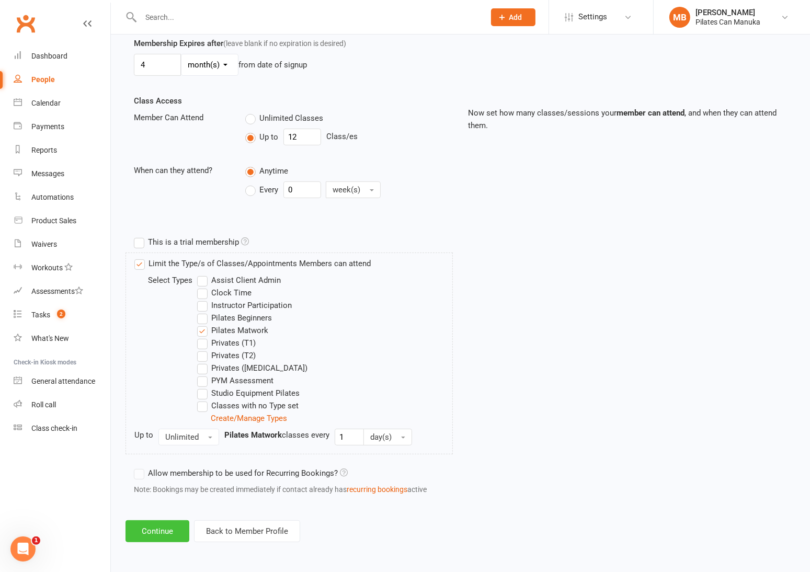
drag, startPoint x: 156, startPoint y: 535, endPoint x: 475, endPoint y: 446, distance: 330.8
click at [156, 535] on button "Continue" at bounding box center [158, 532] width 64 height 22
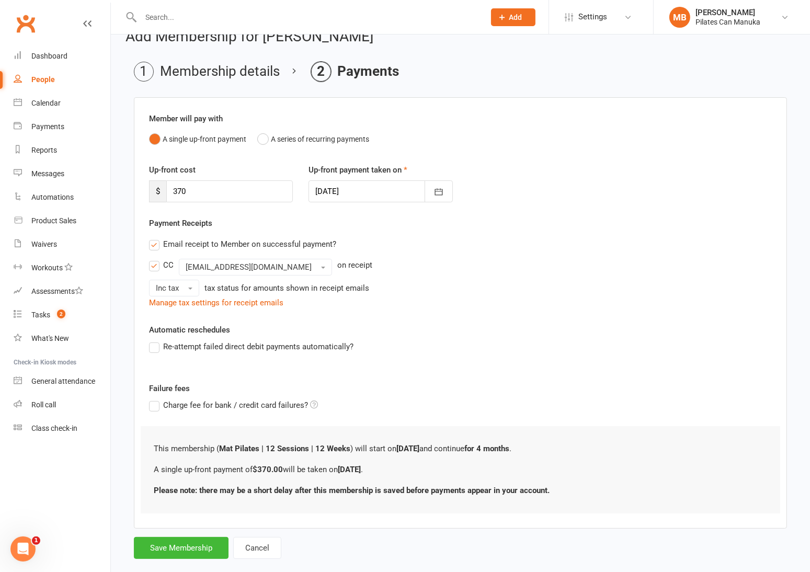
scroll to position [40, 0]
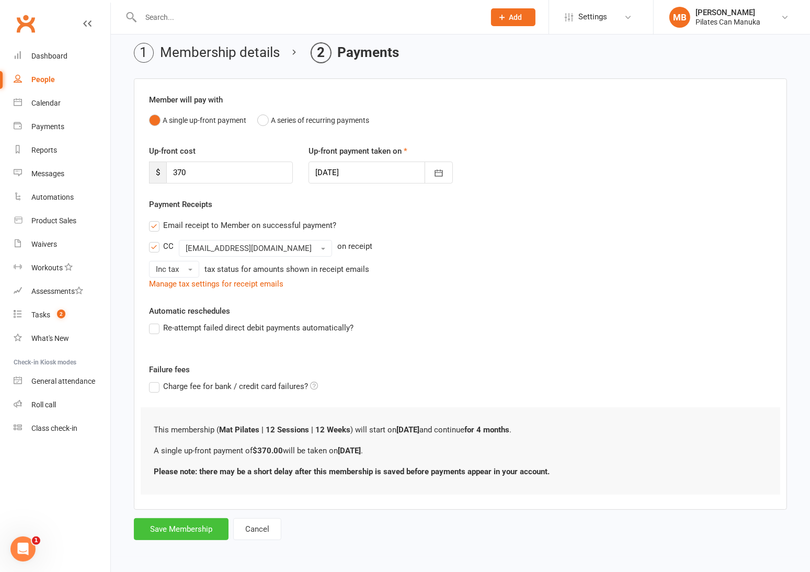
drag, startPoint x: 195, startPoint y: 529, endPoint x: 342, endPoint y: 544, distance: 147.2
click at [194, 528] on button "Save Membership" at bounding box center [181, 529] width 95 height 22
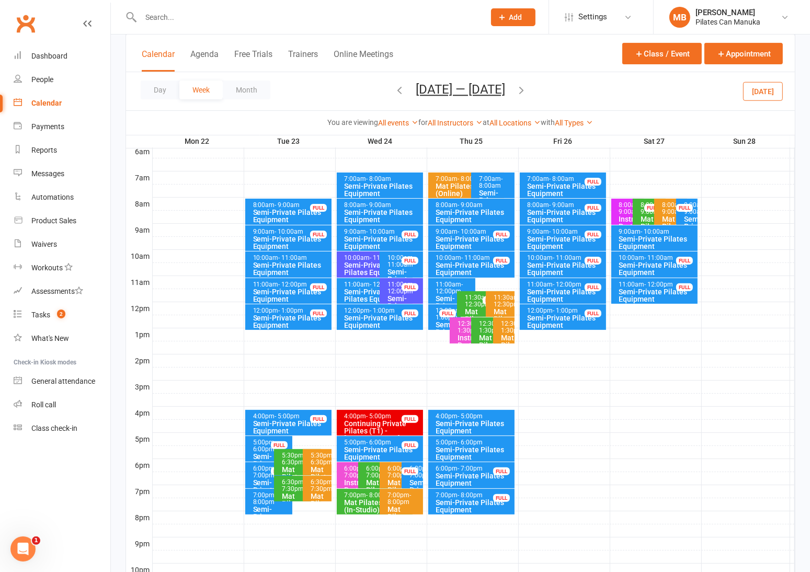
click at [479, 94] on button "[DATE] — [DATE]" at bounding box center [460, 89] width 89 height 15
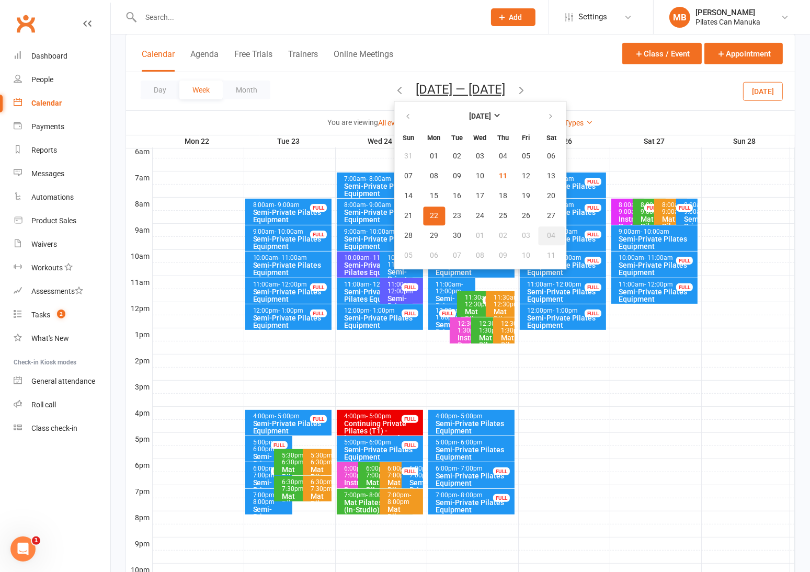
click at [548, 236] on span "04" at bounding box center [552, 236] width 8 height 8
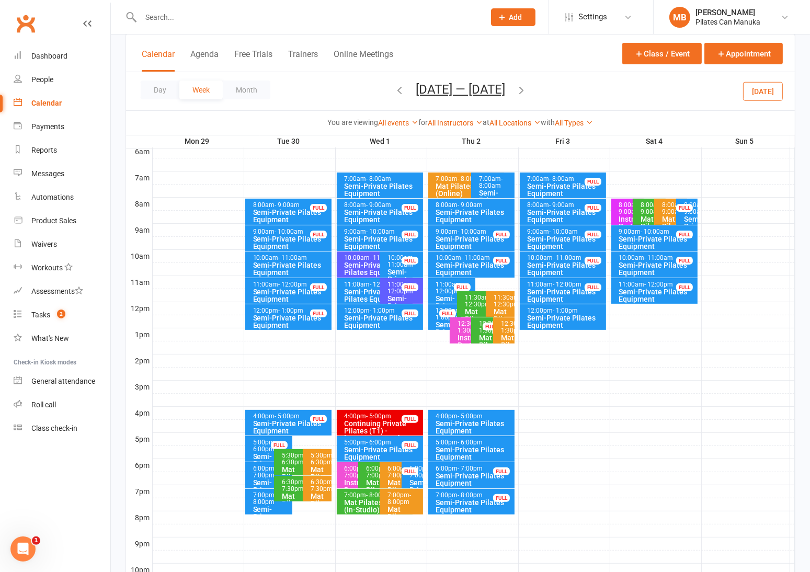
click at [644, 209] on div "8:00am - 9:00am" at bounding box center [652, 209] width 24 height 14
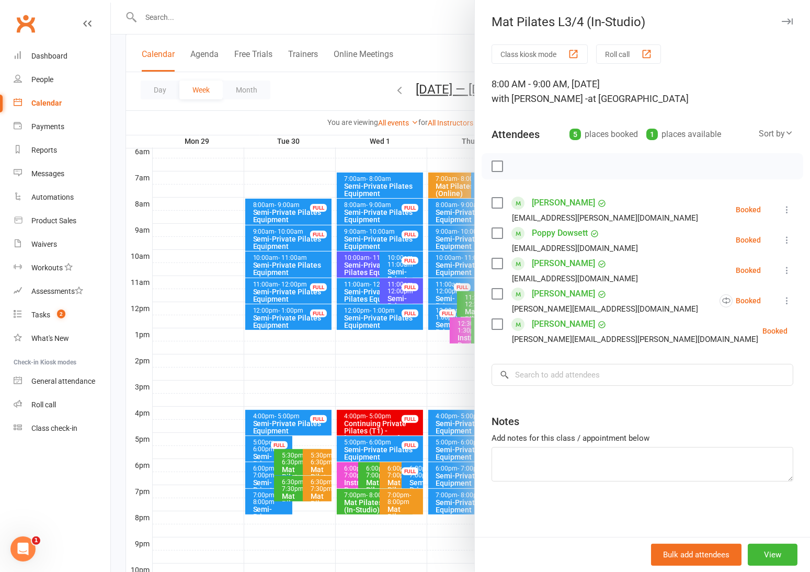
click at [332, 78] on div at bounding box center [460, 286] width 699 height 572
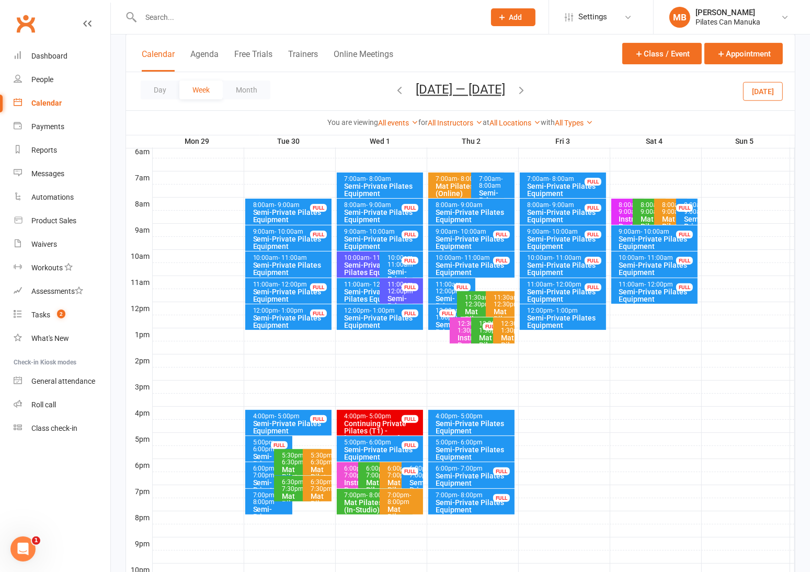
click at [394, 89] on icon "button" at bounding box center [400, 90] width 12 height 12
click at [649, 213] on div "8:00am - 9:00am" at bounding box center [652, 209] width 24 height 14
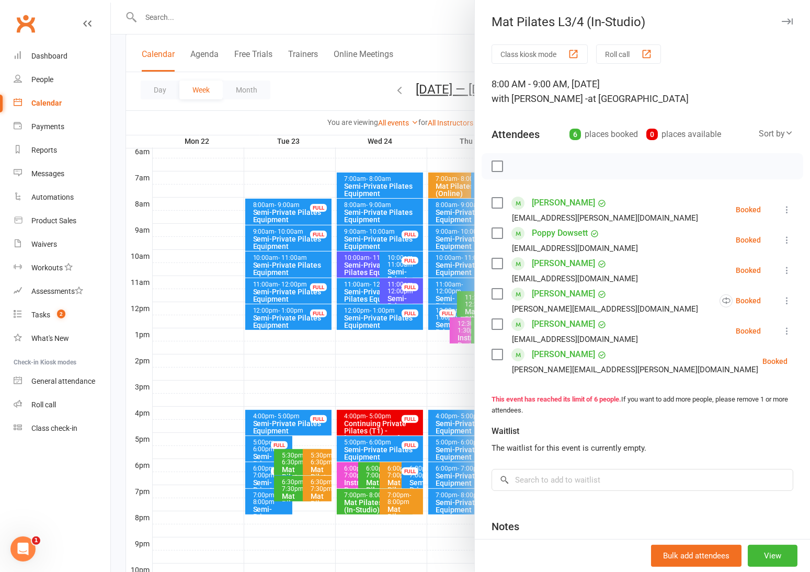
click at [340, 92] on div at bounding box center [460, 286] width 699 height 572
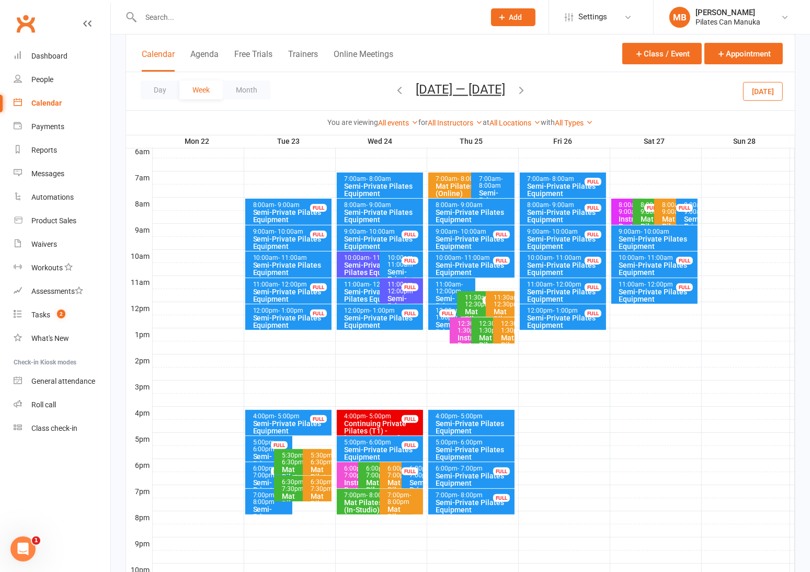
click at [527, 97] on button "button" at bounding box center [522, 91] width 12 height 18
click at [641, 205] on div "8:00am - 9:00am" at bounding box center [652, 209] width 24 height 14
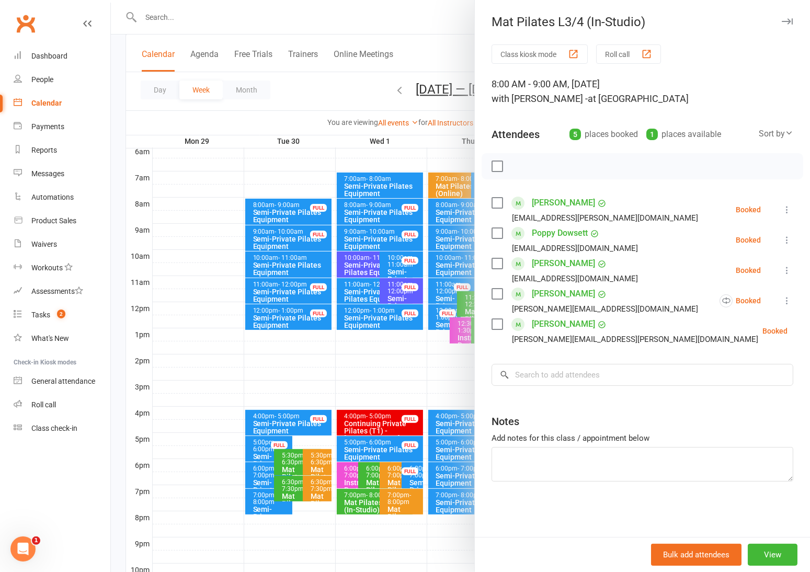
click at [503, 387] on div "Class kiosk mode Roll call 8:00 AM - 9:00 AM, [DATE] with [PERSON_NAME] - at St…" at bounding box center [642, 290] width 335 height 493
click at [516, 380] on input "search" at bounding box center [643, 375] width 302 height 22
click at [516, 380] on input "h" at bounding box center [643, 375] width 302 height 22
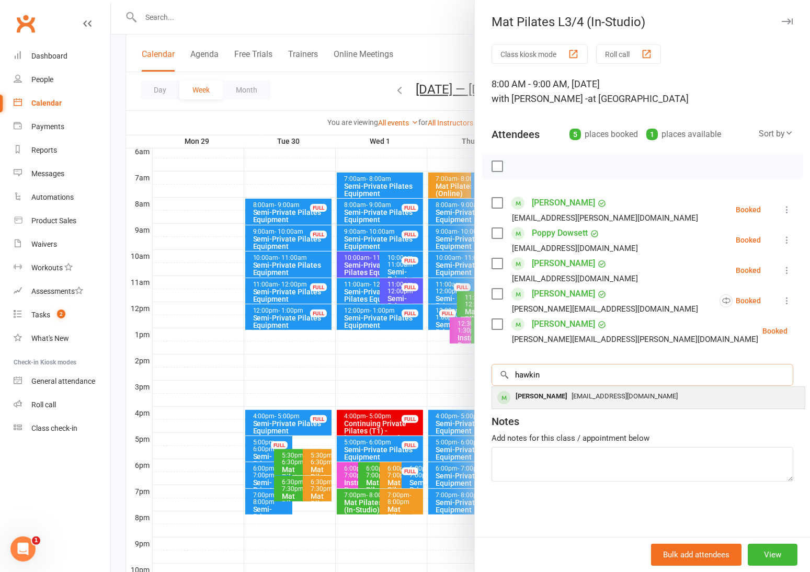
type input "hawkin"
click at [567, 399] on div "Catherine Hawkins" at bounding box center [542, 396] width 60 height 15
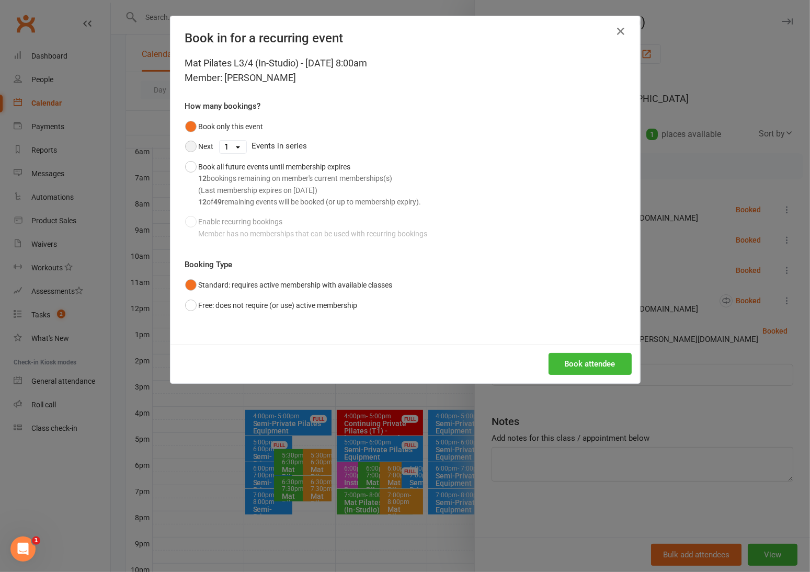
click at [186, 148] on button "Next" at bounding box center [199, 147] width 29 height 20
click at [221, 146] on select "1 2 3 4 5 6 7 8 9 10 11 12 13 14 15 16 17 18 19 20 21 22 23 24 25 26 27 28 29 3…" at bounding box center [233, 147] width 27 height 13
select select "2"
click at [220, 141] on select "1 2 3 4 5 6 7 8 9 10 11 12 13 14 15 16 17 18 19 20 21 22 23 24 25 26 27 28 29 3…" at bounding box center [233, 147] width 27 height 13
drag, startPoint x: 573, startPoint y: 349, endPoint x: 582, endPoint y: 365, distance: 18.3
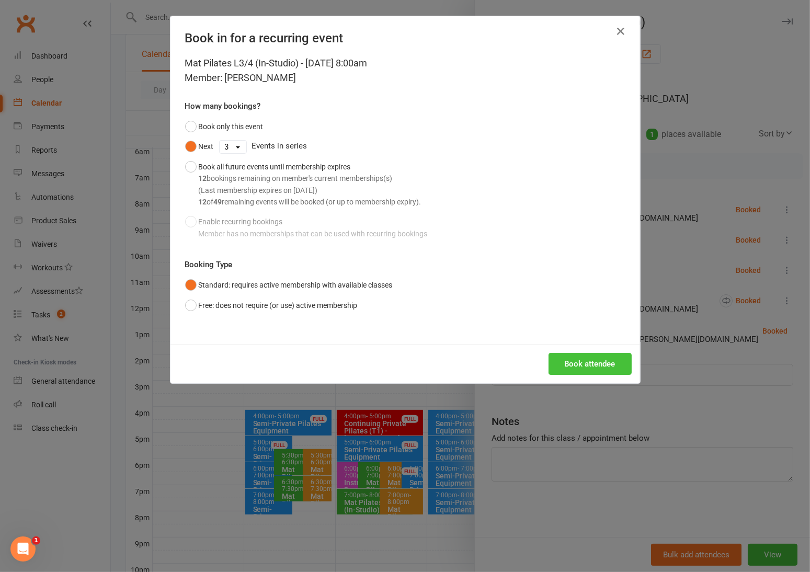
click at [573, 349] on div "Book attendee" at bounding box center [406, 364] width 470 height 39
click at [582, 366] on button "Book attendee" at bounding box center [590, 364] width 83 height 22
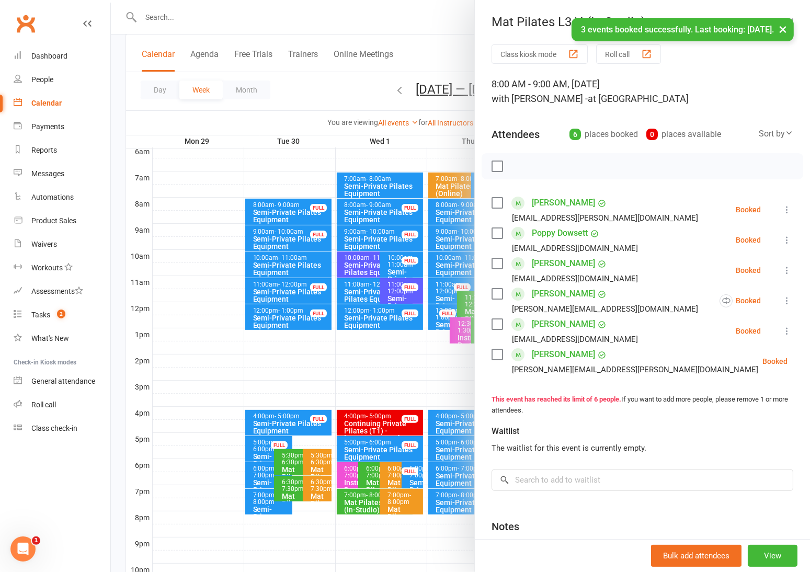
click at [336, 80] on div at bounding box center [460, 286] width 699 height 572
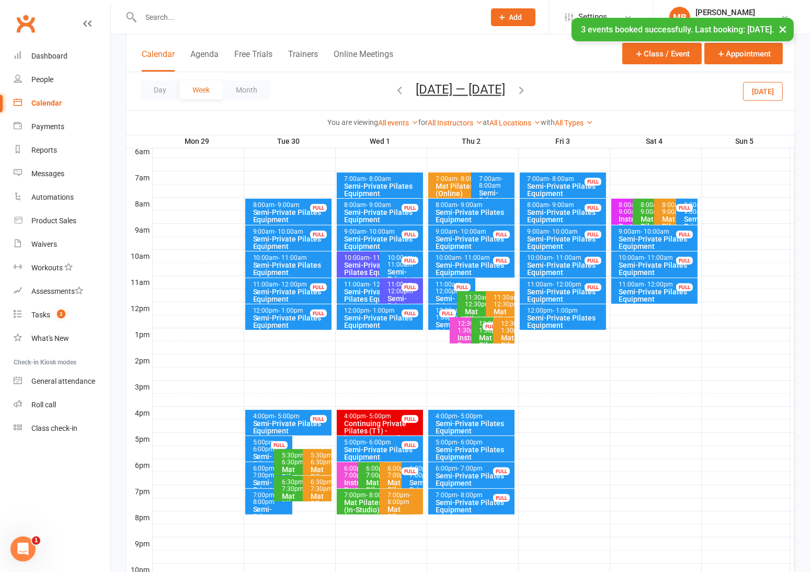
click at [527, 89] on icon "button" at bounding box center [522, 90] width 12 height 12
click at [522, 88] on icon "button" at bounding box center [522, 90] width 12 height 12
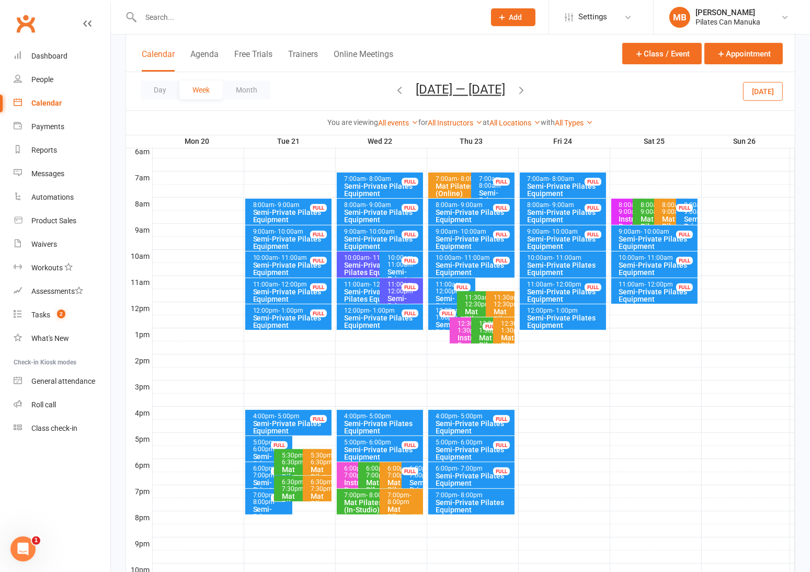
click at [527, 89] on icon "button" at bounding box center [522, 90] width 12 height 12
click at [642, 210] on div "8:00am - 9:00am" at bounding box center [652, 209] width 24 height 14
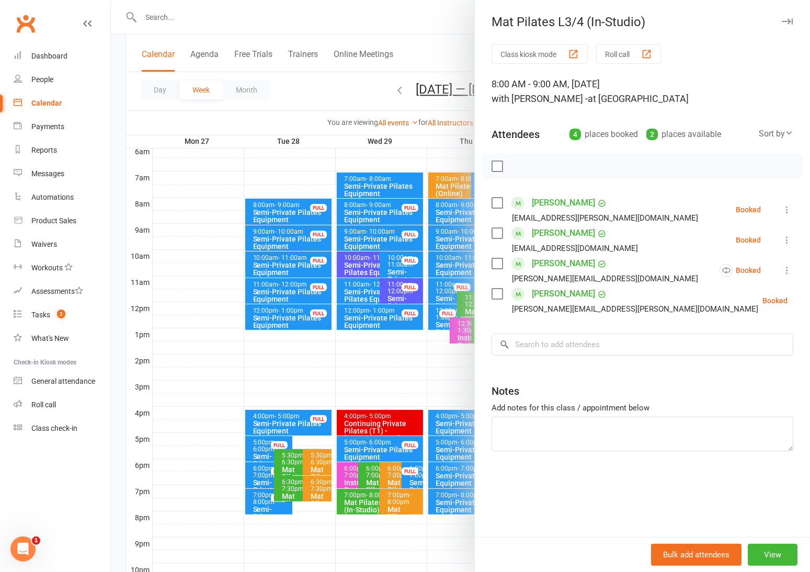
click at [492, 129] on div "Attendees" at bounding box center [516, 134] width 48 height 15
click at [552, 336] on input "search" at bounding box center [643, 345] width 302 height 22
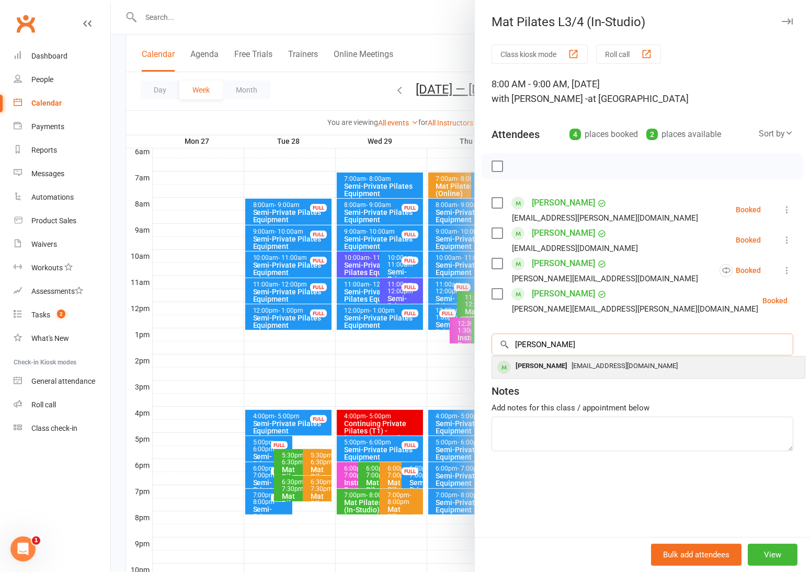
type input "hawkins"
click at [557, 367] on div "[PERSON_NAME]" at bounding box center [542, 366] width 60 height 15
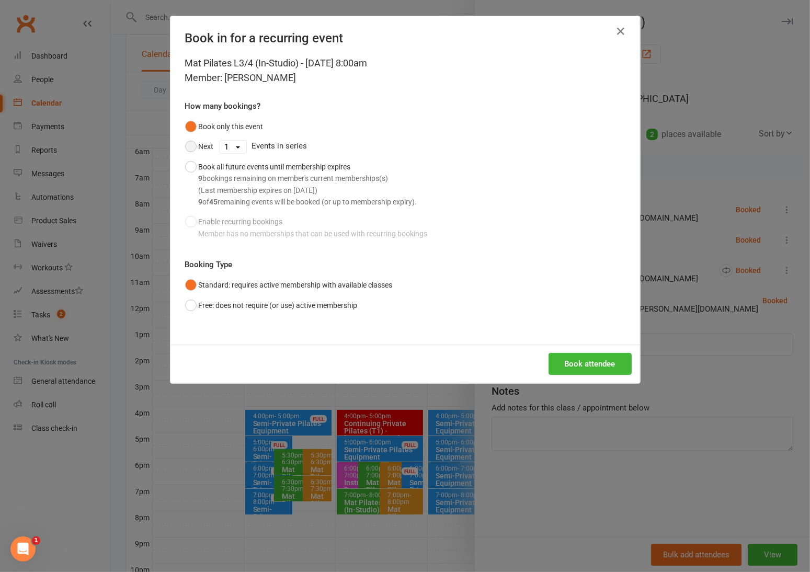
click at [187, 144] on button "Next" at bounding box center [199, 147] width 29 height 20
click at [231, 146] on select "1 2 3 4 5 6 7 8 9 10 11 12 13 14 15 16 17 18 19 20 21 22 23 24 25 26 27 28 29 3…" at bounding box center [233, 147] width 27 height 13
select select "8"
click at [220, 141] on select "1 2 3 4 5 6 7 8 9 10 11 12 13 14 15 16 17 18 19 20 21 22 23 24 25 26 27 28 29 3…" at bounding box center [233, 147] width 27 height 13
click at [585, 363] on button "Book attendee" at bounding box center [590, 364] width 83 height 22
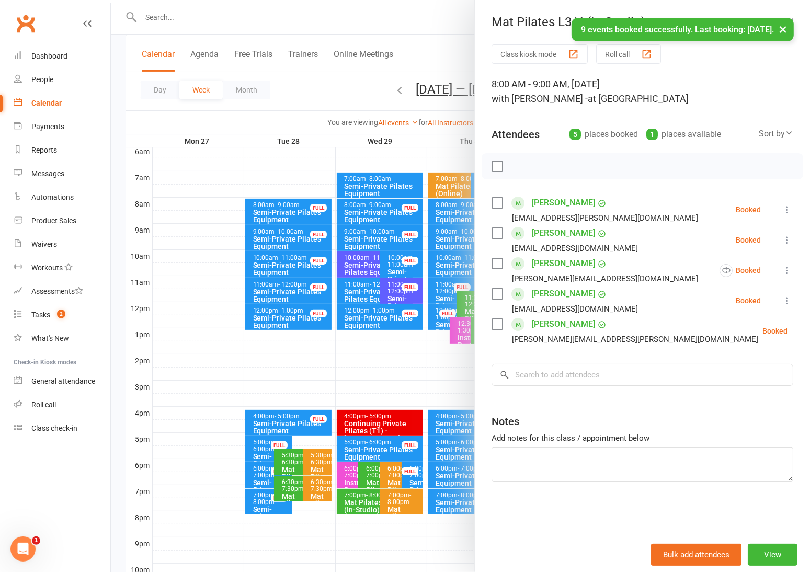
click at [346, 88] on div at bounding box center [460, 286] width 699 height 572
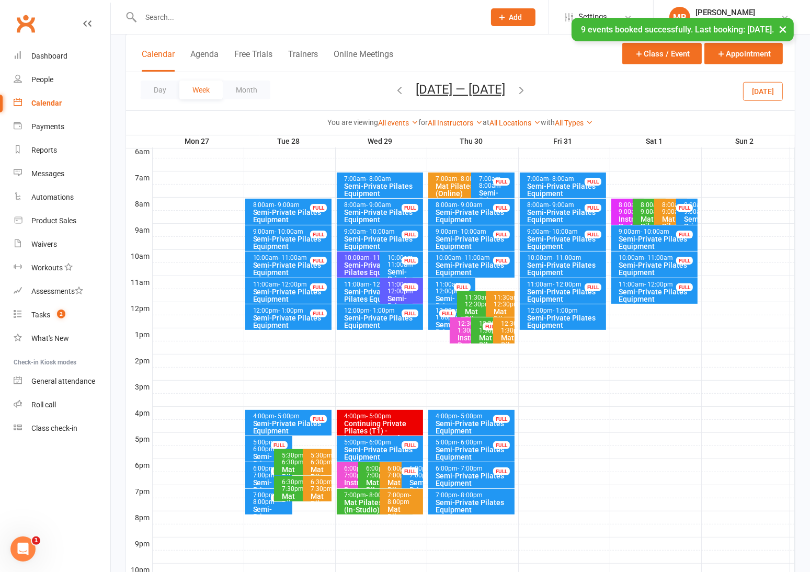
click at [394, 89] on icon "button" at bounding box center [400, 90] width 12 height 12
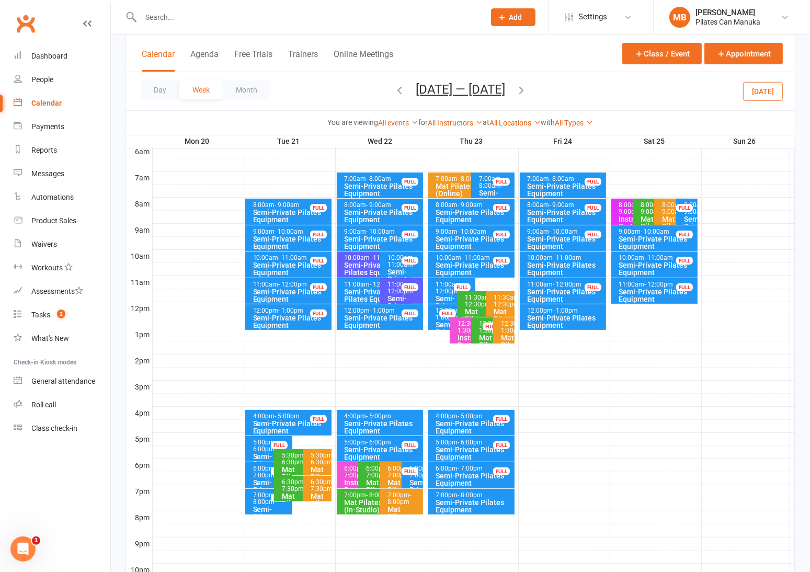
click at [647, 211] on div "8:00am - 9:00am" at bounding box center [652, 209] width 24 height 14
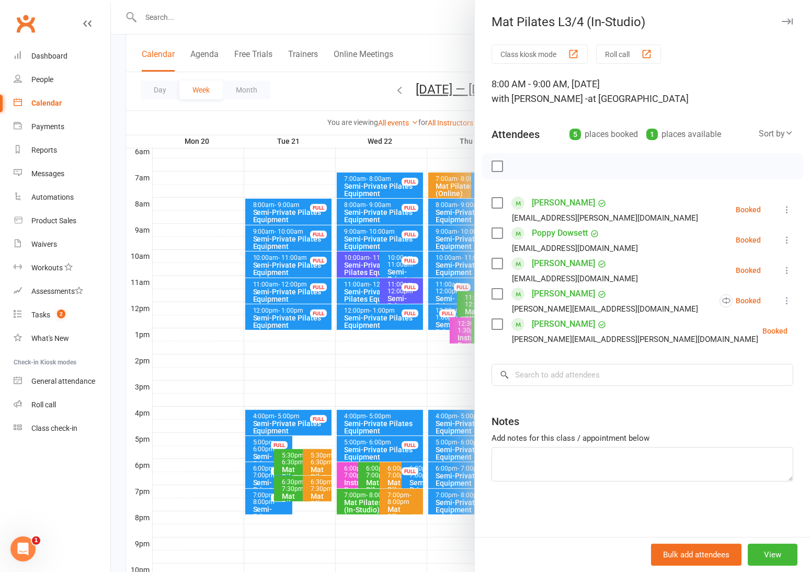
click at [345, 86] on div at bounding box center [460, 286] width 699 height 572
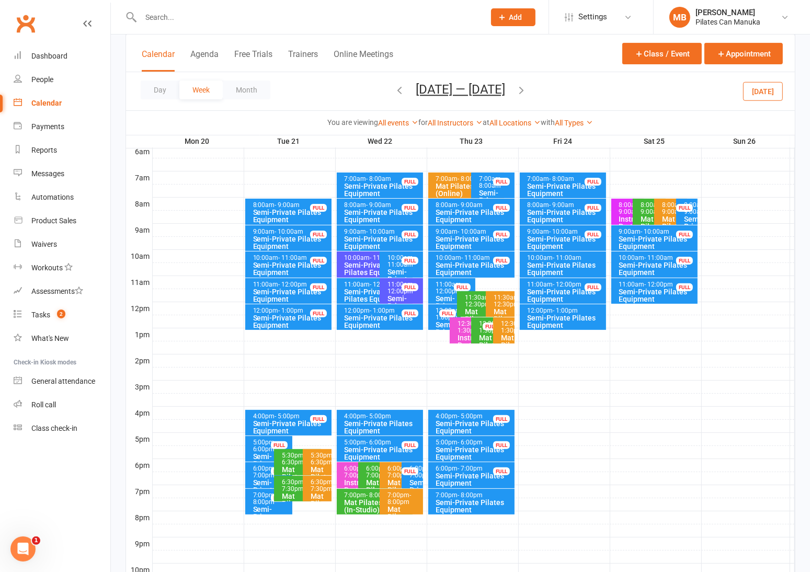
click at [394, 92] on icon "button" at bounding box center [400, 90] width 12 height 12
click at [645, 211] on div "8:00am - 9:00am" at bounding box center [652, 209] width 24 height 14
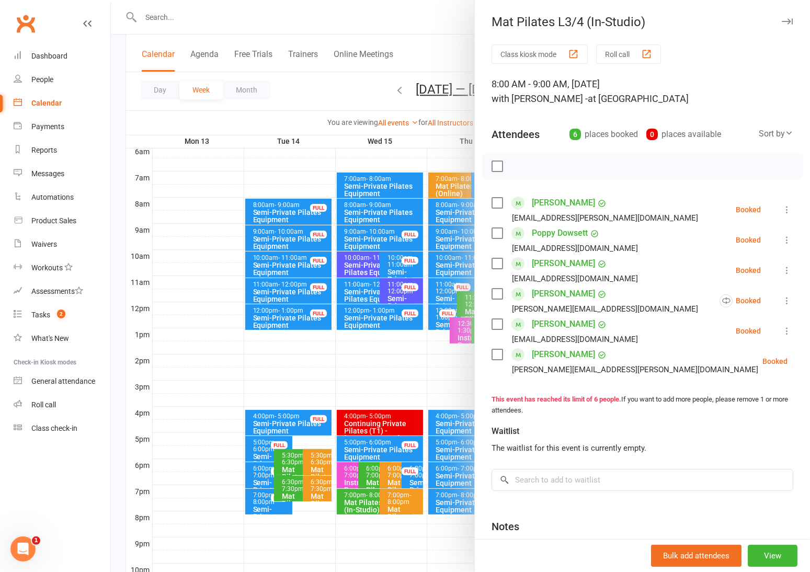
click at [346, 86] on div at bounding box center [460, 286] width 699 height 572
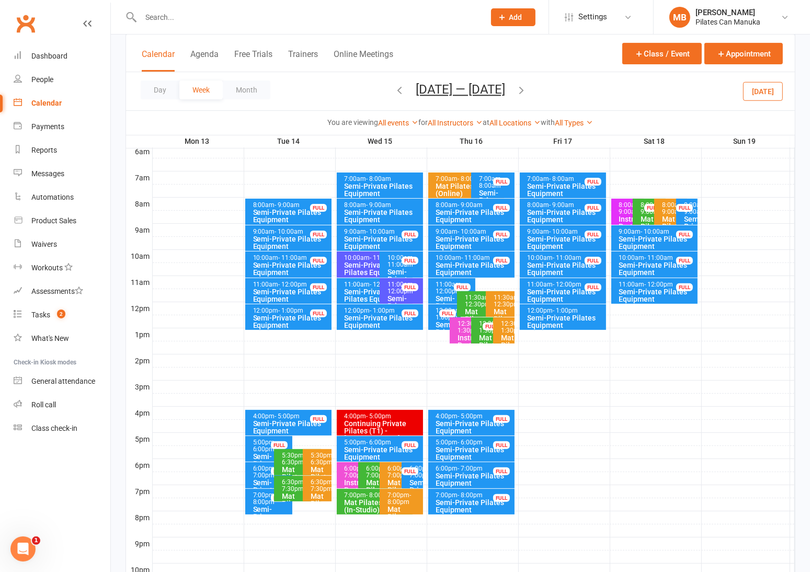
click at [471, 87] on button "Oct 13 — 19 2025" at bounding box center [460, 89] width 89 height 15
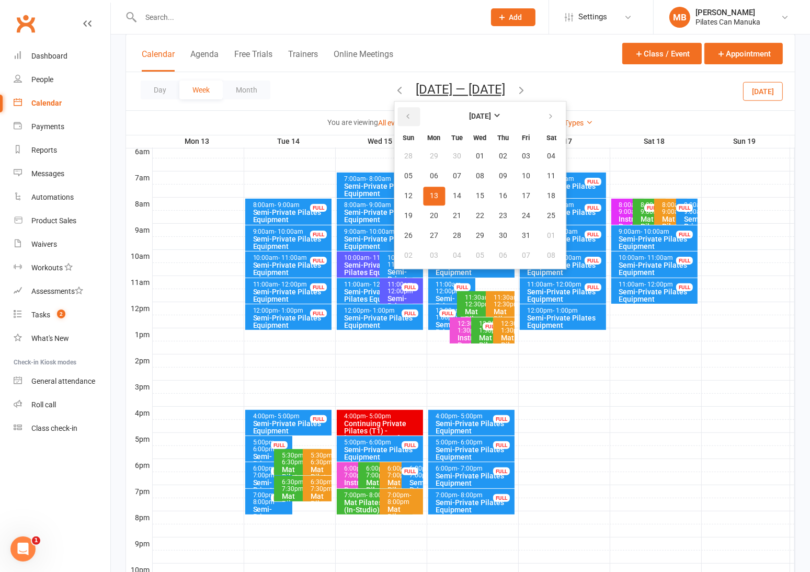
click at [407, 110] on button "button" at bounding box center [409, 116] width 22 height 19
click at [453, 192] on span "16" at bounding box center [457, 196] width 8 height 8
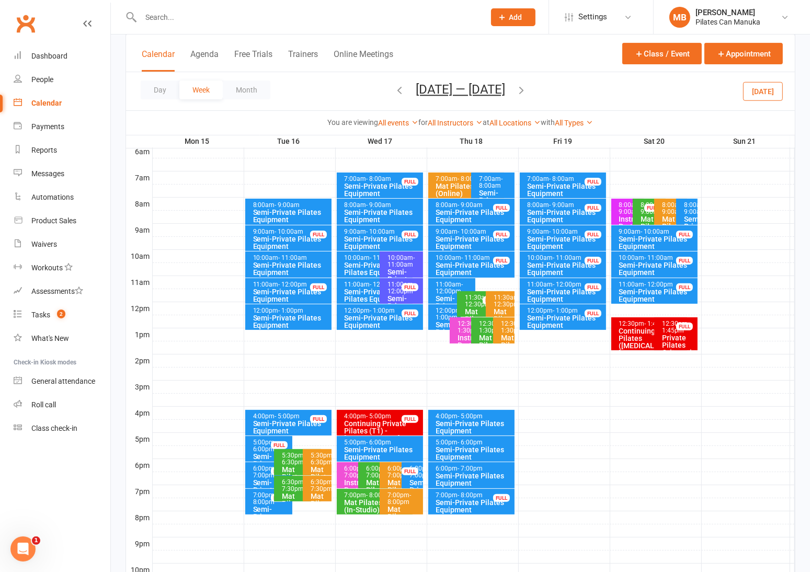
click at [303, 262] on div "Semi-Private Pilates Equipment" at bounding box center [291, 269] width 77 height 15
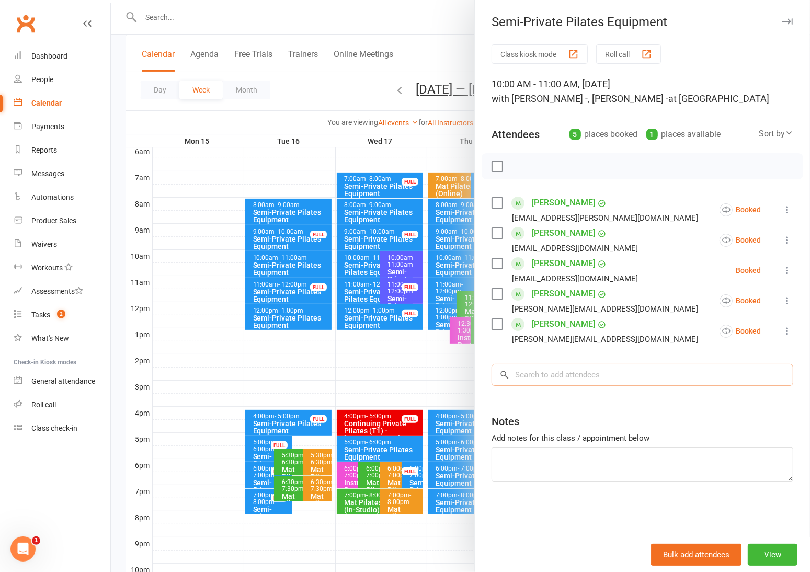
click at [567, 375] on input "search" at bounding box center [643, 375] width 302 height 22
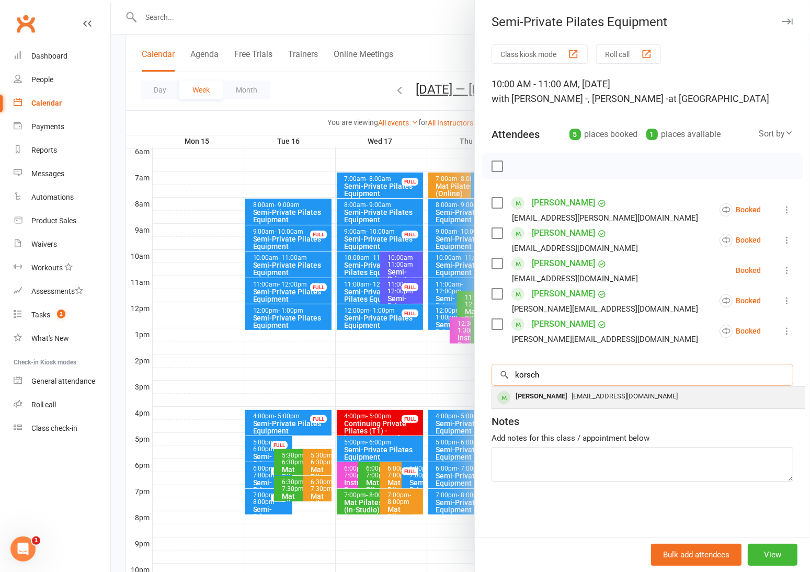
type input "korsch"
click at [614, 393] on span "kathykorsch@hotmail.com" at bounding box center [625, 396] width 106 height 8
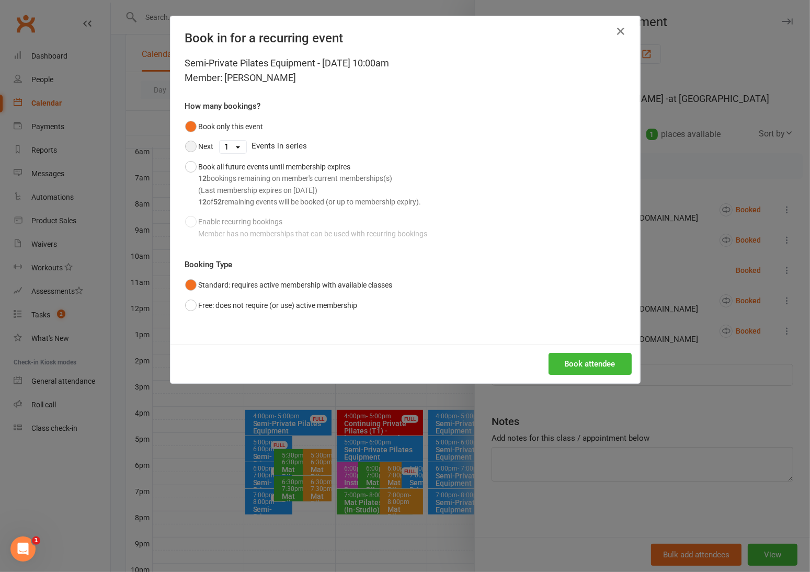
click at [186, 151] on button "Next" at bounding box center [199, 147] width 29 height 20
click at [222, 149] on select "1 2 3 4 5 6 7 8 9 10 11 12 13 14 15 16 17 18 19 20 21 22 23 24 25 26 27 28 29 3…" at bounding box center [233, 147] width 27 height 13
select select "11"
click at [220, 141] on select "1 2 3 4 5 6 7 8 9 10 11 12 13 14 15 16 17 18 19 20 21 22 23 24 25 26 27 28 29 3…" at bounding box center [233, 147] width 27 height 13
click at [593, 362] on button "Book attendee" at bounding box center [590, 364] width 83 height 22
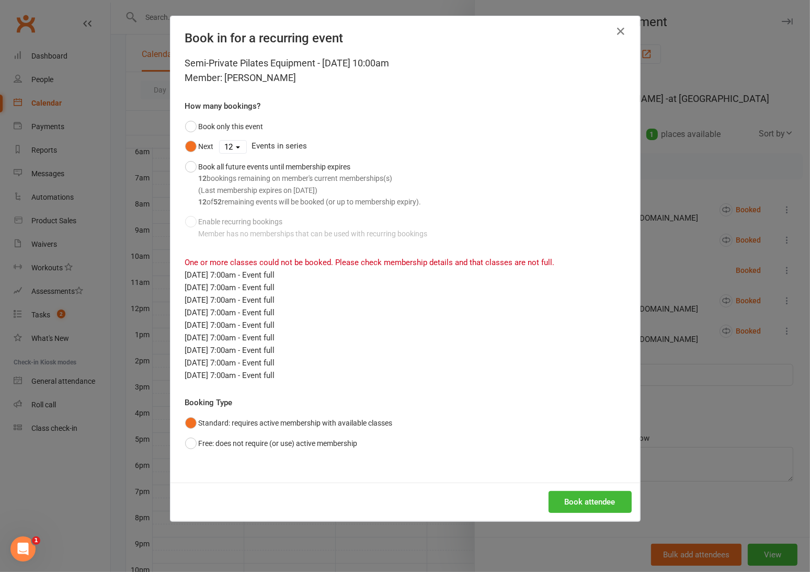
click at [485, 360] on div "Nov 25, 2025 7:00am - Event full" at bounding box center [405, 363] width 440 height 13
click at [615, 29] on icon "button" at bounding box center [621, 31] width 13 height 13
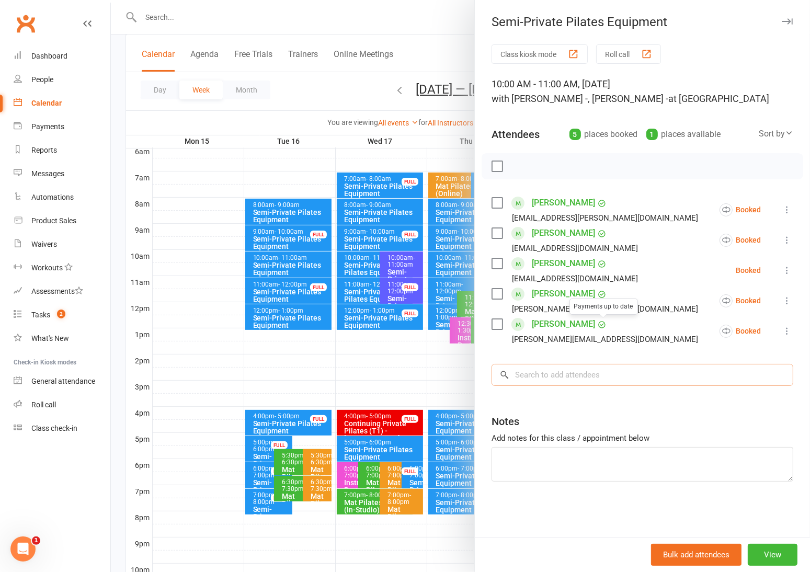
click at [560, 371] on input "search" at bounding box center [643, 375] width 302 height 22
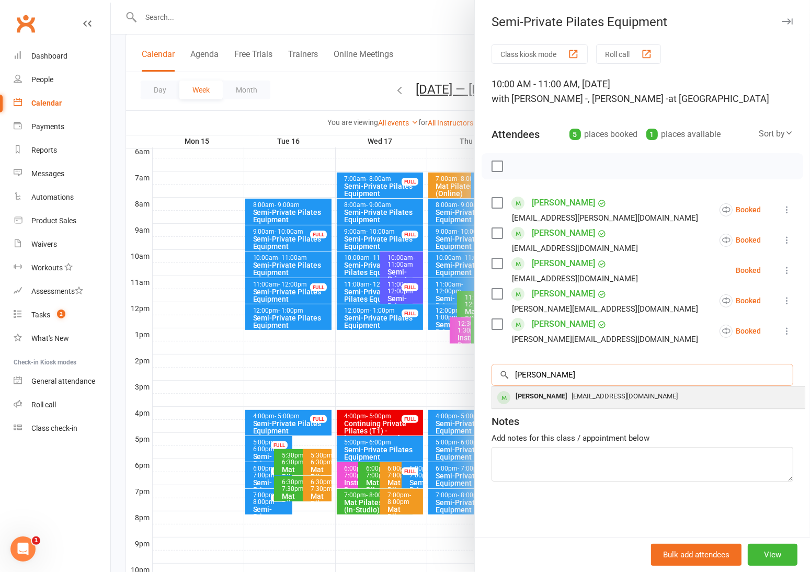
type input "korsh"
click at [572, 399] on span "kathykorsch@hotmail.com" at bounding box center [625, 396] width 106 height 8
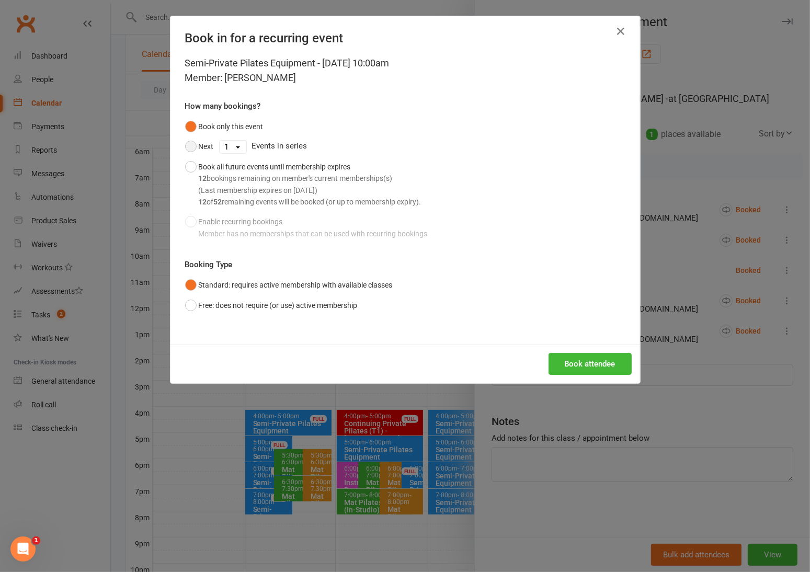
drag, startPoint x: 190, startPoint y: 145, endPoint x: 225, endPoint y: 148, distance: 35.1
click at [192, 143] on button "Next" at bounding box center [199, 147] width 29 height 20
click at [229, 149] on select "1 2 3 4 5 6 7 8 9 10 11 12 13 14 15 16 17 18 19 20 21 22 23 24 25 26 27 28 29 3…" at bounding box center [233, 147] width 27 height 13
select select "2"
click at [220, 141] on select "1 2 3 4 5 6 7 8 9 10 11 12 13 14 15 16 17 18 19 20 21 22 23 24 25 26 27 28 29 3…" at bounding box center [233, 147] width 27 height 13
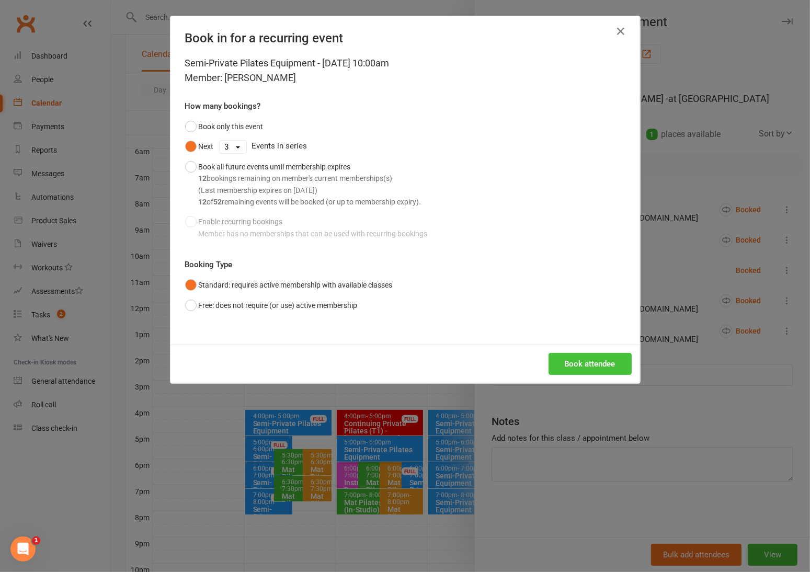
click at [593, 361] on button "Book attendee" at bounding box center [590, 364] width 83 height 22
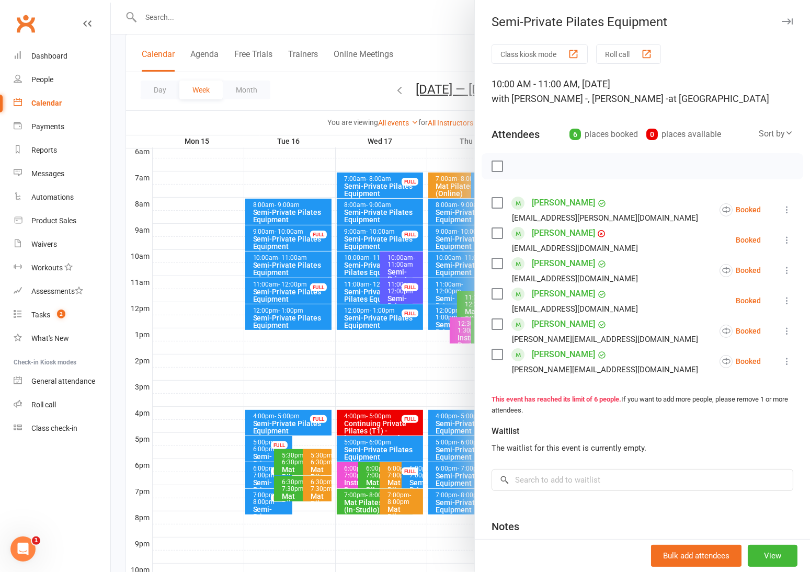
click at [337, 76] on div at bounding box center [460, 286] width 699 height 572
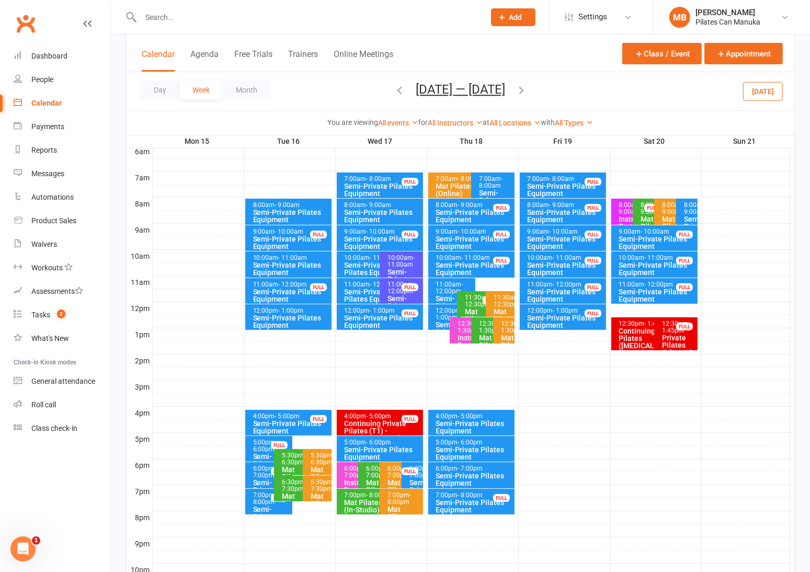
click at [481, 85] on button "Sep 15 — 21 2025" at bounding box center [460, 89] width 89 height 15
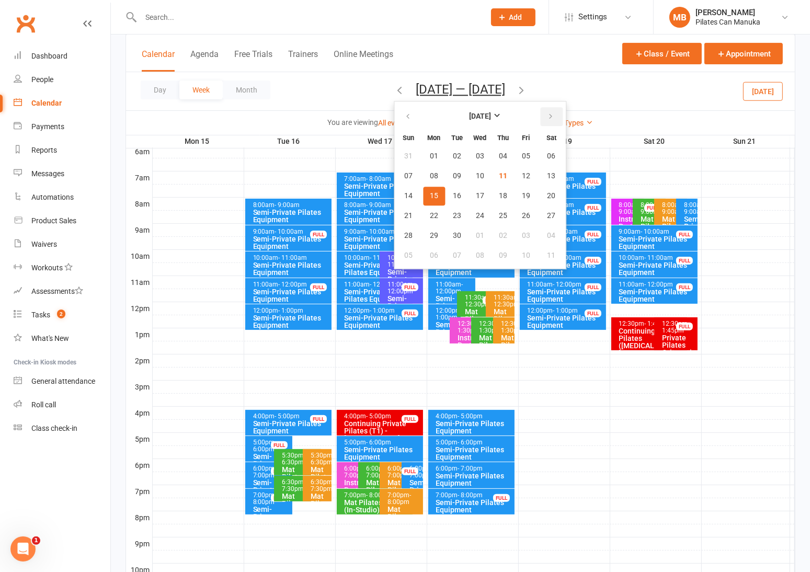
click at [547, 117] on icon "button" at bounding box center [550, 116] width 7 height 8
click at [453, 232] on span "28" at bounding box center [457, 236] width 8 height 8
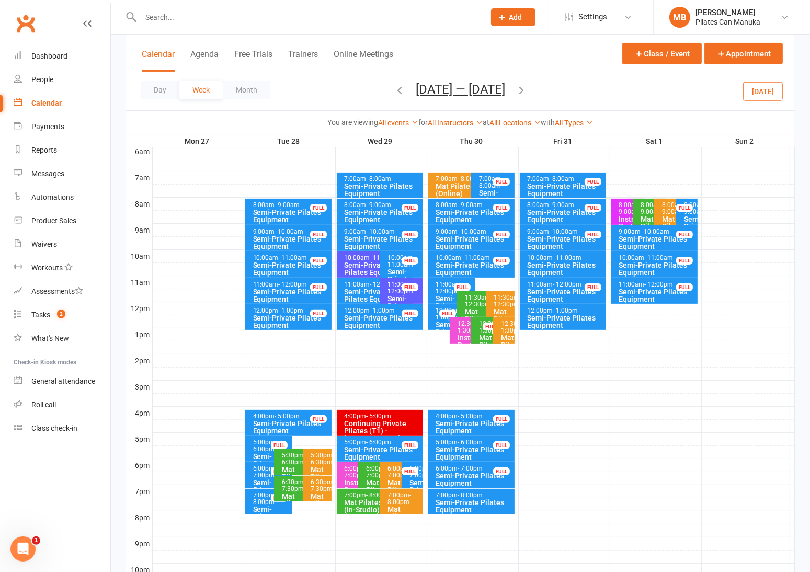
click at [298, 311] on span "- 1:00pm" at bounding box center [291, 310] width 25 height 7
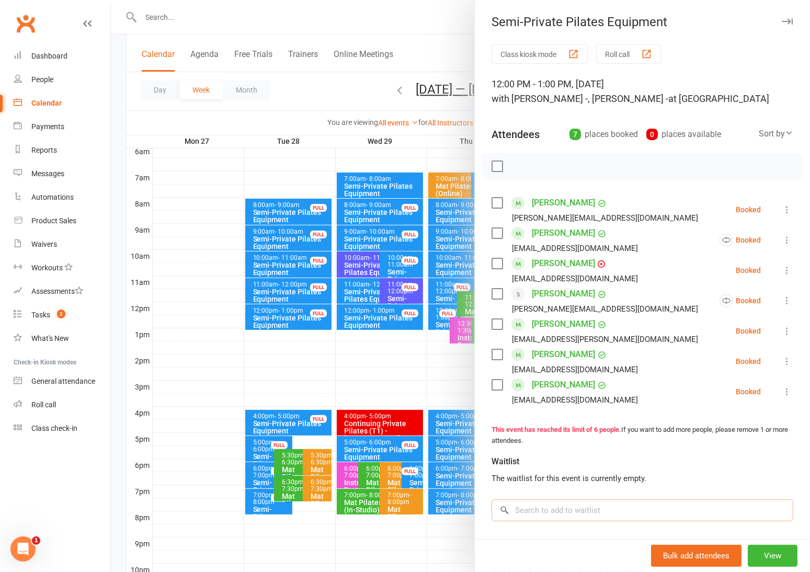
click at [551, 503] on input "search" at bounding box center [643, 511] width 302 height 22
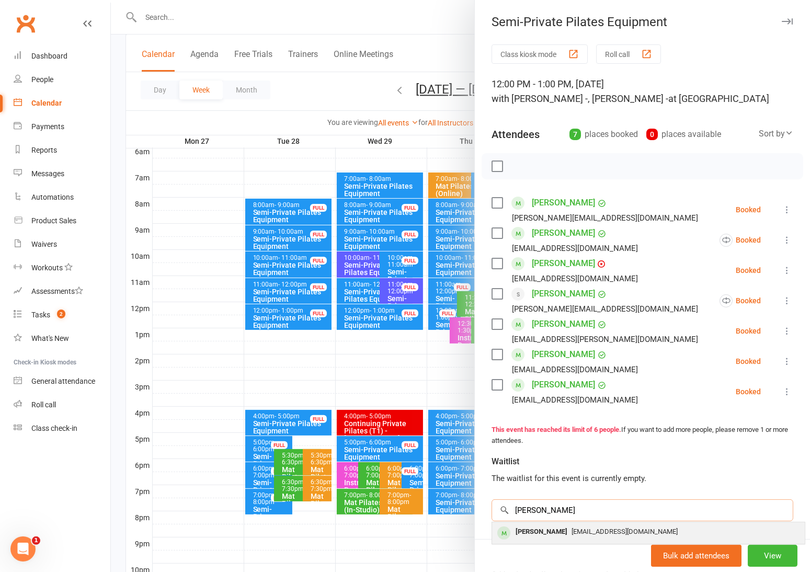
type input "korsh"
click at [580, 530] on span "kathykorsch@hotmail.com" at bounding box center [625, 532] width 106 height 8
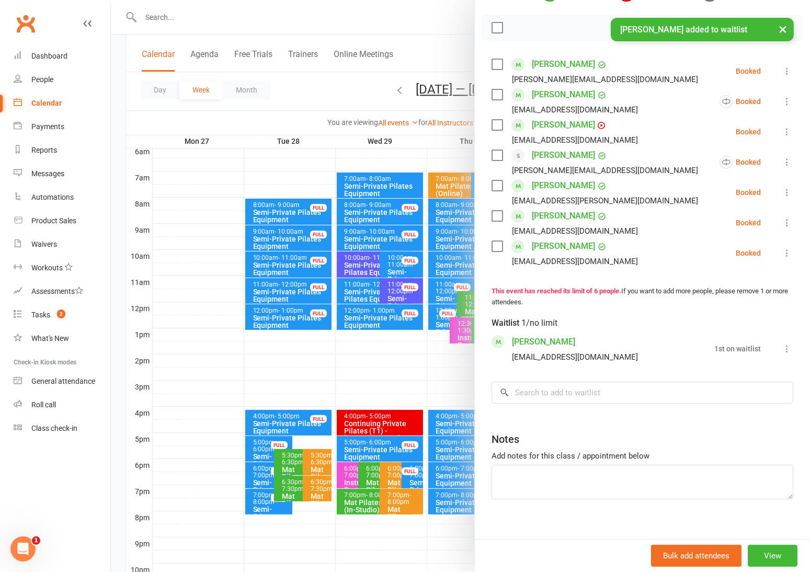
scroll to position [157, 0]
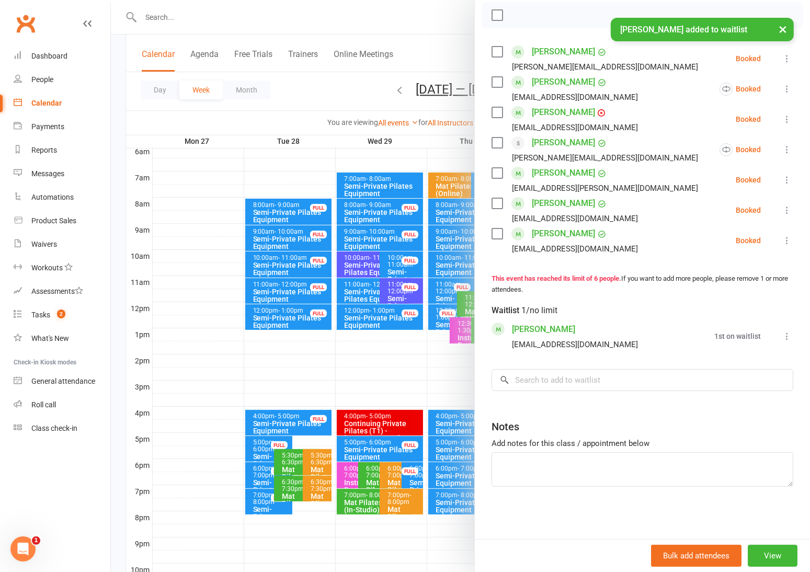
click at [302, 83] on div at bounding box center [460, 286] width 699 height 572
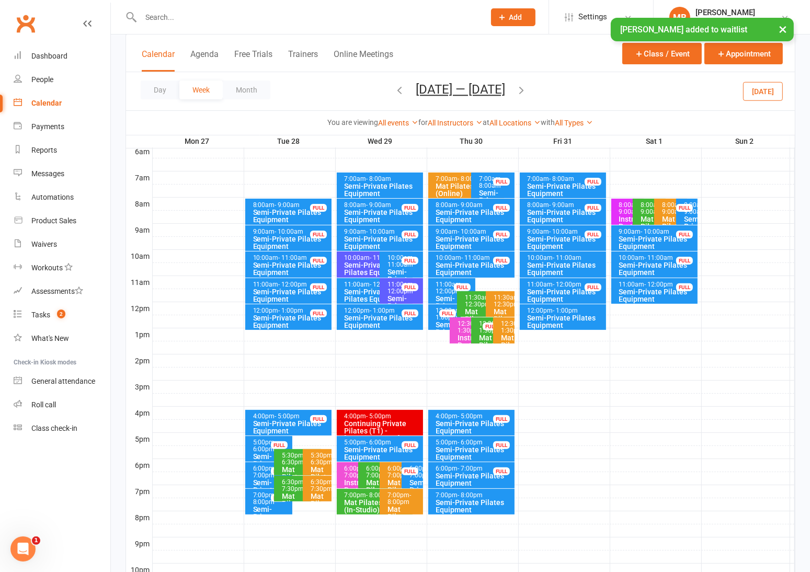
click at [527, 88] on icon "button" at bounding box center [522, 90] width 12 height 12
click at [290, 314] on div "Semi-Private Pilates Equipment" at bounding box center [291, 321] width 77 height 15
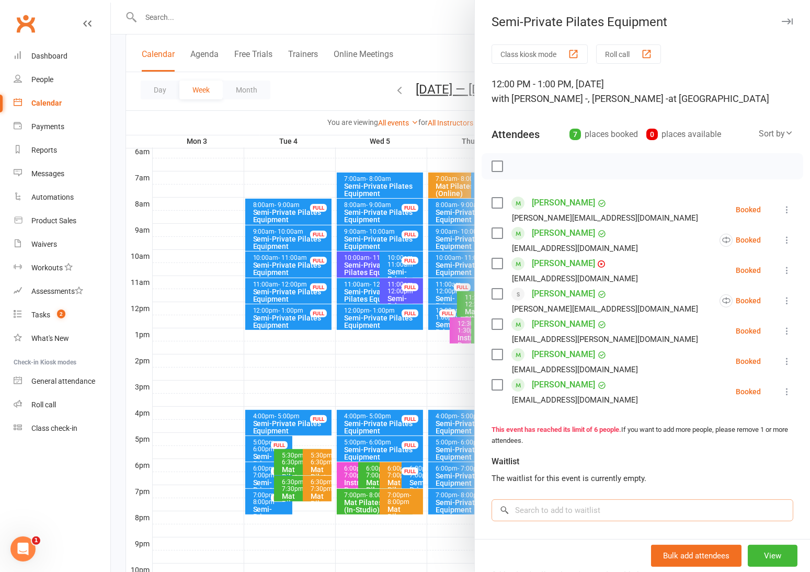
click at [539, 508] on input "search" at bounding box center [643, 511] width 302 height 22
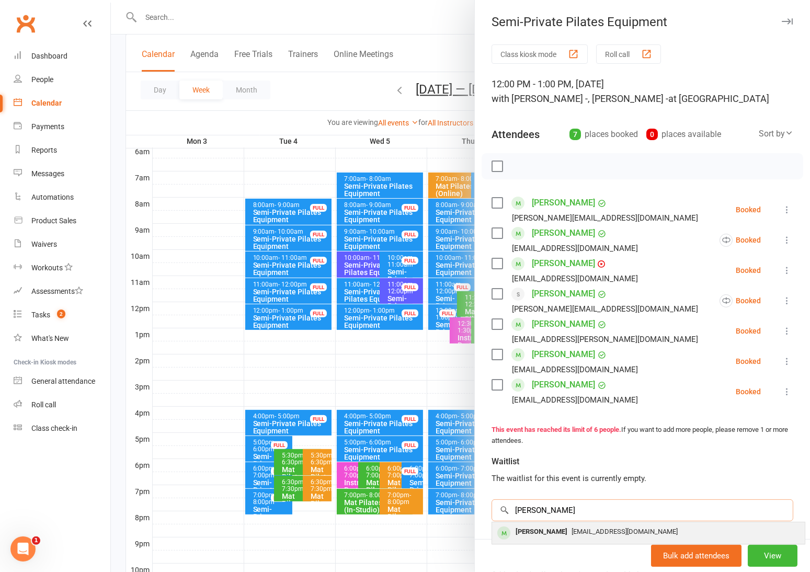
type input "korsh"
click at [572, 530] on span "kathykorsch@hotmail.com" at bounding box center [625, 532] width 106 height 8
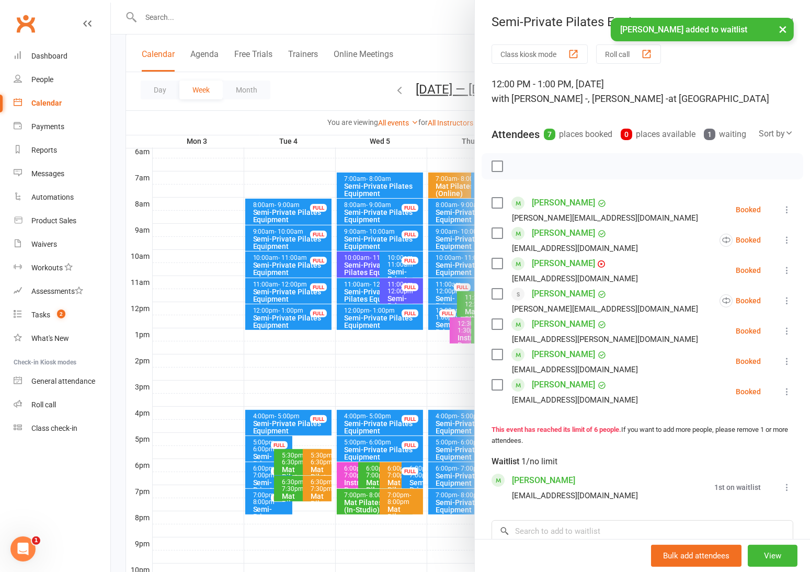
click at [325, 92] on div at bounding box center [460, 286] width 699 height 572
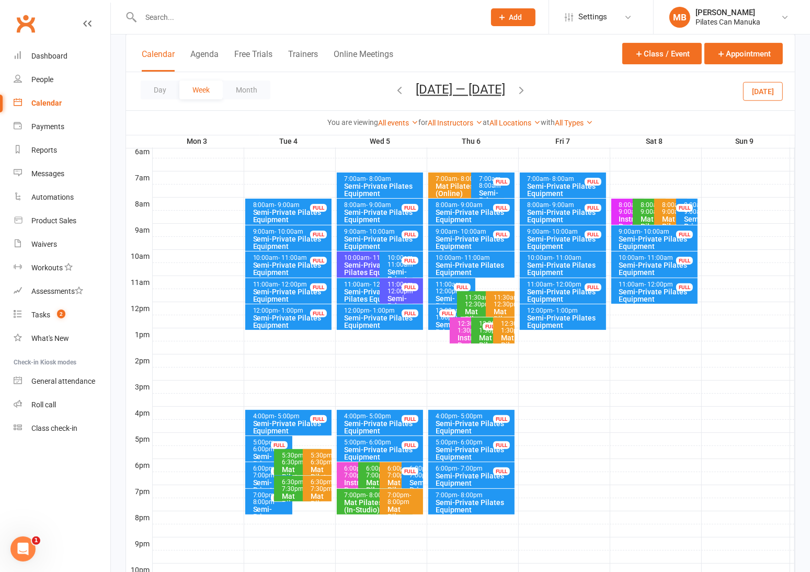
click at [517, 91] on icon "button" at bounding box center [522, 90] width 12 height 12
click at [293, 319] on div "Semi-Private Pilates Equipment" at bounding box center [291, 321] width 77 height 15
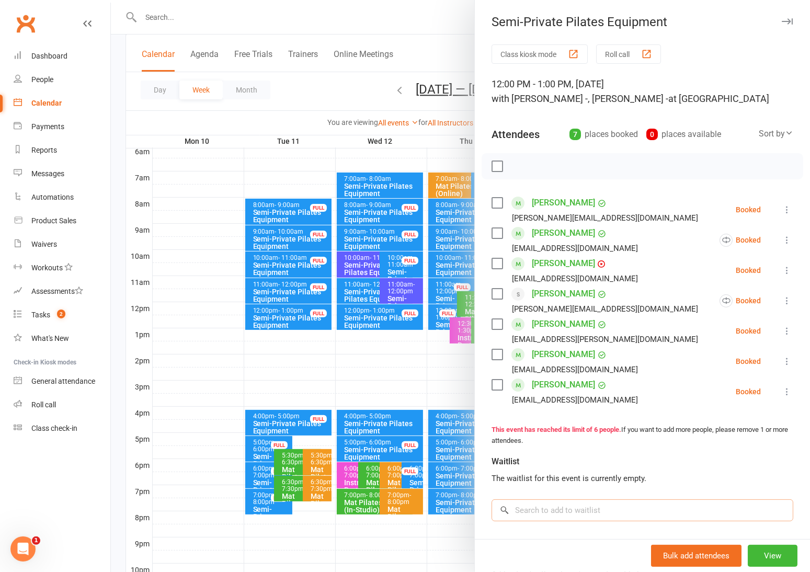
click at [546, 502] on input "search" at bounding box center [643, 511] width 302 height 22
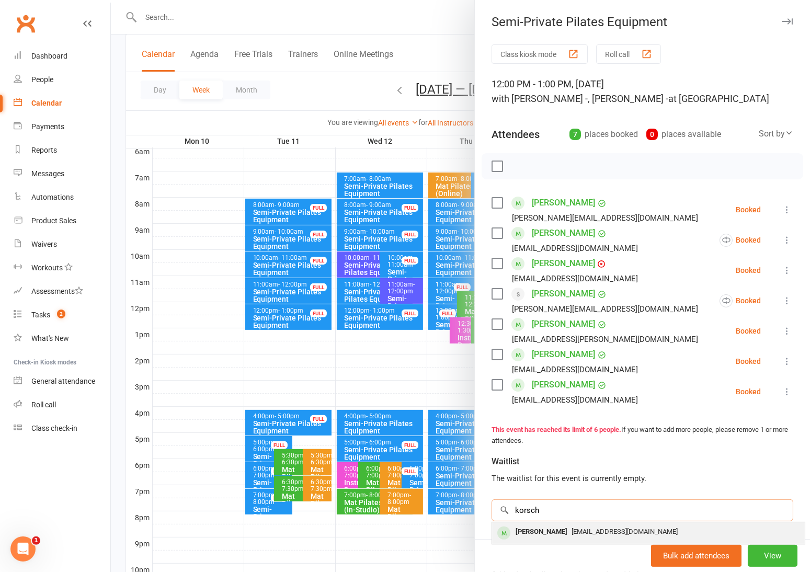
type input "korsch"
click at [605, 528] on span "kathykorsch@hotmail.com" at bounding box center [625, 532] width 106 height 8
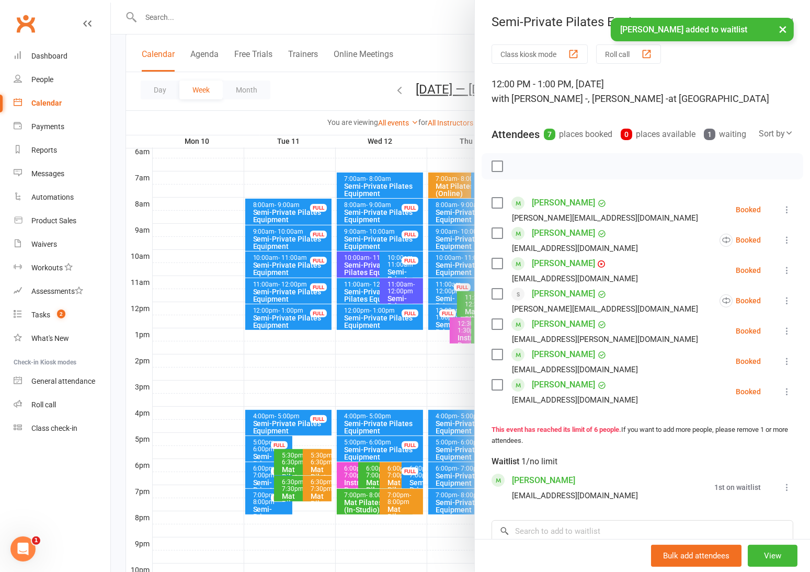
click at [297, 97] on div at bounding box center [460, 286] width 699 height 572
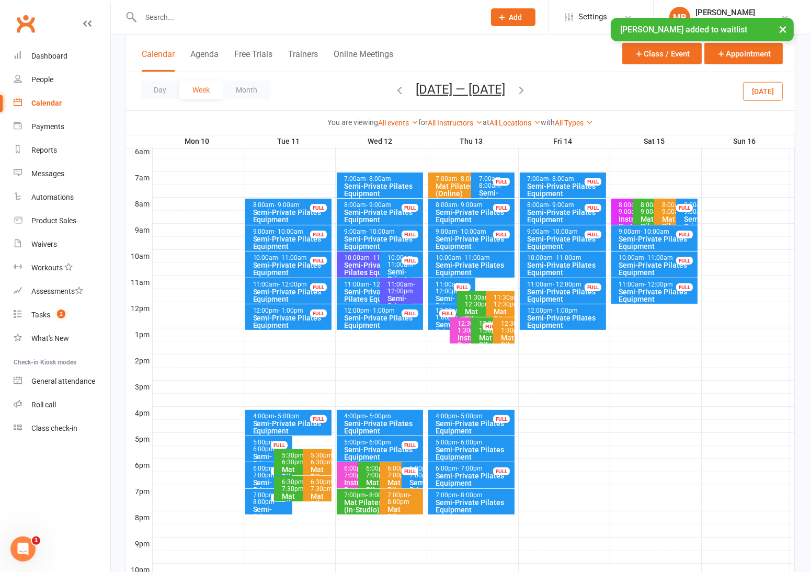
click at [524, 91] on icon "button" at bounding box center [522, 90] width 12 height 12
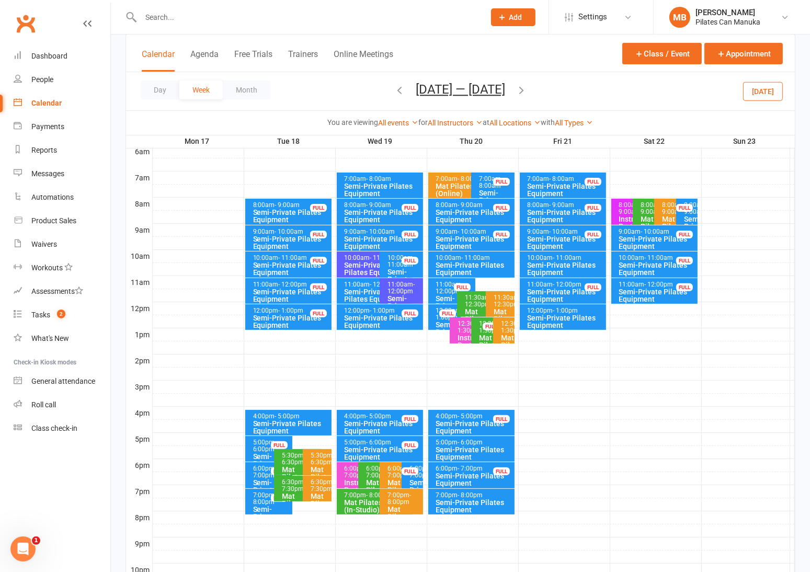
click at [292, 318] on div "Semi-Private Pilates Equipment" at bounding box center [291, 321] width 77 height 15
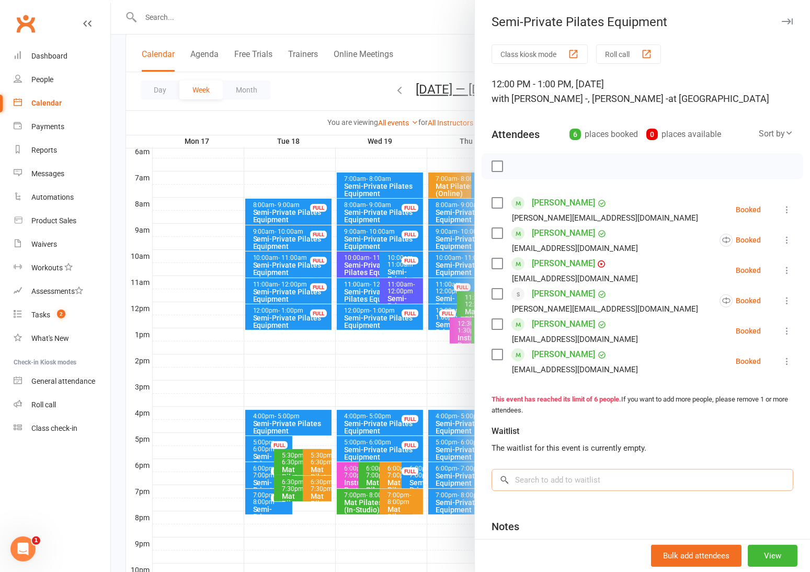
click at [550, 476] on input "search" at bounding box center [643, 480] width 302 height 22
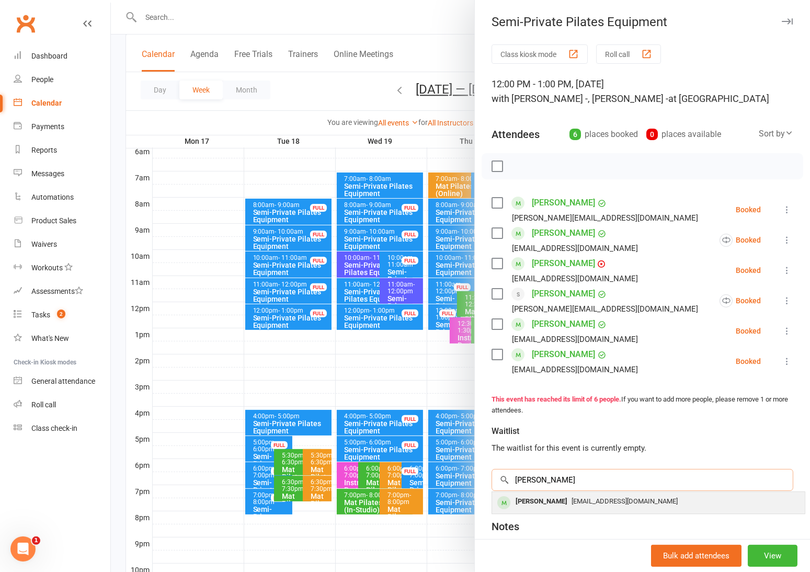
type input "korsh"
click at [572, 500] on span "kathykorsch@hotmail.com" at bounding box center [625, 502] width 106 height 8
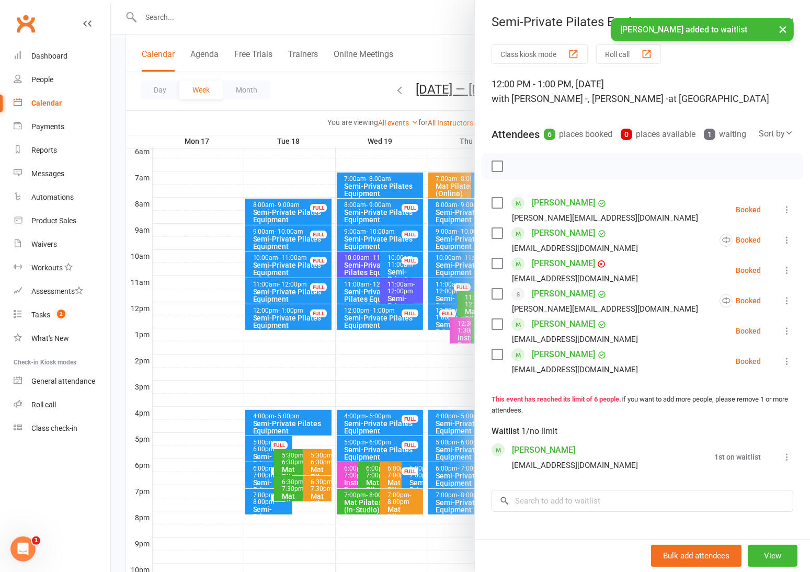
click at [304, 91] on div at bounding box center [460, 286] width 699 height 572
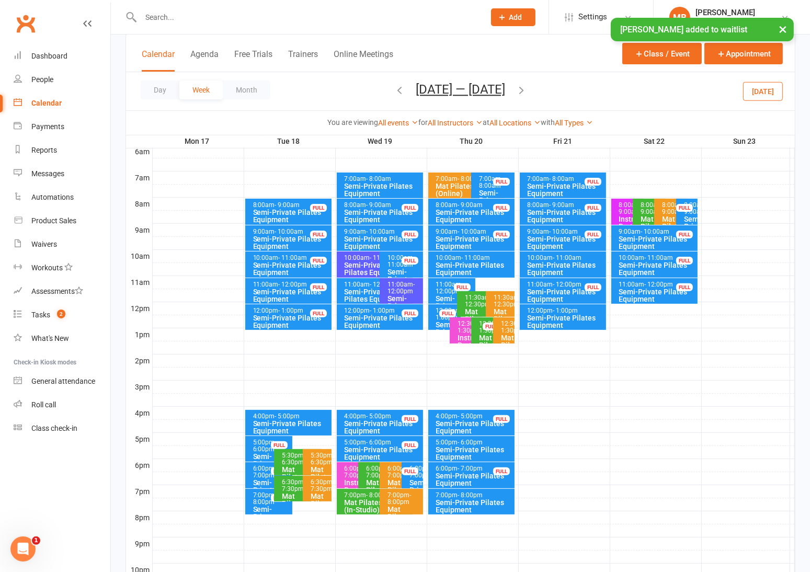
click at [527, 89] on icon "button" at bounding box center [522, 90] width 12 height 12
click at [287, 315] on div "Semi-Private Pilates Equipment" at bounding box center [291, 321] width 77 height 15
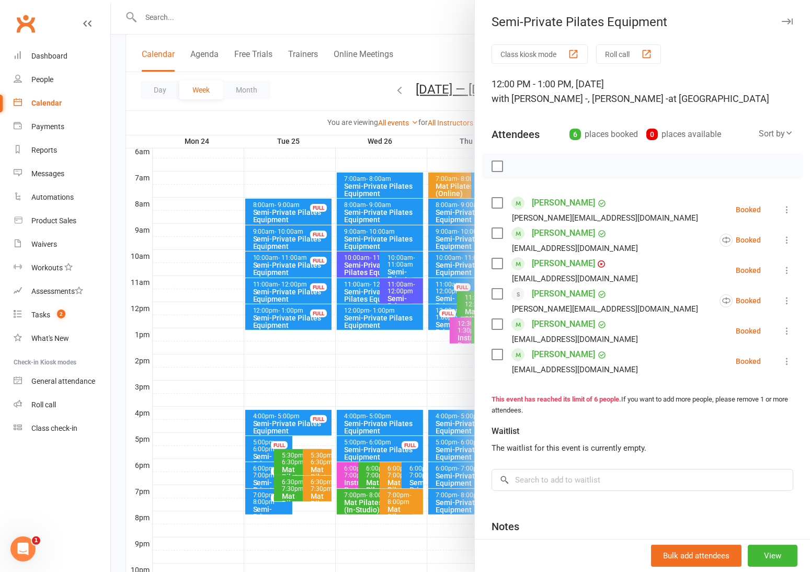
click at [532, 459] on div "Waitlist The waitlist for this event is currently empty. × No results" at bounding box center [643, 453] width 302 height 75
click at [533, 475] on input "search" at bounding box center [643, 480] width 302 height 22
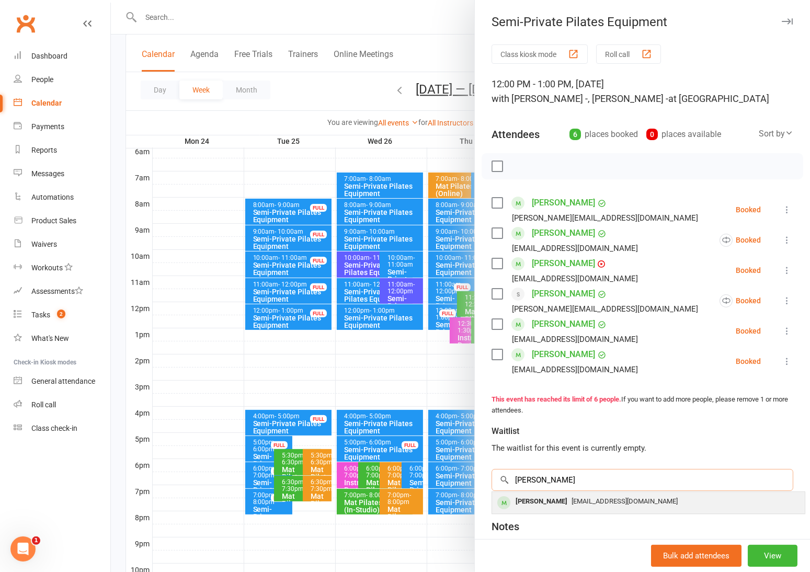
type input "korsh"
click at [547, 502] on div "Kathy Korsch" at bounding box center [542, 501] width 60 height 15
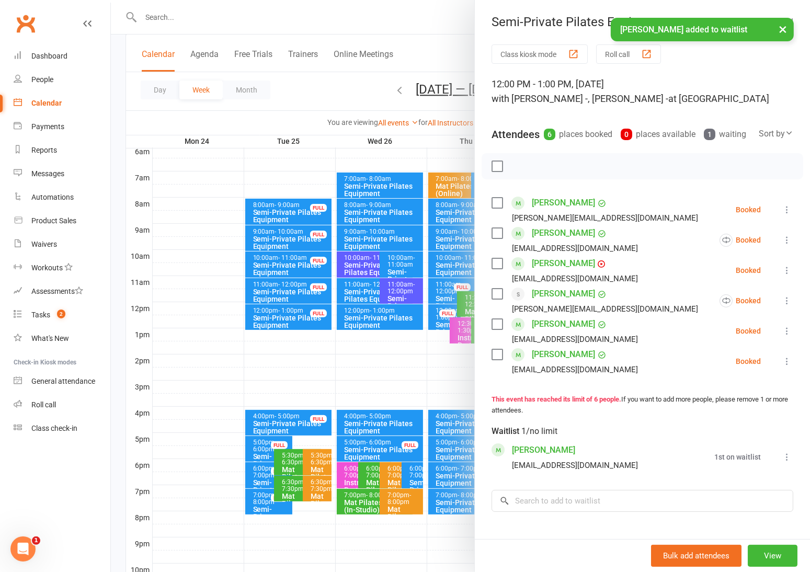
click at [327, 104] on div at bounding box center [460, 286] width 699 height 572
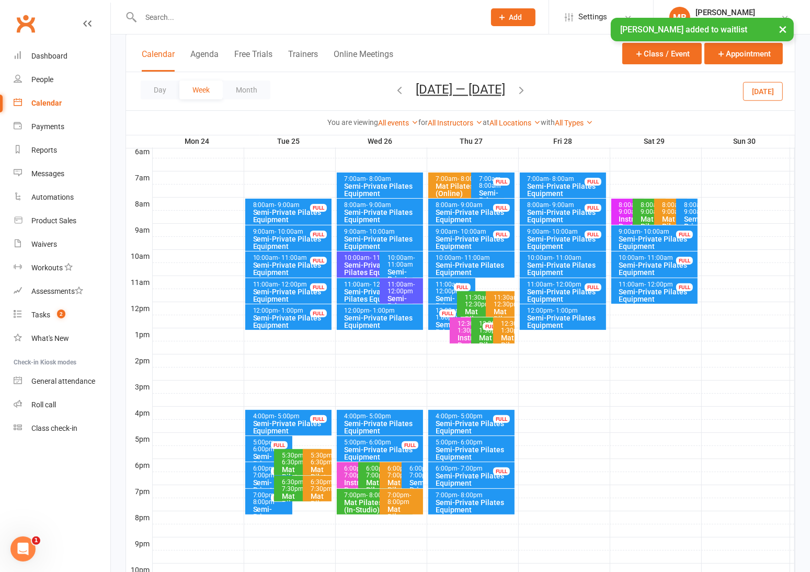
click at [526, 89] on icon "button" at bounding box center [522, 90] width 12 height 12
click at [299, 317] on div "Semi-Private Pilates Equipment" at bounding box center [291, 321] width 77 height 15
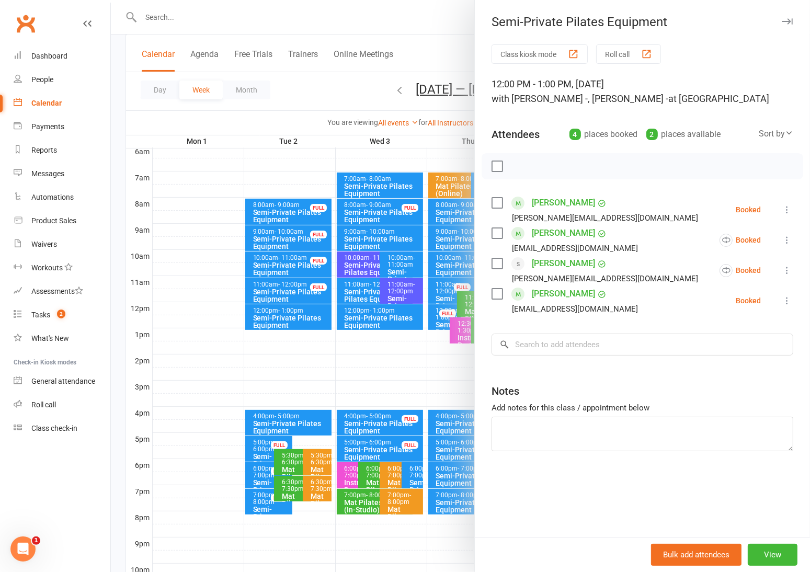
click at [337, 83] on div at bounding box center [460, 286] width 699 height 572
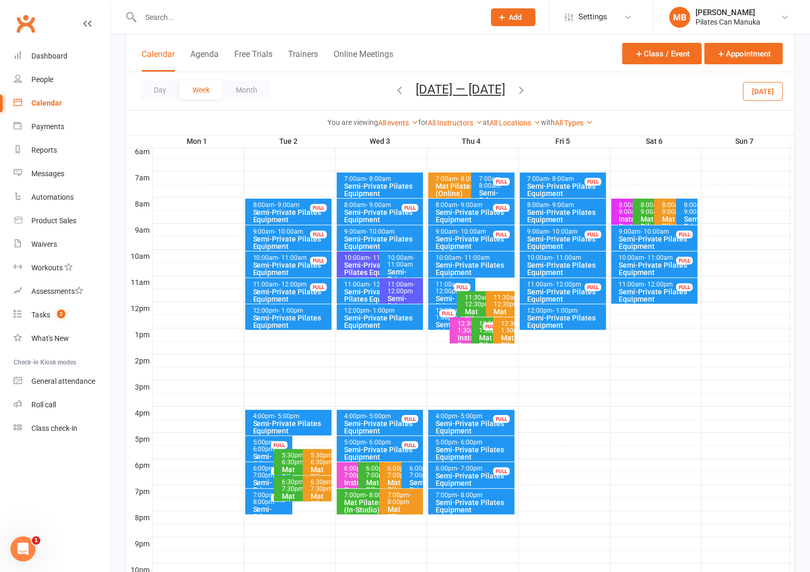
click at [401, 85] on icon "button" at bounding box center [400, 90] width 12 height 12
click at [296, 321] on div "Semi-Private Pilates Equipment" at bounding box center [291, 321] width 77 height 15
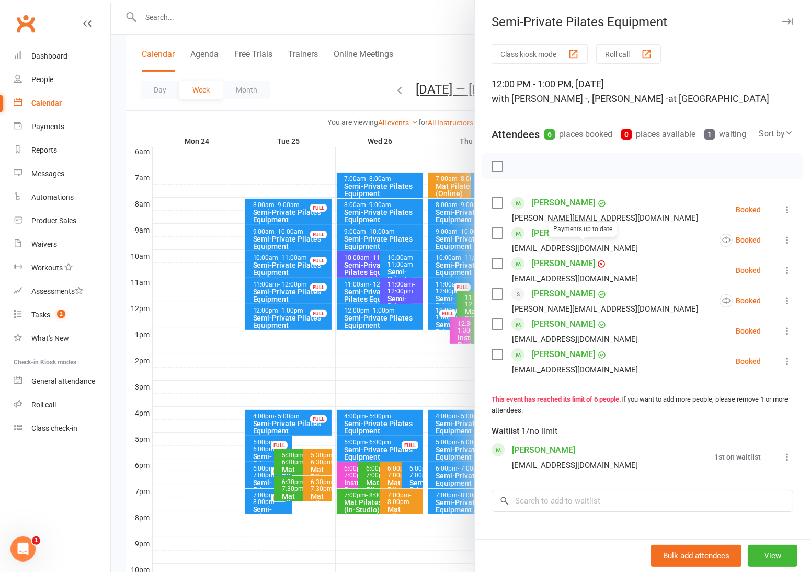
click at [365, 97] on div at bounding box center [460, 286] width 699 height 572
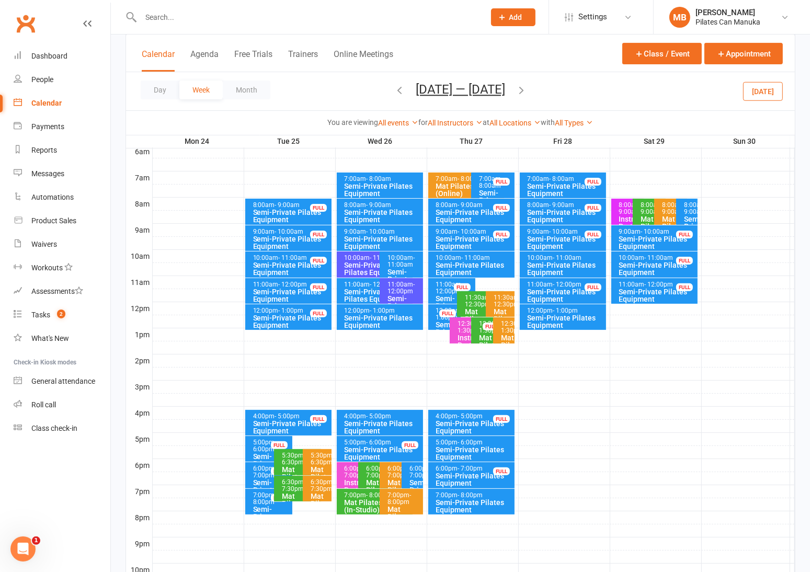
click at [527, 86] on icon "button" at bounding box center [522, 90] width 12 height 12
click at [291, 318] on div "Semi-Private Pilates Equipment" at bounding box center [291, 321] width 77 height 15
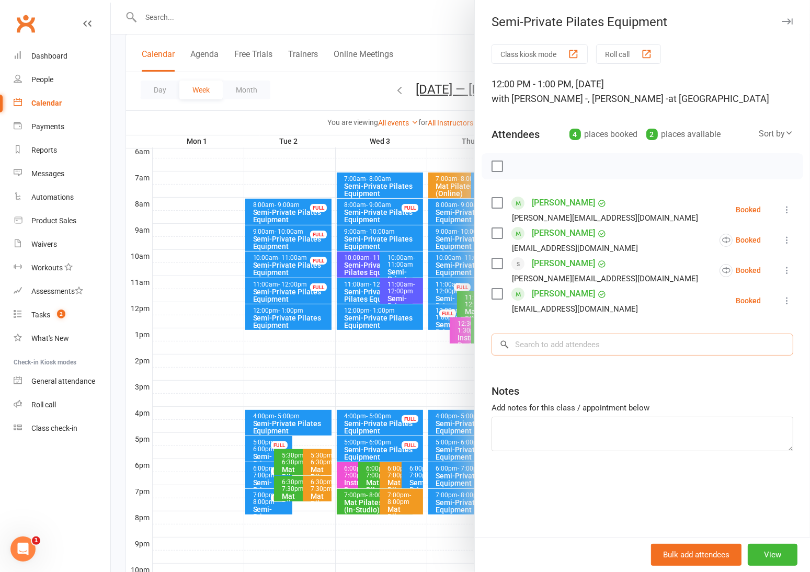
click at [642, 337] on input "search" at bounding box center [643, 345] width 302 height 22
click at [342, 107] on div at bounding box center [460, 286] width 699 height 572
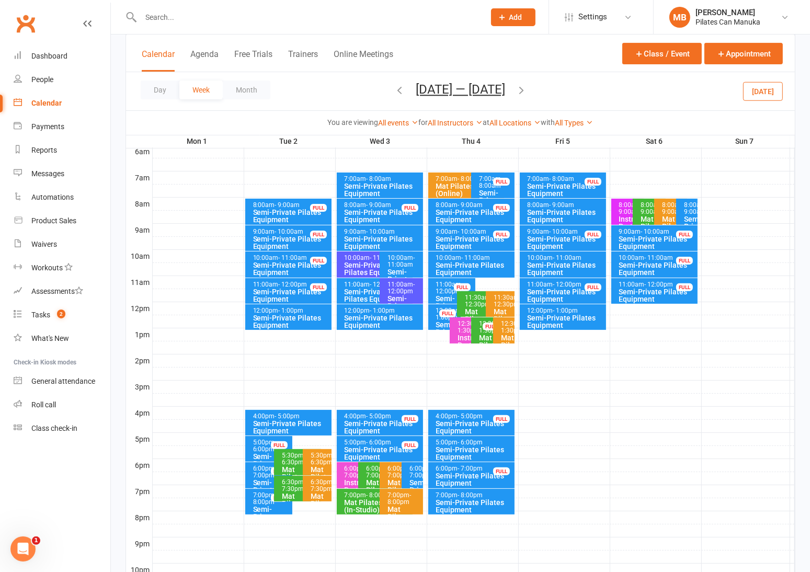
click at [517, 88] on icon "button" at bounding box center [522, 90] width 12 height 12
click at [306, 315] on div "Semi-Private Pilates Equipment" at bounding box center [291, 321] width 77 height 15
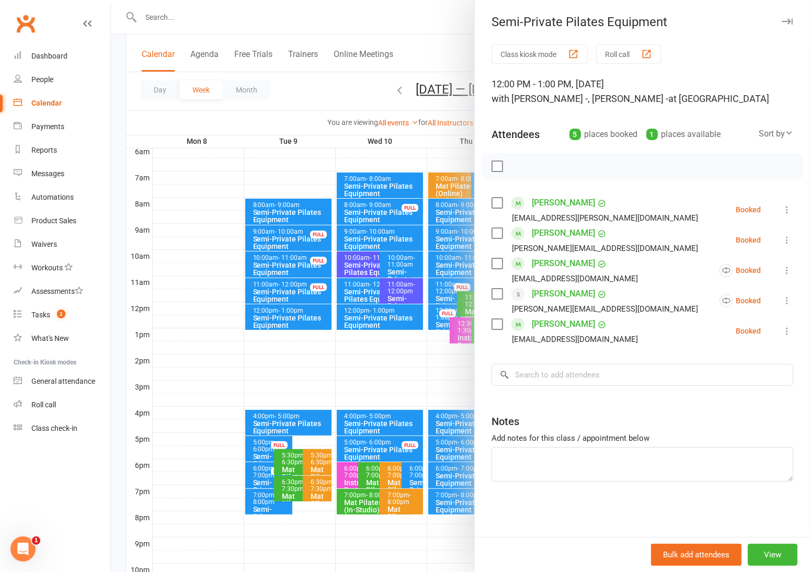
click at [332, 84] on div at bounding box center [460, 286] width 699 height 572
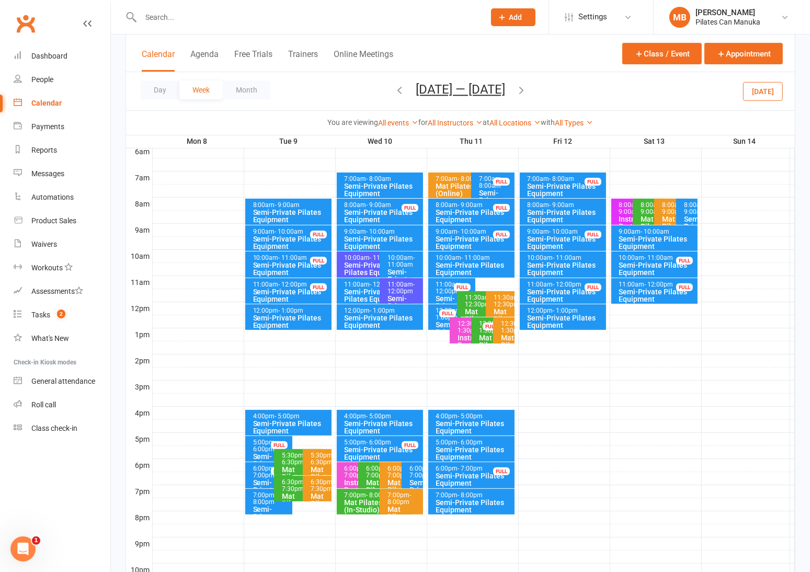
click at [274, 263] on div "Semi-Private Pilates Equipment" at bounding box center [291, 269] width 77 height 15
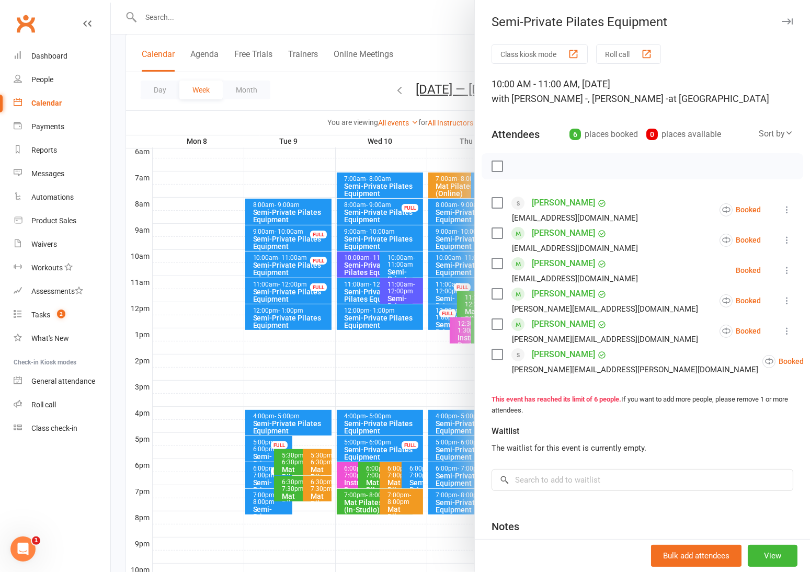
click at [372, 76] on div at bounding box center [460, 286] width 699 height 572
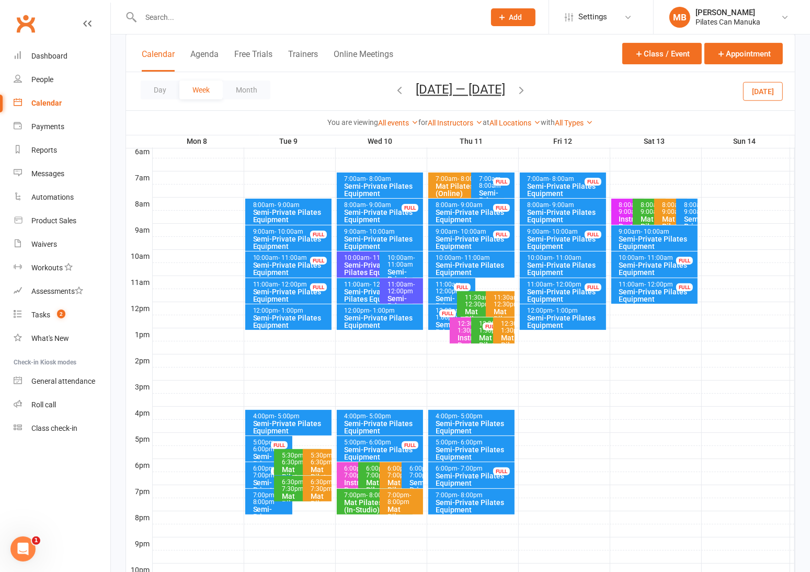
click at [451, 92] on button "Dec 8 — 14 2025" at bounding box center [460, 89] width 89 height 15
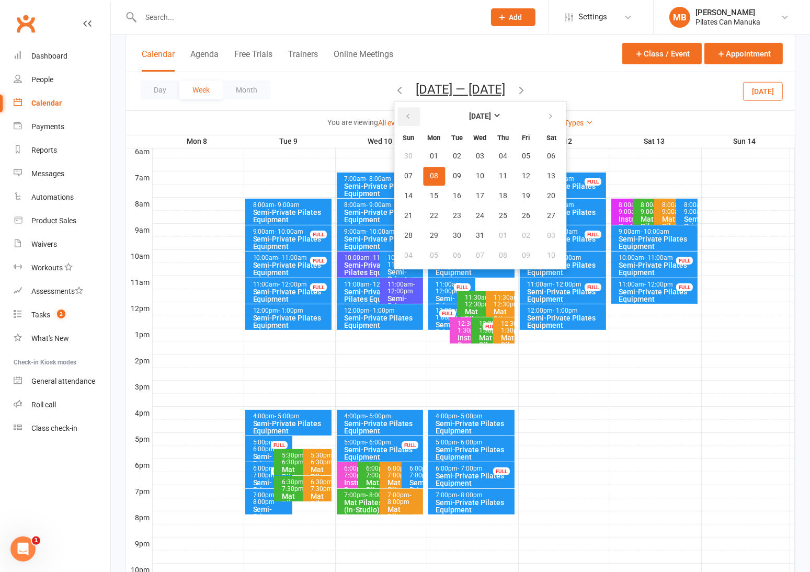
click at [398, 113] on button "button" at bounding box center [409, 116] width 22 height 19
click at [547, 121] on icon "button" at bounding box center [550, 116] width 7 height 8
click at [453, 233] on span "28" at bounding box center [457, 236] width 8 height 8
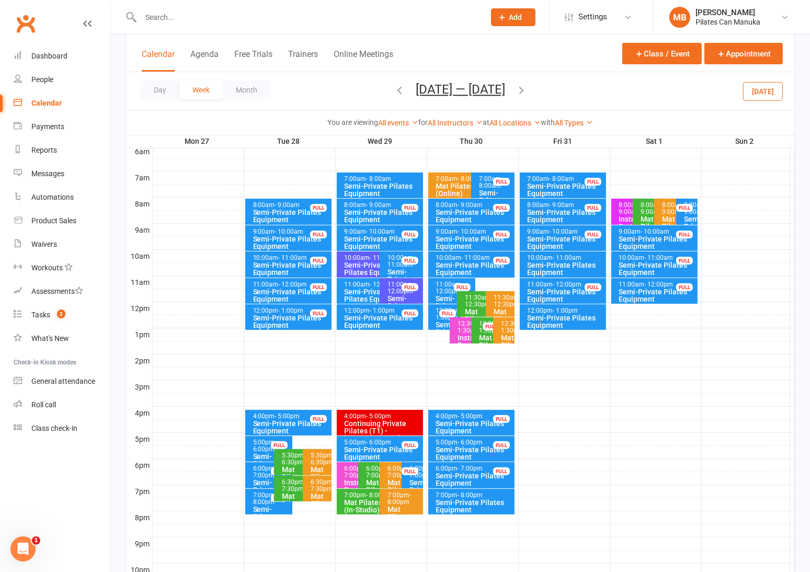
click at [272, 264] on div "Semi-Private Pilates Equipment" at bounding box center [291, 269] width 77 height 15
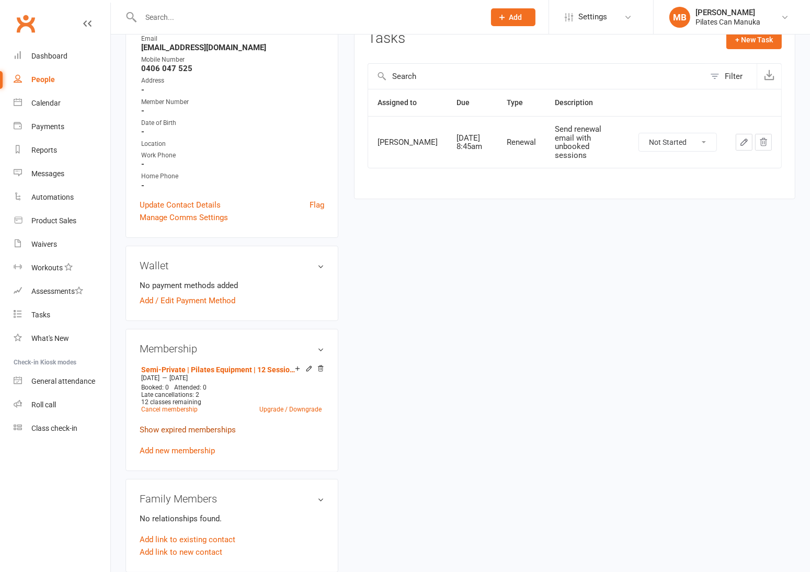
scroll to position [157, 0]
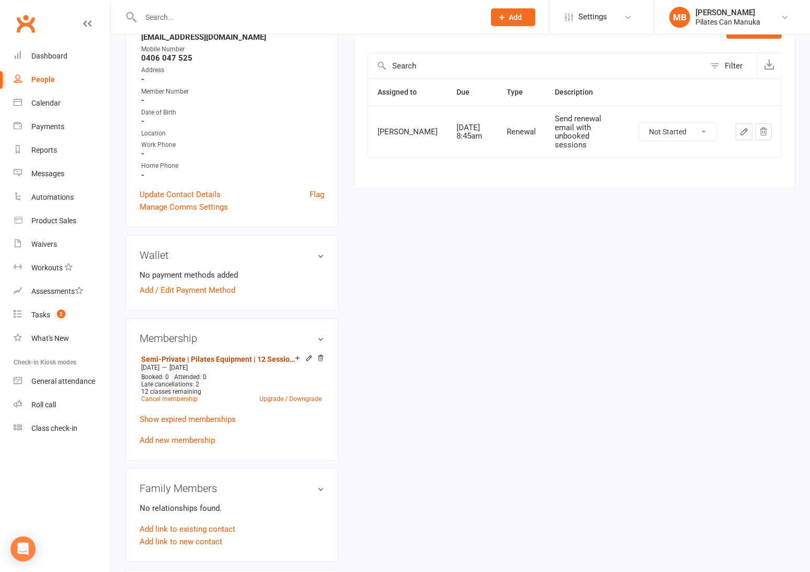
click at [218, 361] on link "Semi-Private | Pilates Equipment | 12 Sessions" at bounding box center [218, 359] width 154 height 8
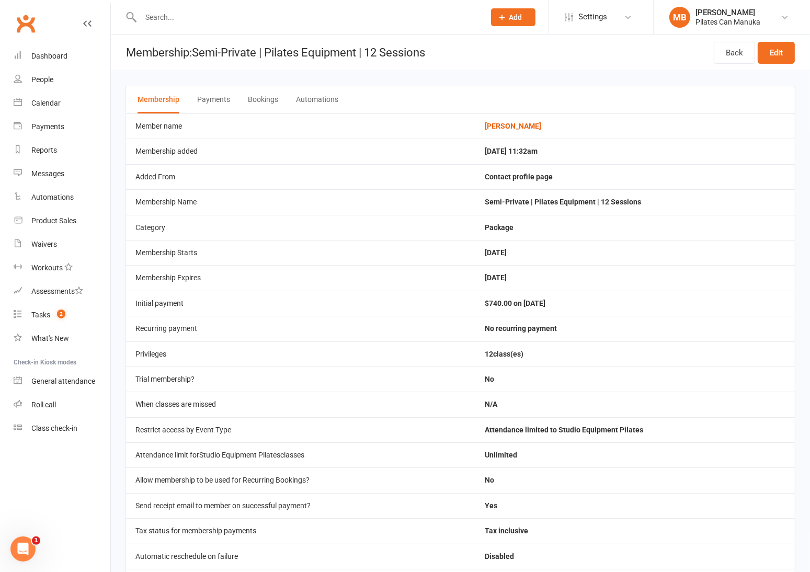
click at [258, 100] on button "Bookings" at bounding box center [263, 99] width 30 height 27
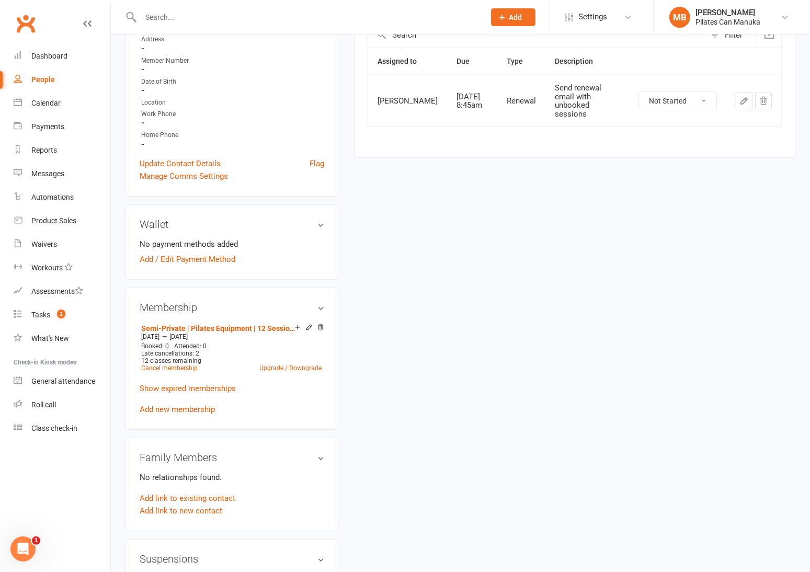
scroll to position [235, 0]
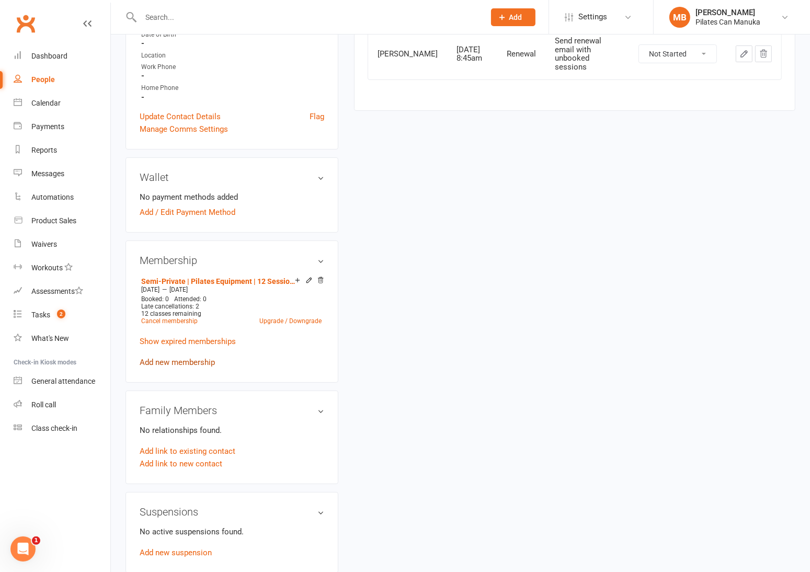
click at [185, 364] on link "Add new membership" at bounding box center [177, 362] width 75 height 9
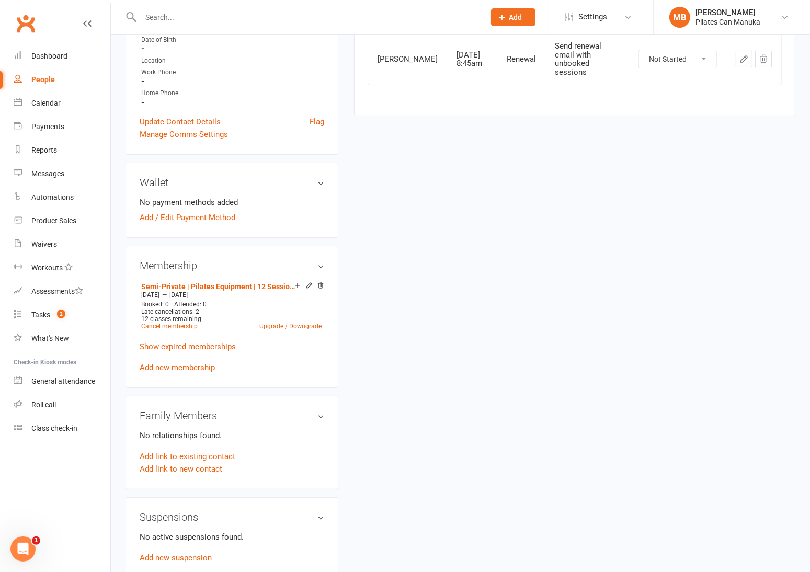
scroll to position [235, 0]
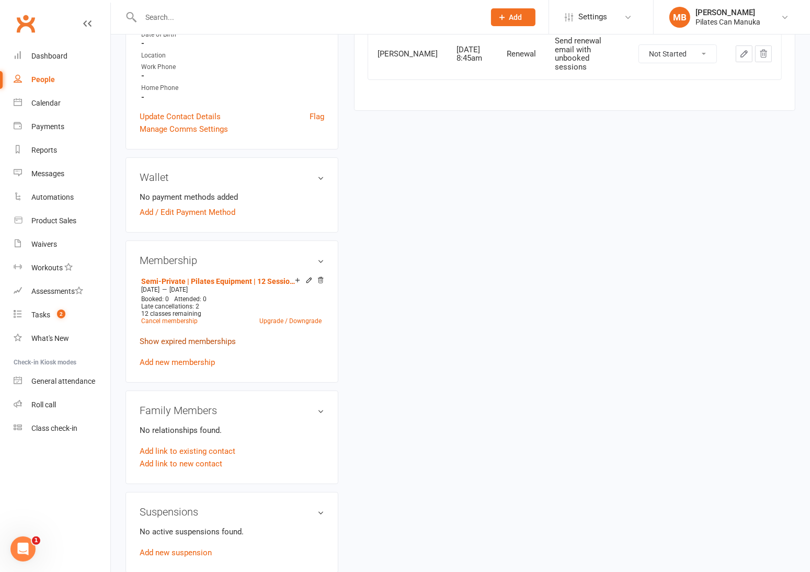
click at [196, 343] on link "Show expired memberships" at bounding box center [188, 341] width 96 height 9
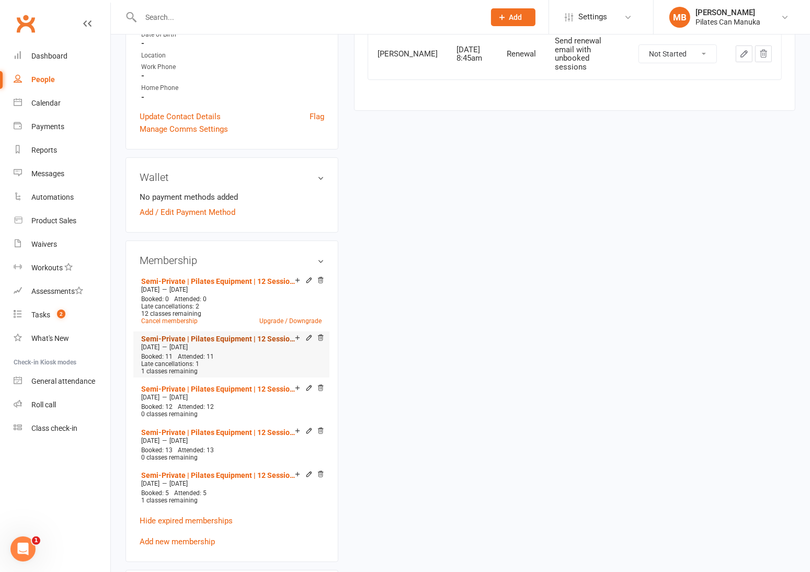
click at [213, 337] on link "Semi-Private | Pilates Equipment | 12 Sessions" at bounding box center [218, 339] width 154 height 8
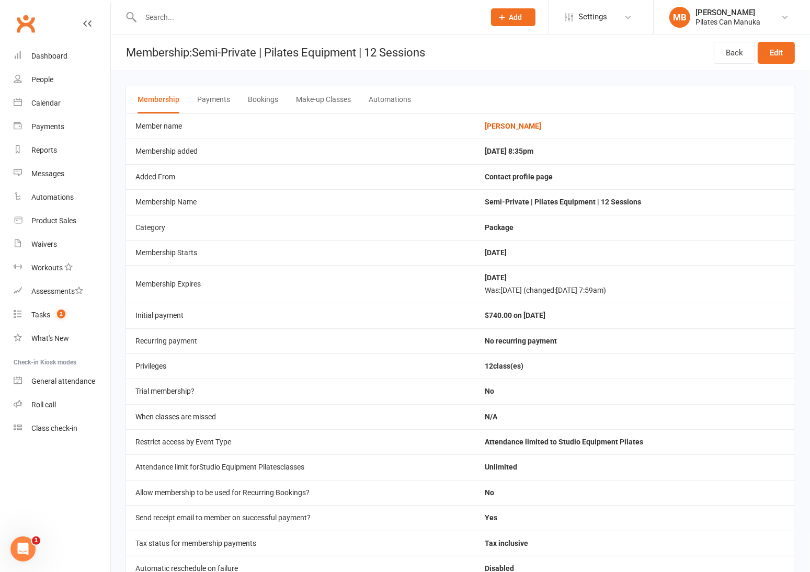
drag, startPoint x: 269, startPoint y: 100, endPoint x: 277, endPoint y: 105, distance: 9.9
click at [269, 99] on button "Bookings" at bounding box center [263, 99] width 30 height 27
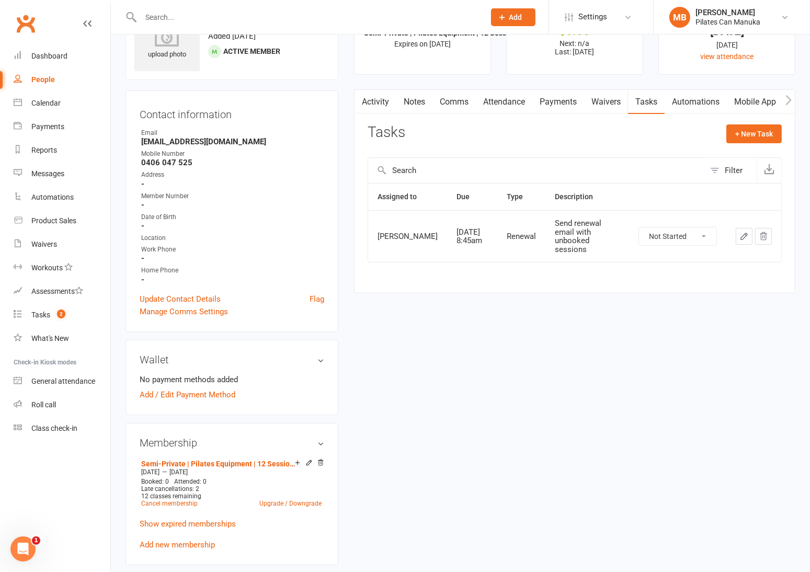
scroll to position [157, 0]
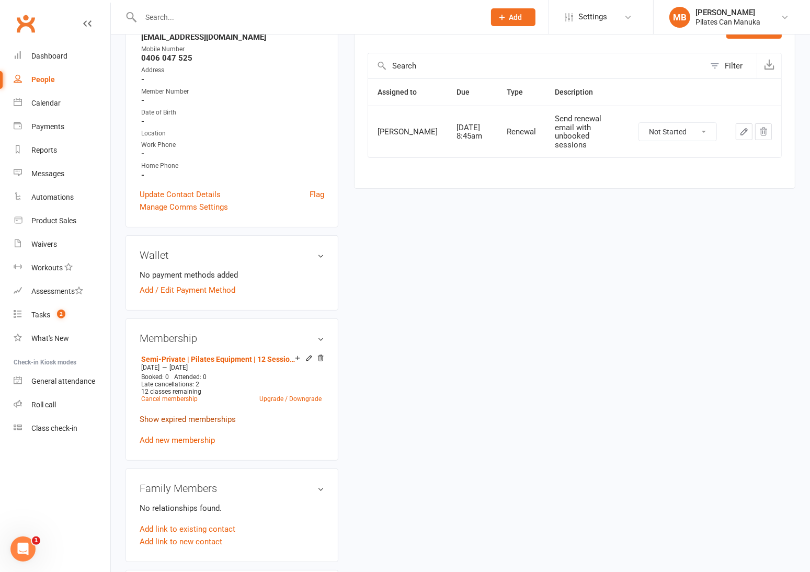
click at [188, 422] on link "Show expired memberships" at bounding box center [188, 419] width 96 height 9
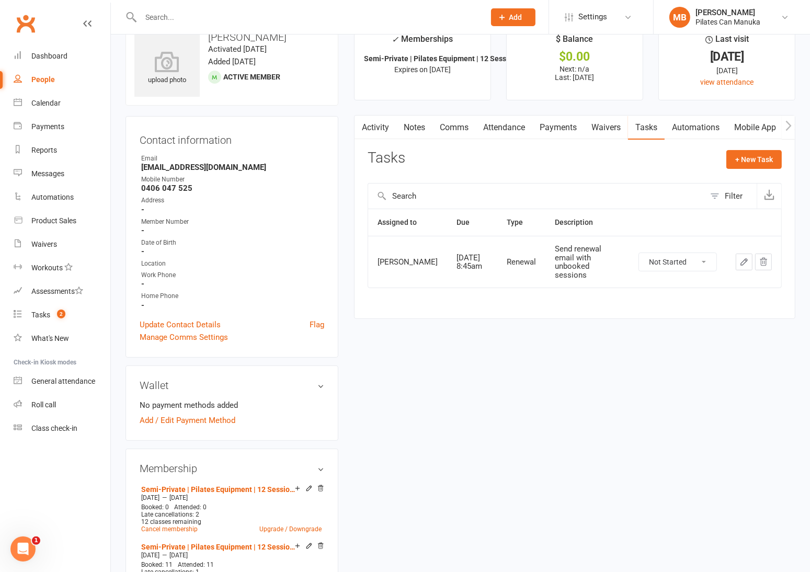
scroll to position [0, 0]
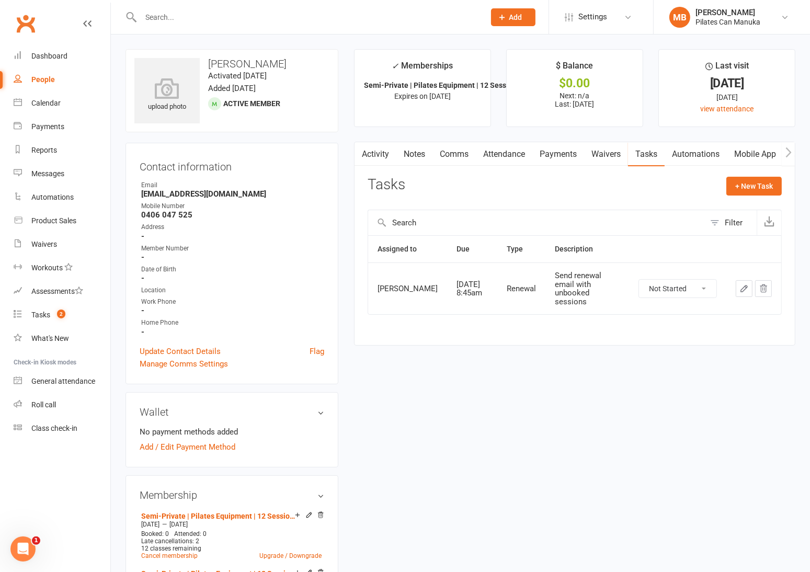
click at [381, 155] on link "Activity" at bounding box center [376, 154] width 42 height 24
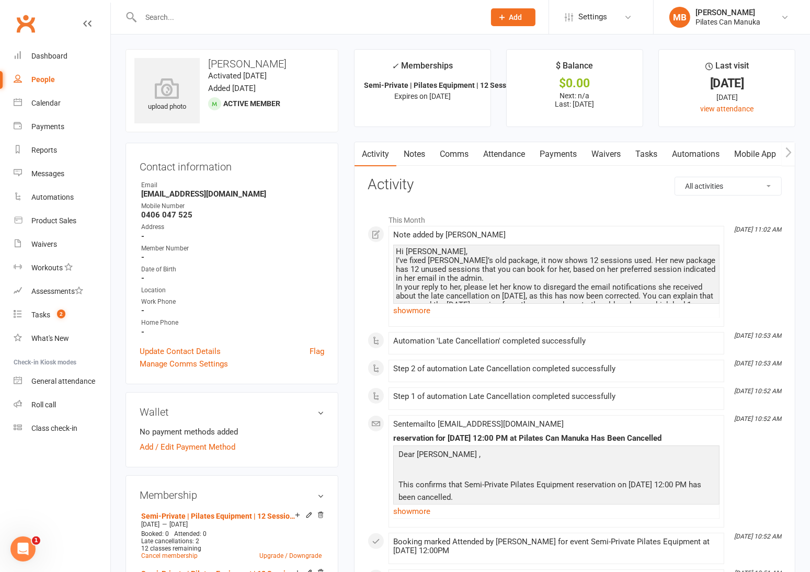
click at [517, 157] on link "Attendance" at bounding box center [504, 154] width 57 height 24
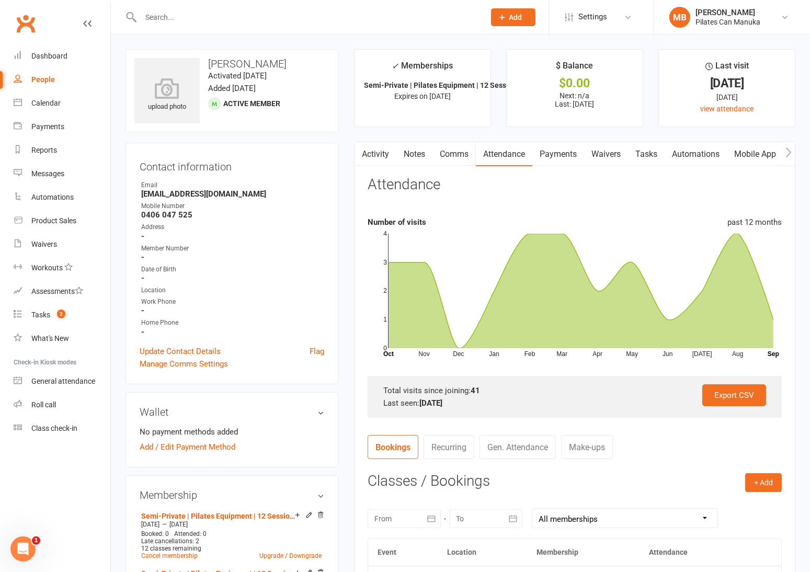
scroll to position [157, 0]
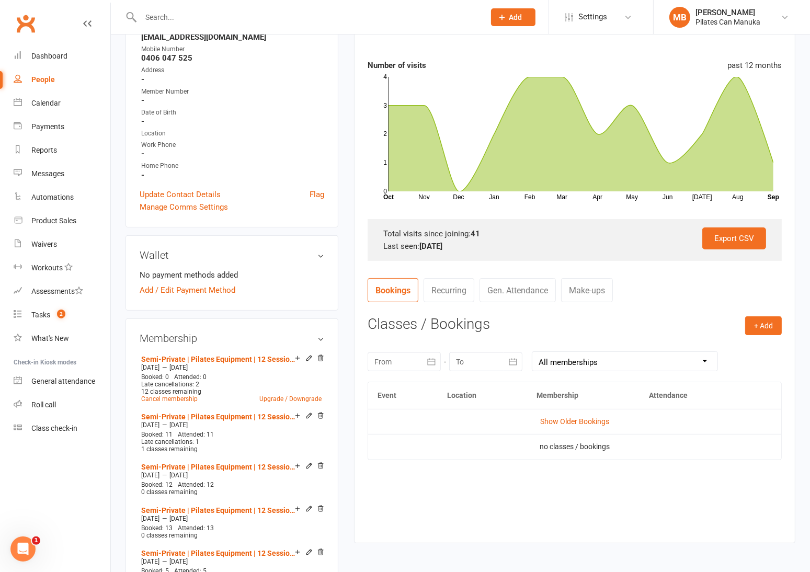
click at [595, 290] on link "Make-ups" at bounding box center [587, 290] width 52 height 24
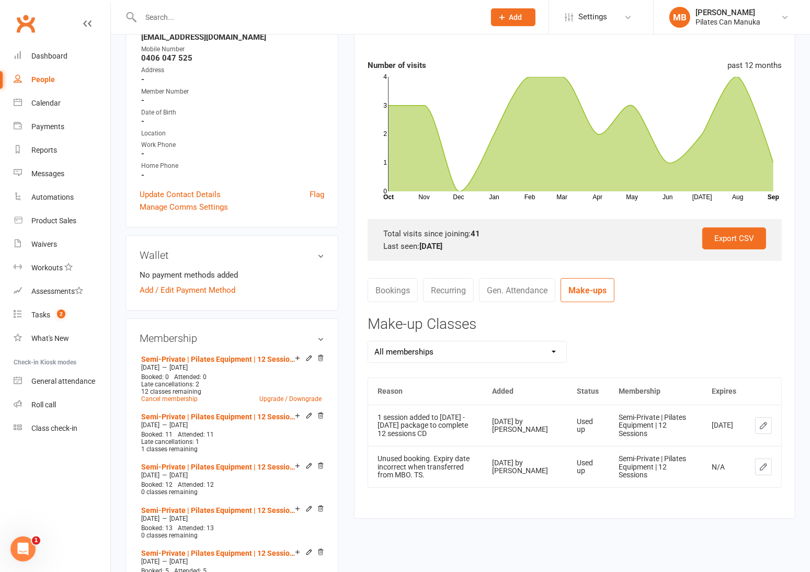
click at [401, 287] on link "Bookings" at bounding box center [393, 290] width 50 height 24
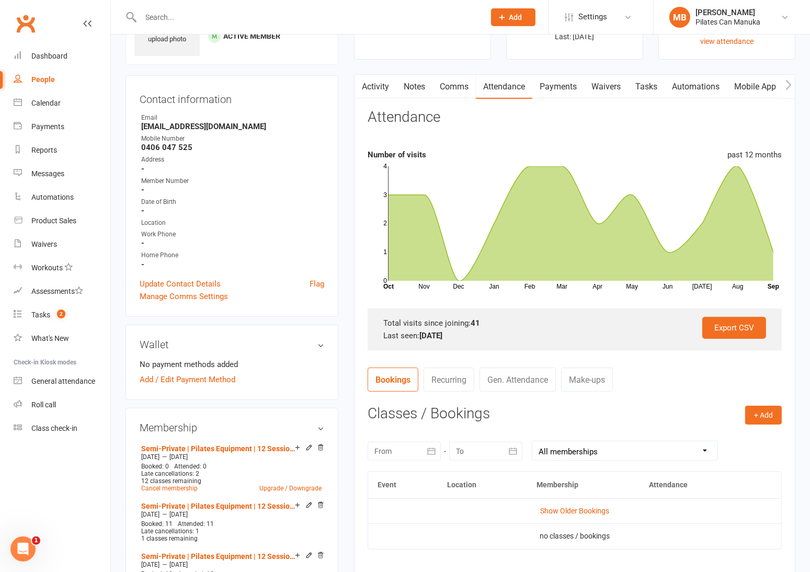
scroll to position [0, 0]
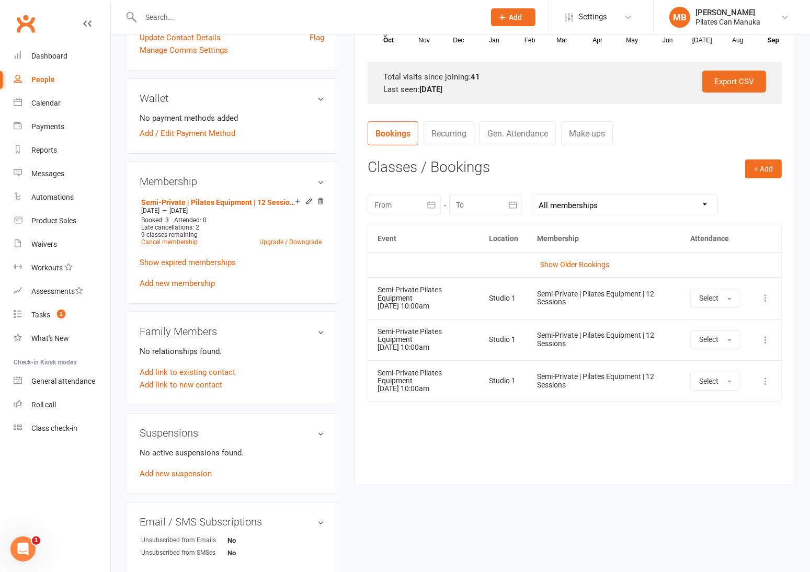
click at [765, 381] on icon at bounding box center [766, 381] width 10 height 10
click at [732, 440] on link "Remove booking" at bounding box center [720, 443] width 104 height 21
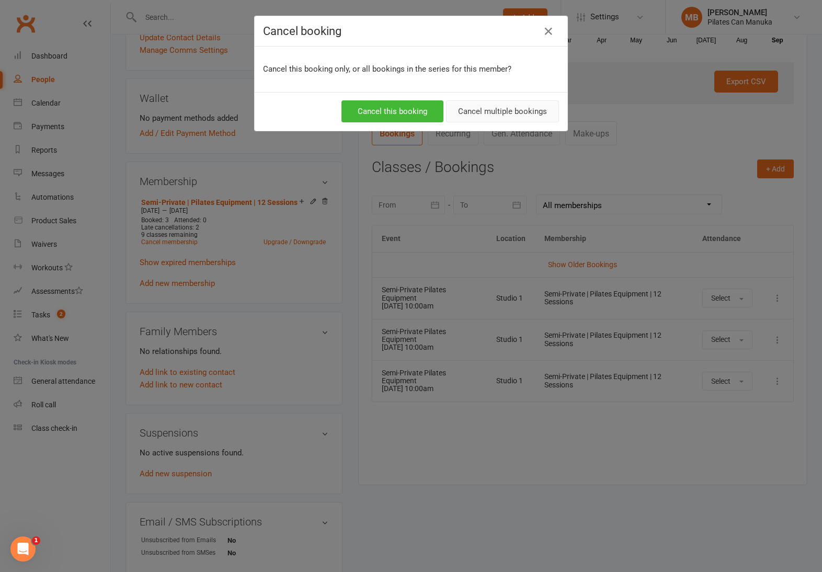
click at [516, 114] on button "Cancel multiple bookings" at bounding box center [502, 111] width 113 height 22
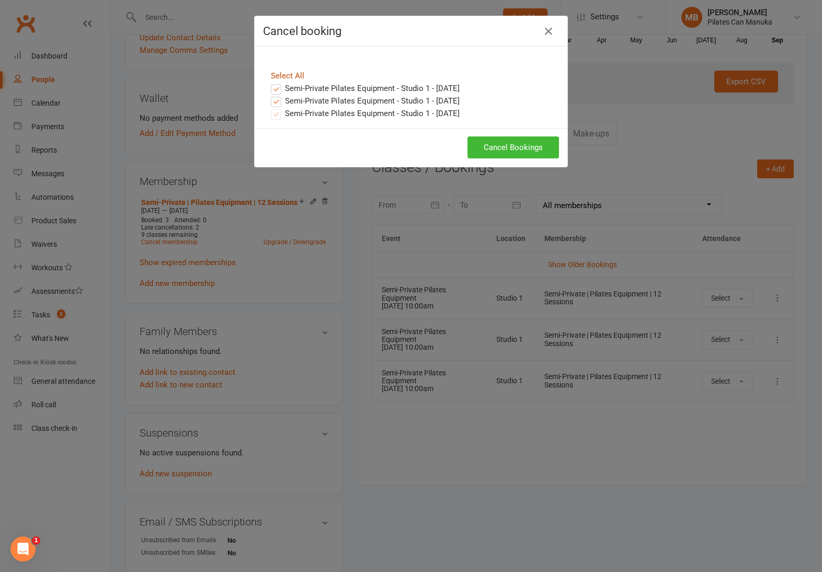
click at [287, 76] on link "Select All" at bounding box center [287, 75] width 33 height 9
click at [519, 149] on button "Cancel Bookings" at bounding box center [514, 148] width 92 height 22
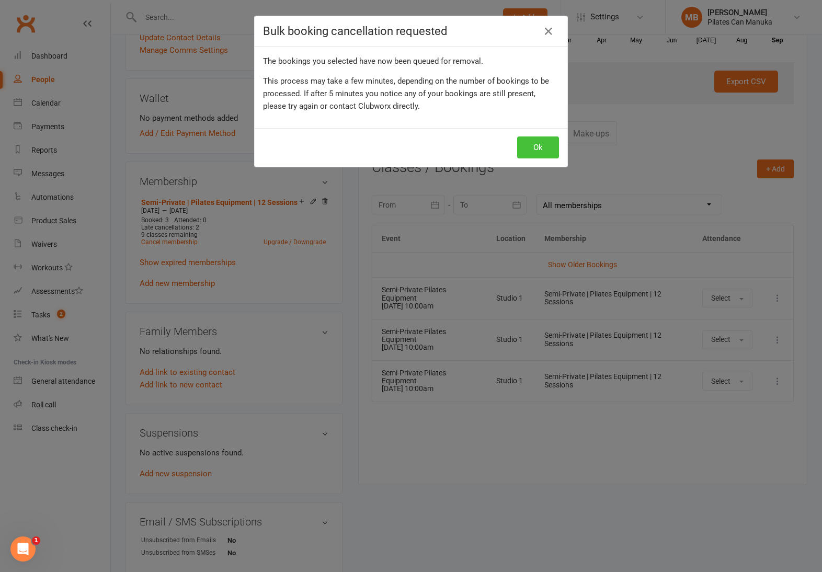
click at [534, 146] on button "Ok" at bounding box center [538, 148] width 42 height 22
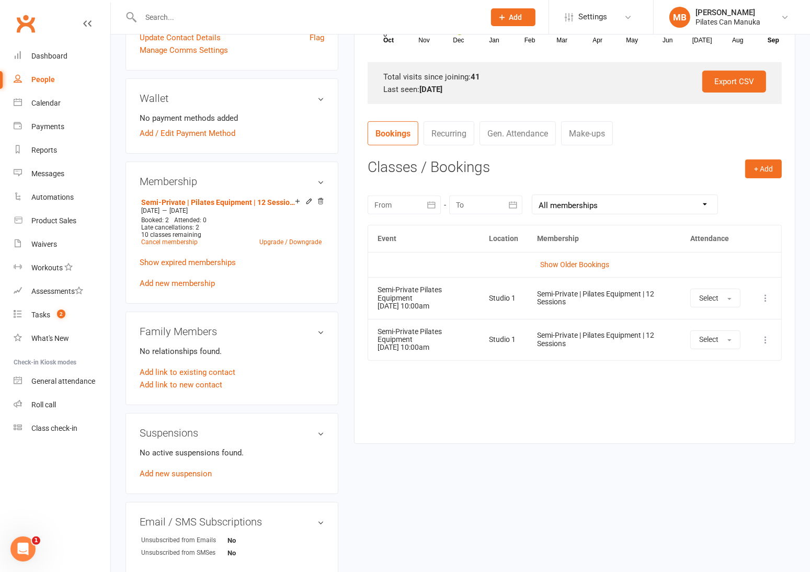
drag, startPoint x: 519, startPoint y: 409, endPoint x: 451, endPoint y: 293, distance: 134.1
click at [519, 411] on div "Event Location Membership Attendance Show Older Bookings Semi-Private Pilates E…" at bounding box center [575, 326] width 414 height 203
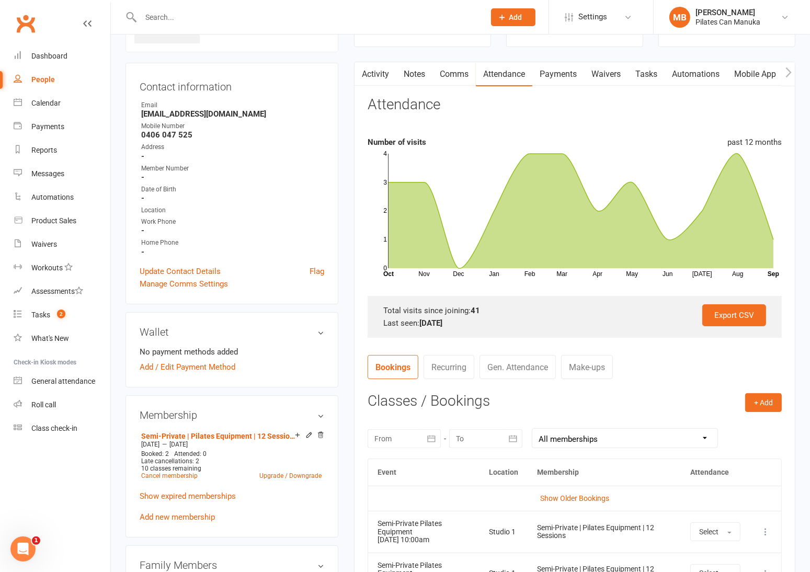
scroll to position [78, 0]
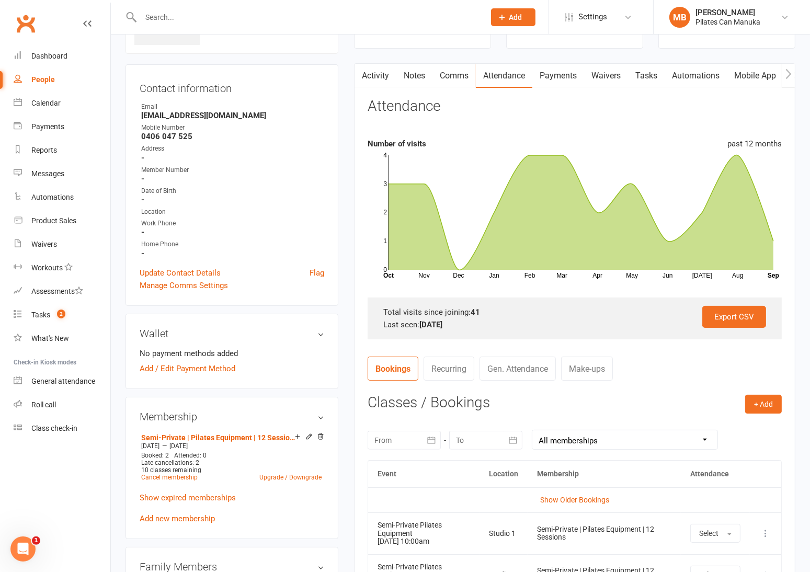
click at [375, 82] on link "Activity" at bounding box center [376, 76] width 42 height 24
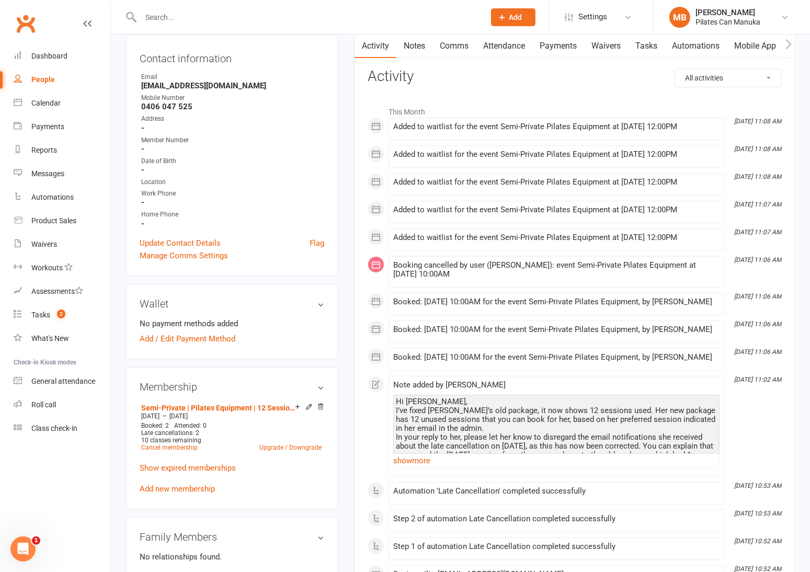
scroll to position [78, 0]
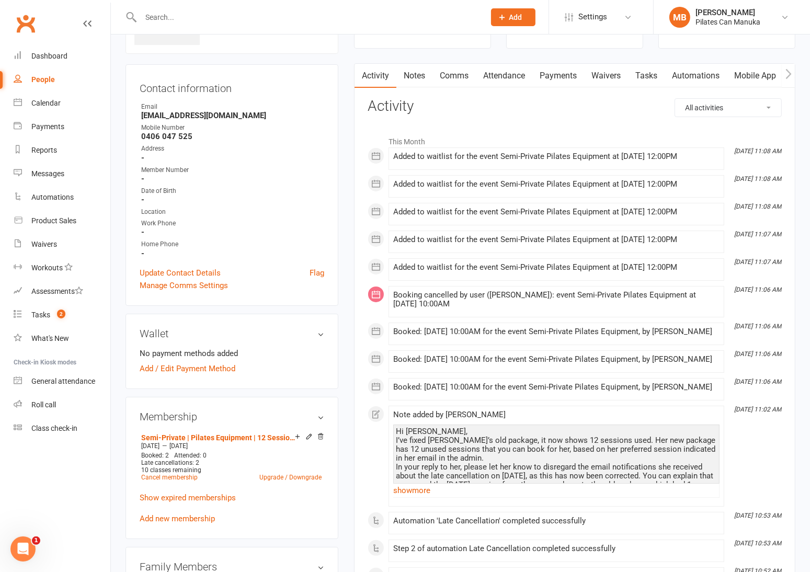
click at [412, 76] on link "Notes" at bounding box center [415, 76] width 36 height 24
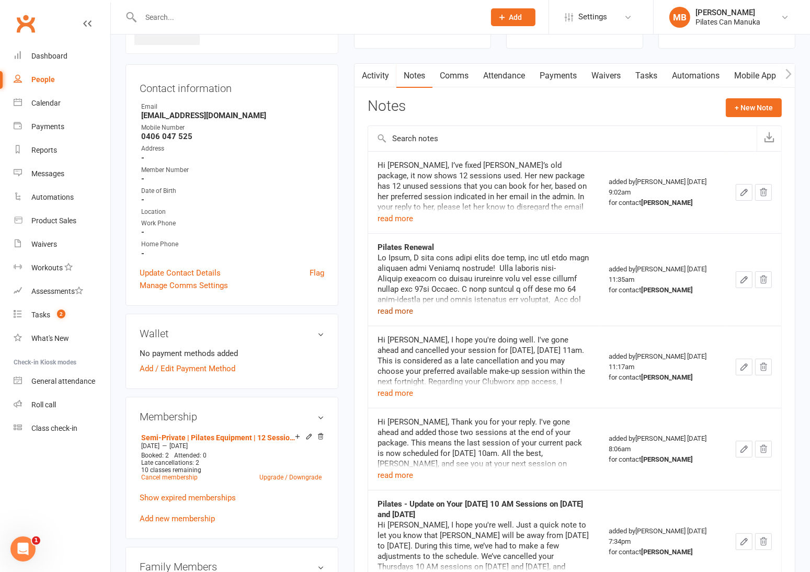
click at [404, 311] on button "read more" at bounding box center [396, 311] width 36 height 13
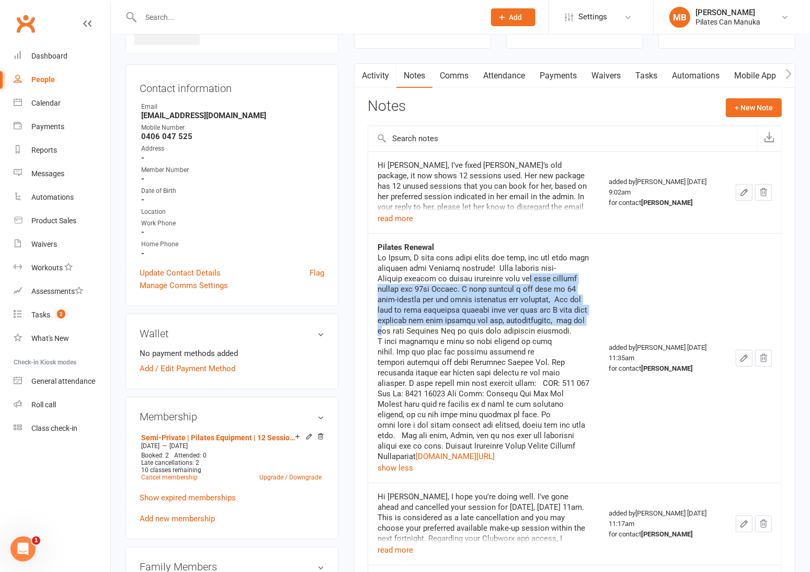
drag, startPoint x: 550, startPoint y: 292, endPoint x: 572, endPoint y: 333, distance: 46.3
click at [573, 330] on div "[DOMAIN_NAME][URL]" at bounding box center [484, 357] width 213 height 209
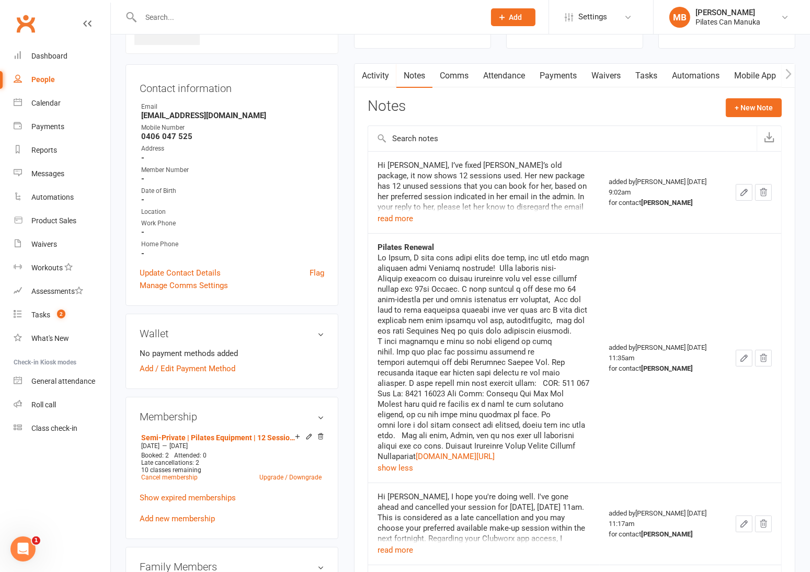
click at [562, 340] on div "[DOMAIN_NAME][URL]" at bounding box center [484, 357] width 213 height 209
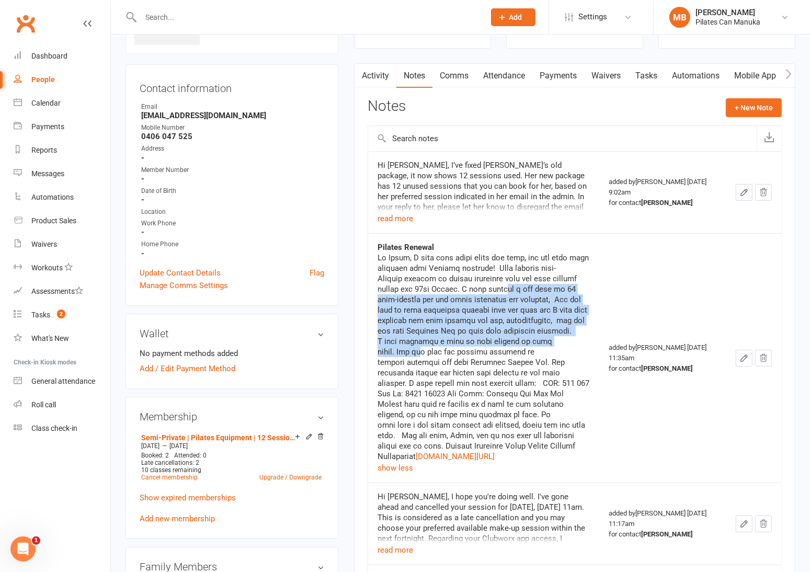
drag, startPoint x: 505, startPoint y: 291, endPoint x: 581, endPoint y: 364, distance: 105.1
click at [582, 348] on div "[DOMAIN_NAME][URL]" at bounding box center [484, 357] width 213 height 209
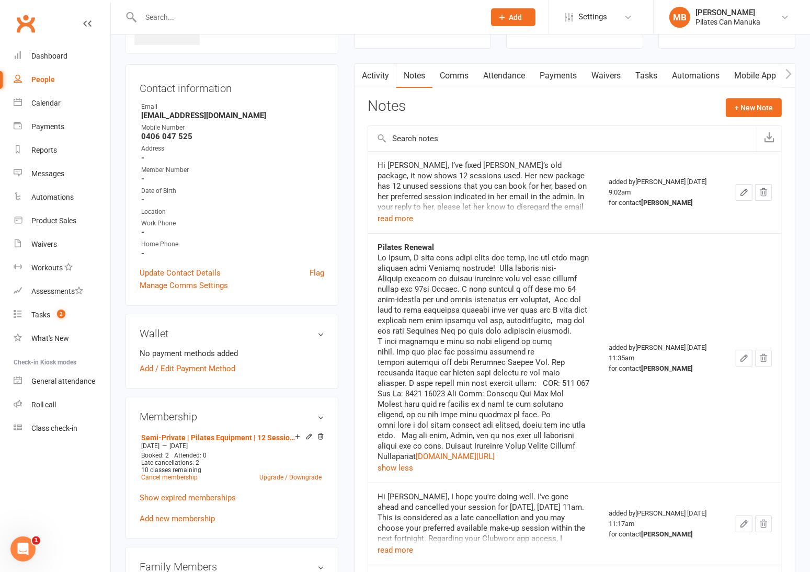
click at [574, 366] on div "[DOMAIN_NAME][URL]" at bounding box center [484, 357] width 213 height 209
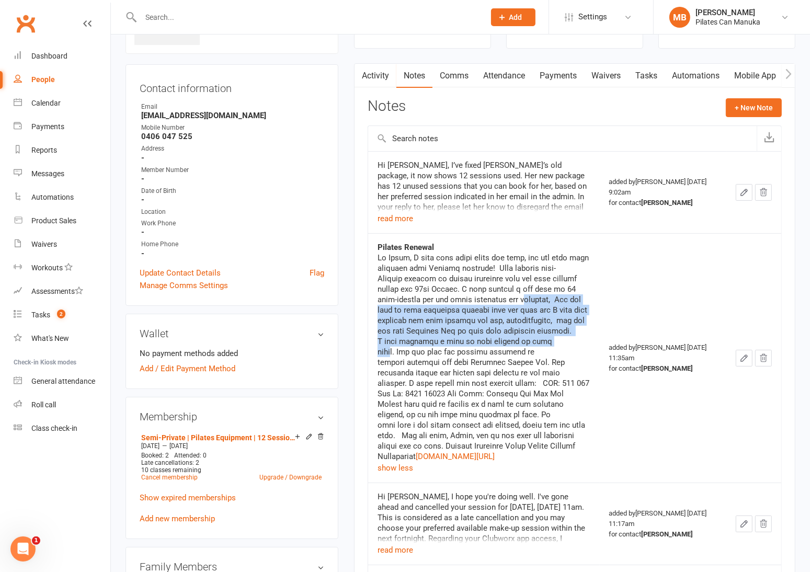
drag, startPoint x: 530, startPoint y: 308, endPoint x: 551, endPoint y: 345, distance: 43.1
click at [551, 345] on div "[DOMAIN_NAME][URL]" at bounding box center [484, 357] width 213 height 209
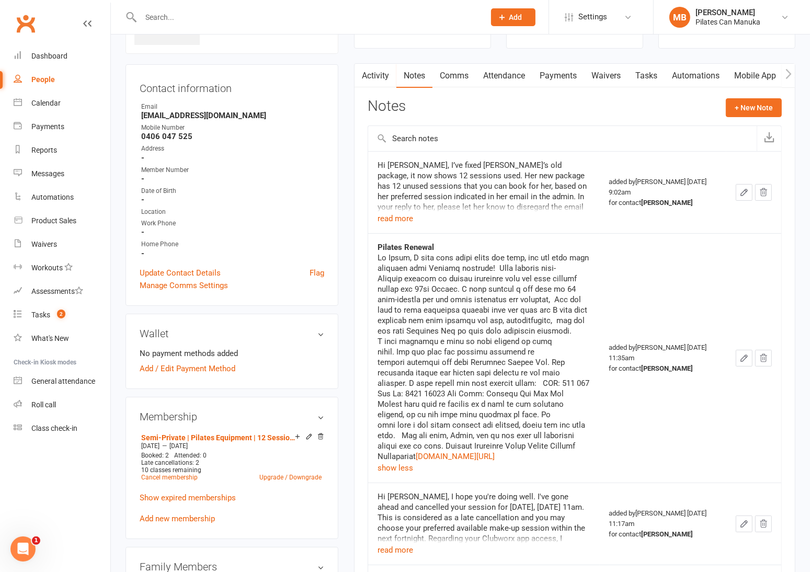
click at [551, 349] on div "[DOMAIN_NAME][URL]" at bounding box center [484, 357] width 213 height 209
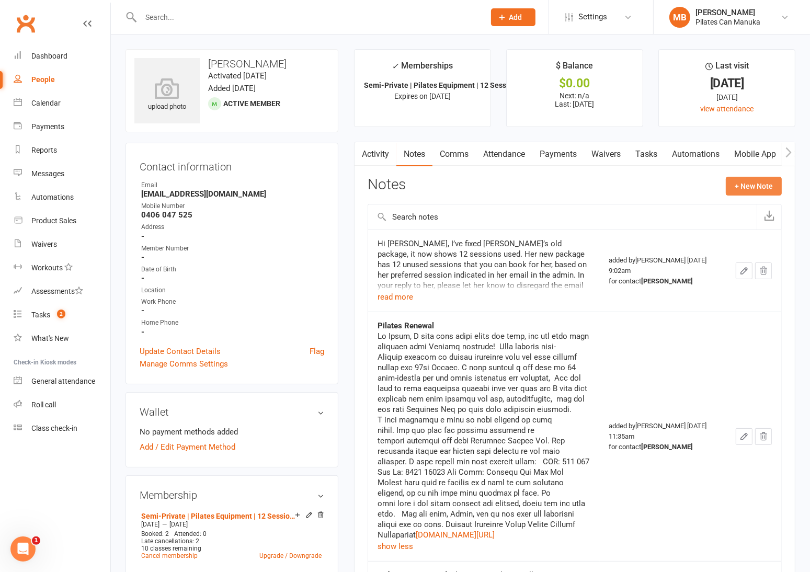
click at [751, 185] on button "+ New Note" at bounding box center [754, 186] width 56 height 19
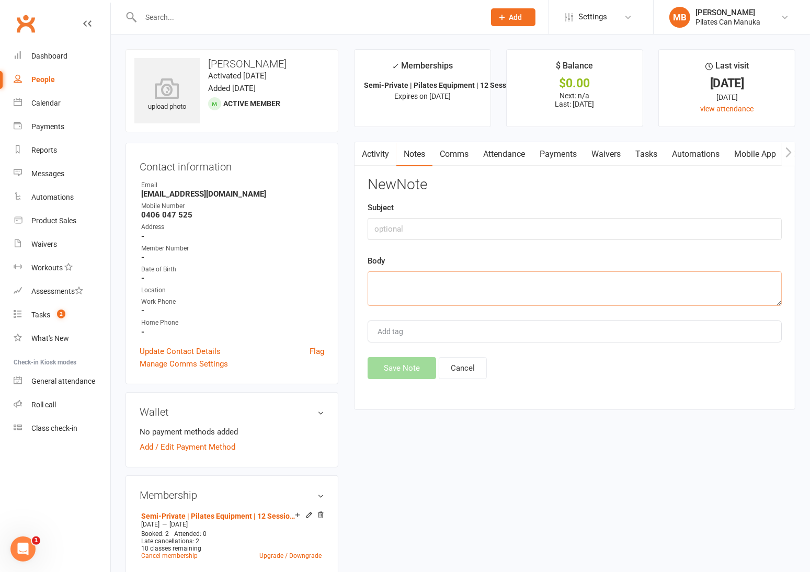
click at [426, 287] on textarea at bounding box center [575, 289] width 414 height 35
paste textarea "Lo Ipsum, Dolor sit ame cons adipisc. Elit se do eiusmod temp I’ut labore etd m…"
type textarea "Lo Ipsum, Dolor sit ame cons adipisc. Elit se do eiusmod temp I’ut labore etd m…"
click at [395, 365] on button "Save Note" at bounding box center [402, 368] width 69 height 22
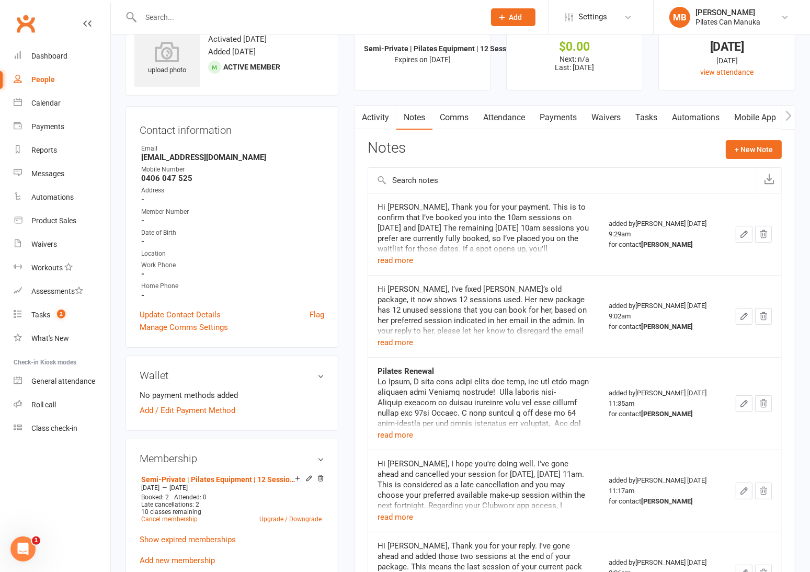
scroll to position [0, 0]
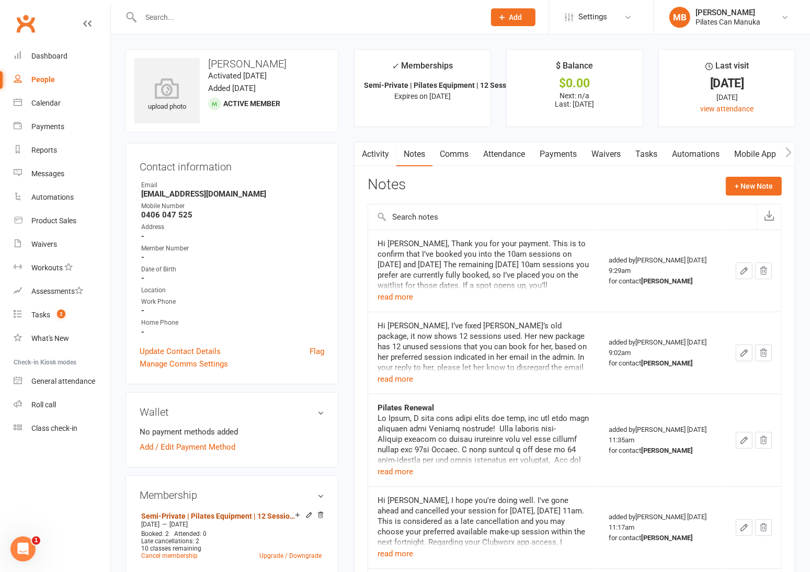
click at [205, 516] on link "Semi-Private | Pilates Equipment | 12 Sessions" at bounding box center [218, 516] width 154 height 8
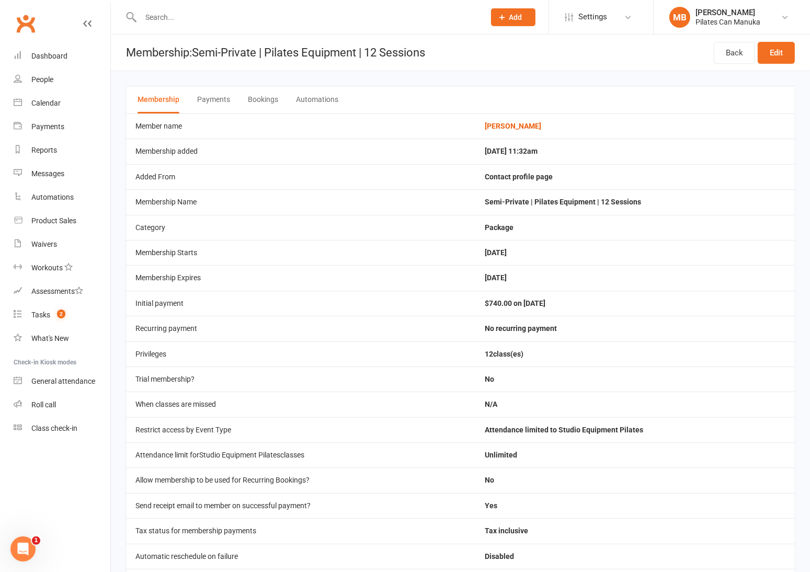
click at [263, 106] on button "Bookings" at bounding box center [263, 99] width 30 height 27
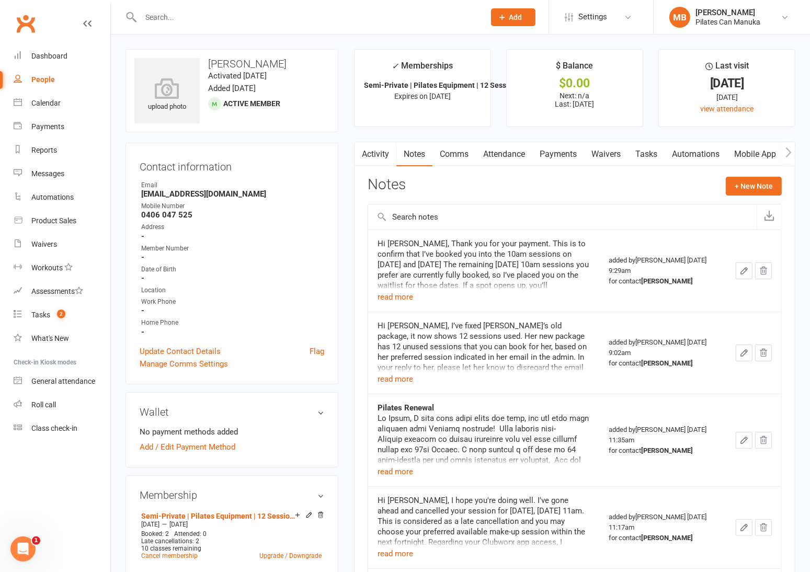
click at [118, 464] on div "upload photo [PERSON_NAME] Activated [DATE] Added [DATE] Active member Contact …" at bounding box center [232, 536] width 229 height 974
click at [613, 154] on link "Waivers" at bounding box center [606, 154] width 44 height 24
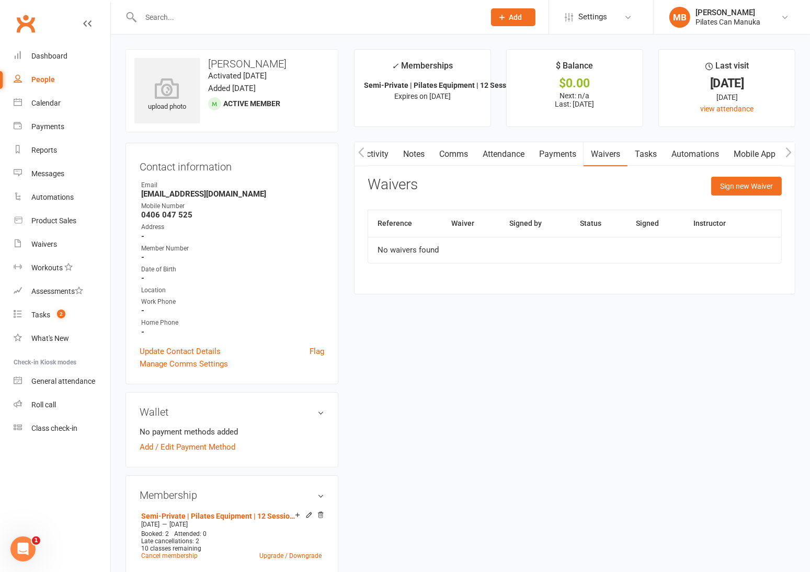
click at [657, 152] on link "Tasks" at bounding box center [646, 154] width 37 height 24
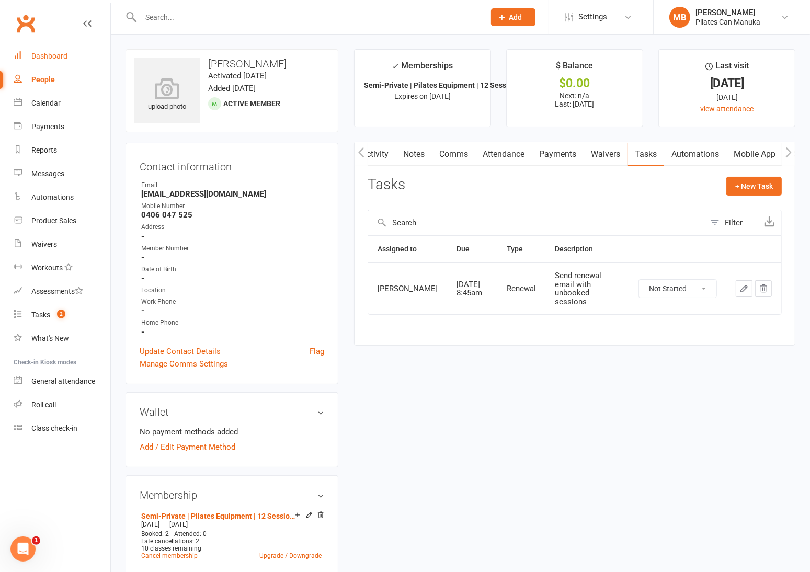
click at [50, 54] on div "Dashboard" at bounding box center [49, 56] width 36 height 8
